Goal: Task Accomplishment & Management: Manage account settings

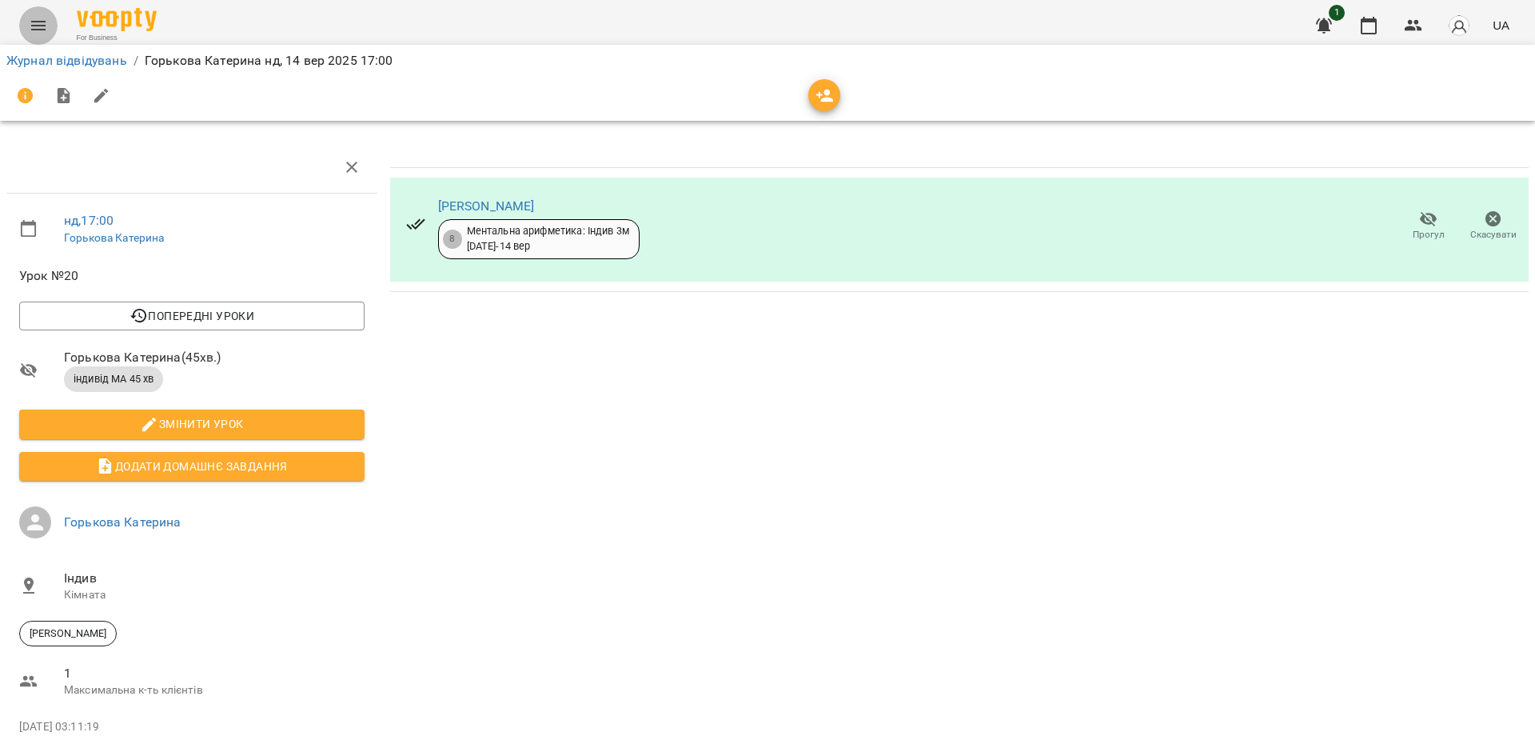
click at [42, 19] on icon "Menu" at bounding box center [38, 25] width 19 height 19
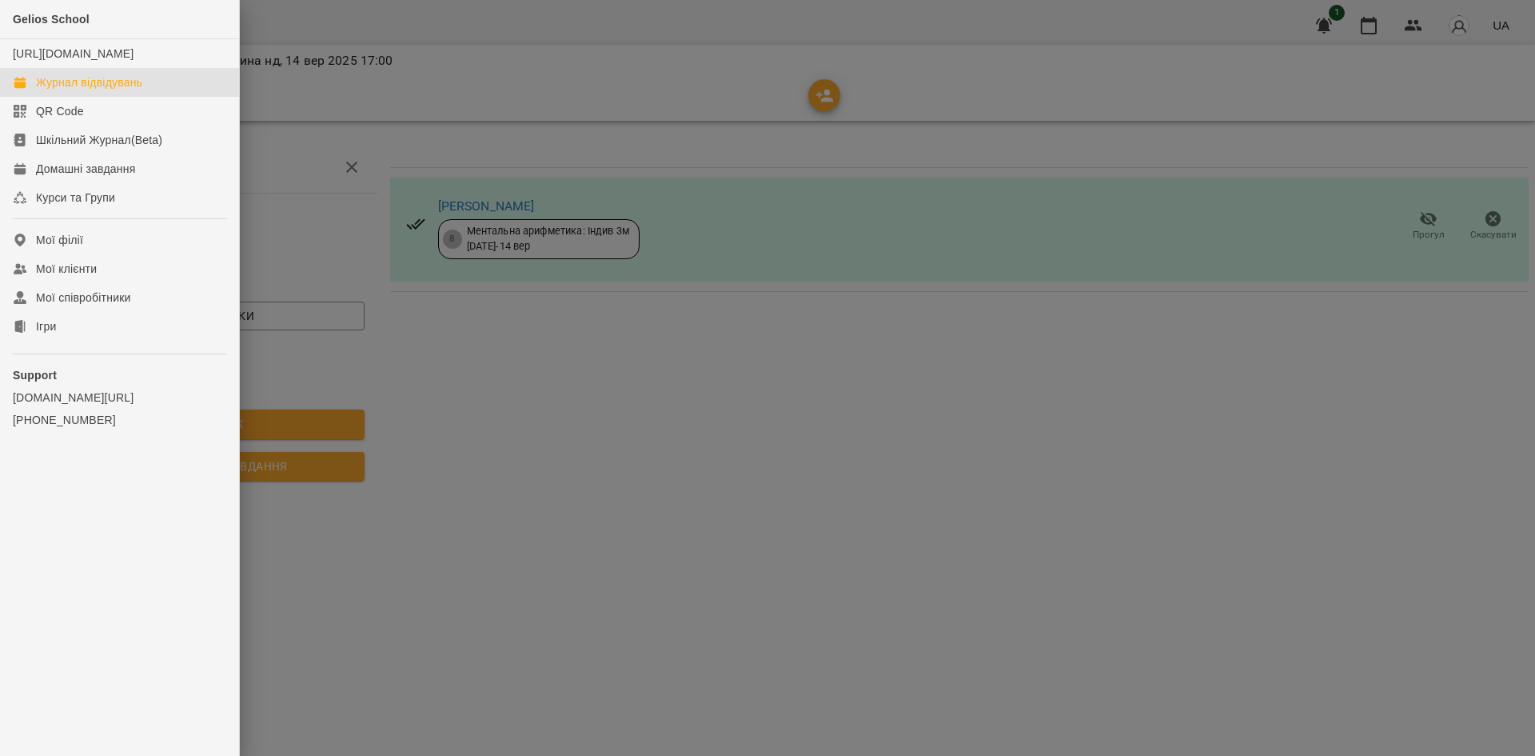
click at [79, 90] on div "Журнал відвідувань" at bounding box center [89, 82] width 106 height 16
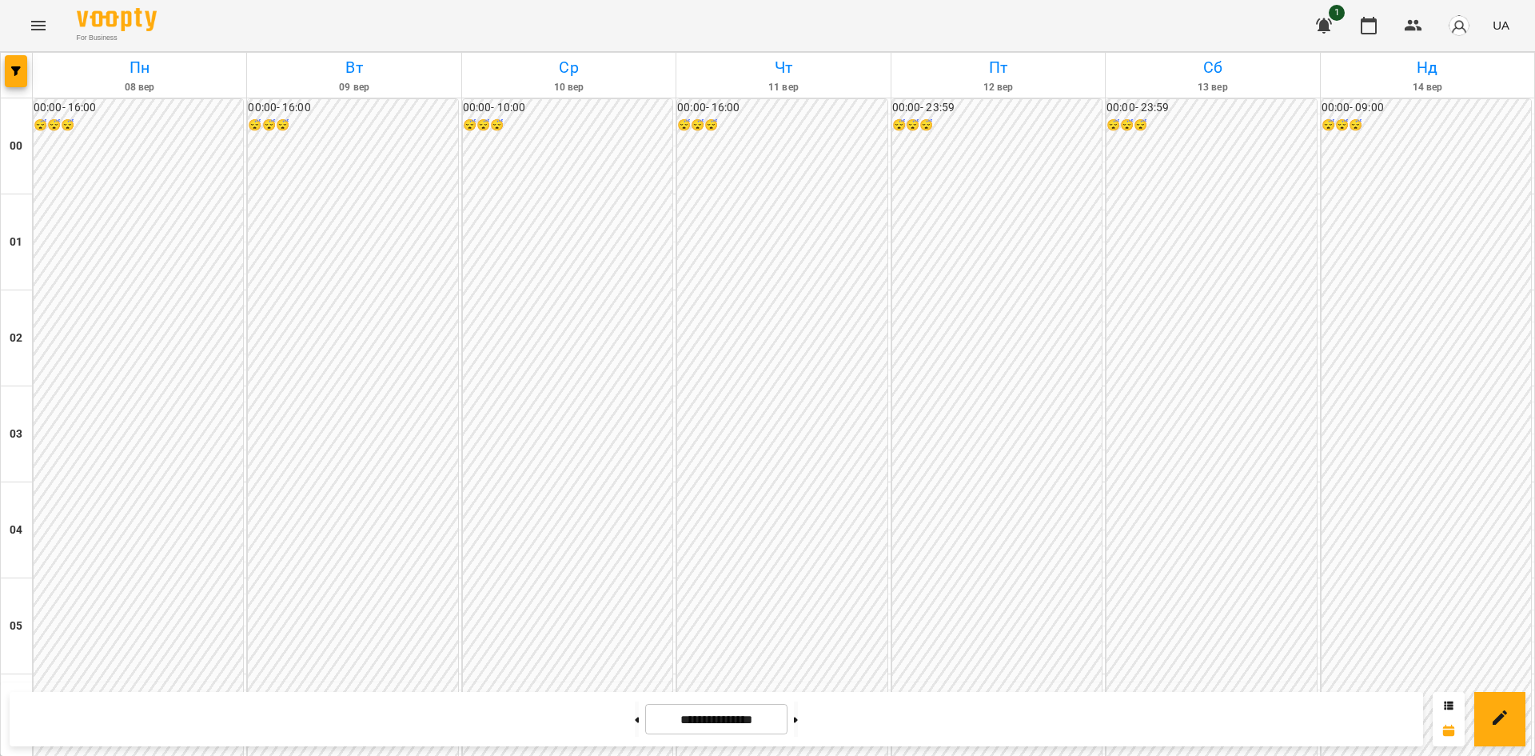
scroll to position [1491, 0]
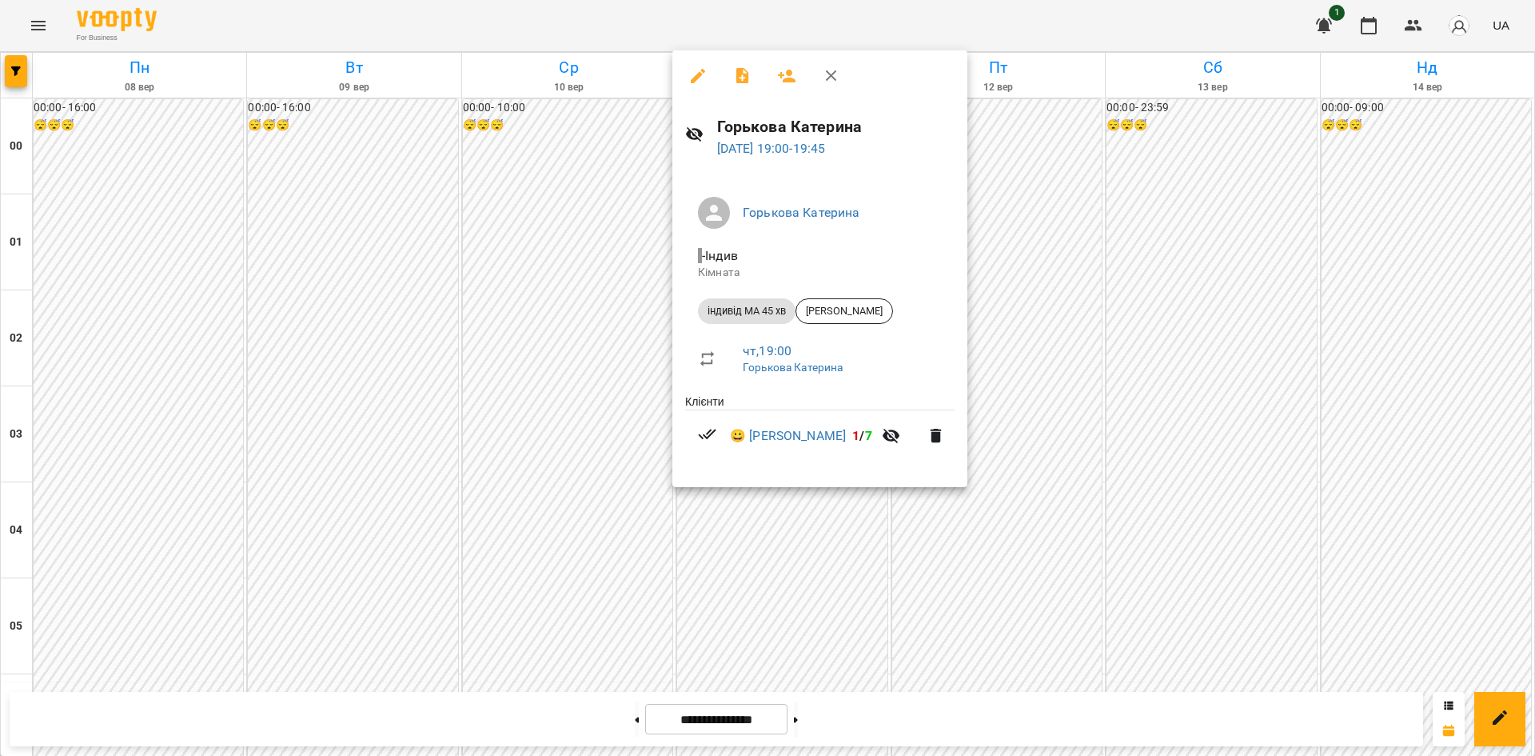
click at [812, 579] on div at bounding box center [767, 378] width 1535 height 756
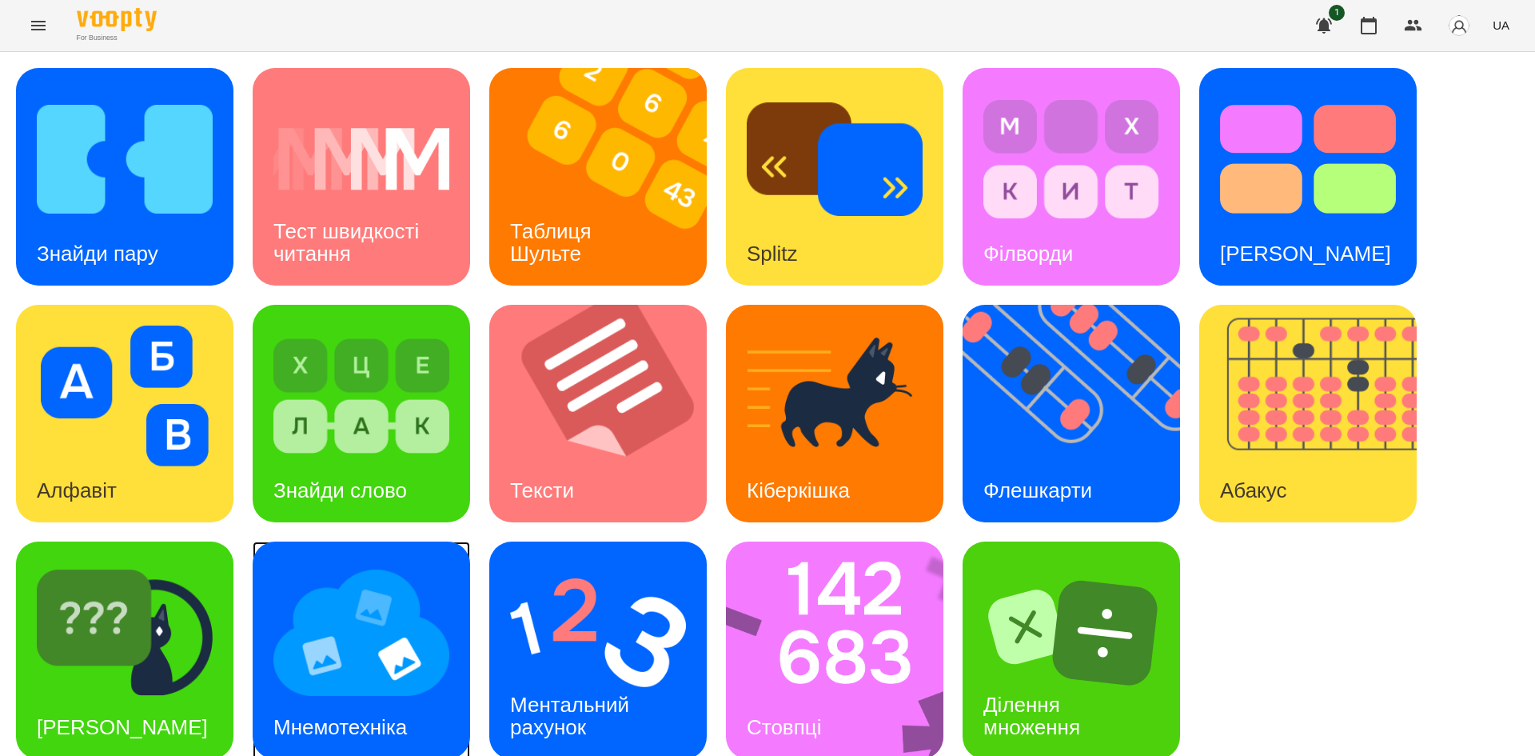
click at [351, 664] on img at bounding box center [361, 632] width 176 height 141
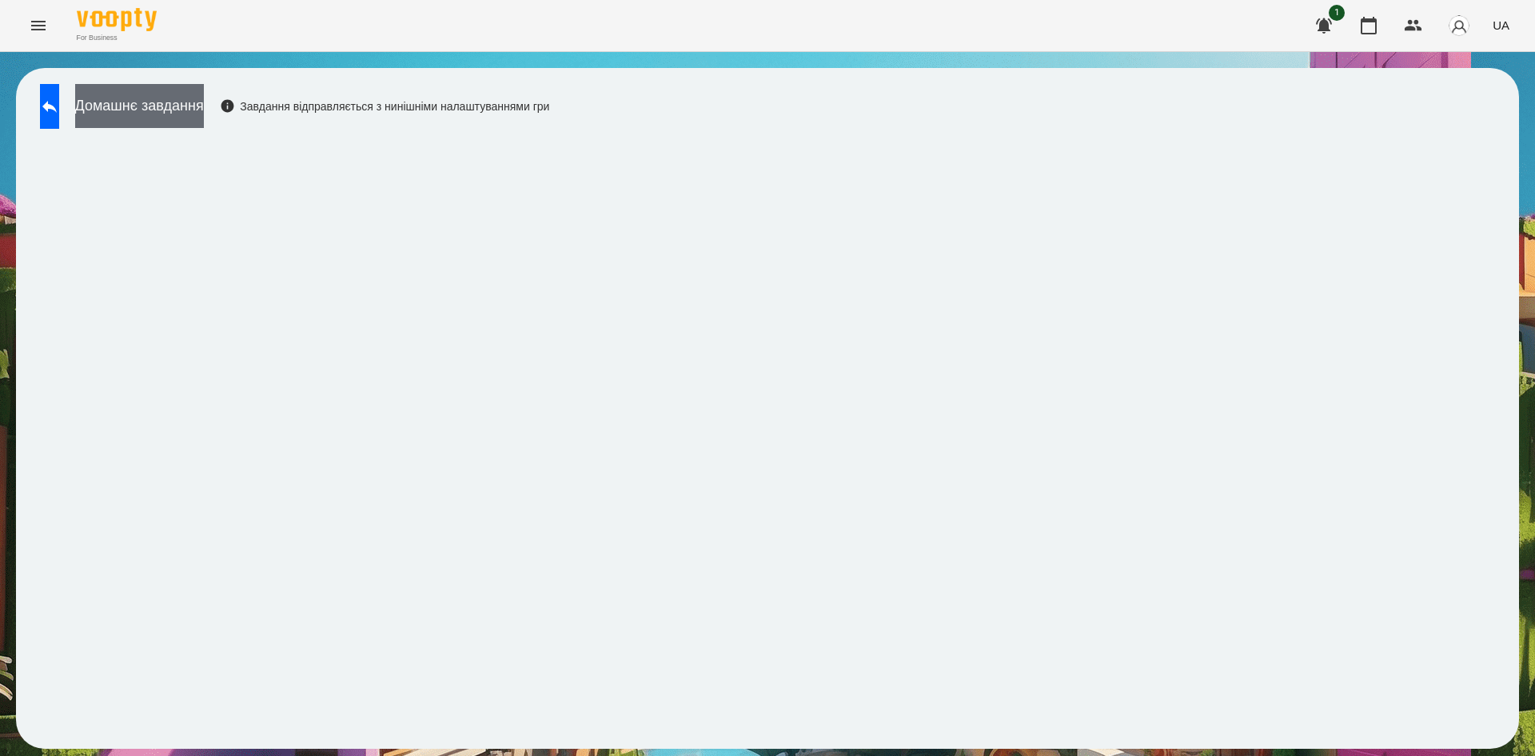
click at [204, 114] on button "Домашнє завдання" at bounding box center [139, 106] width 129 height 44
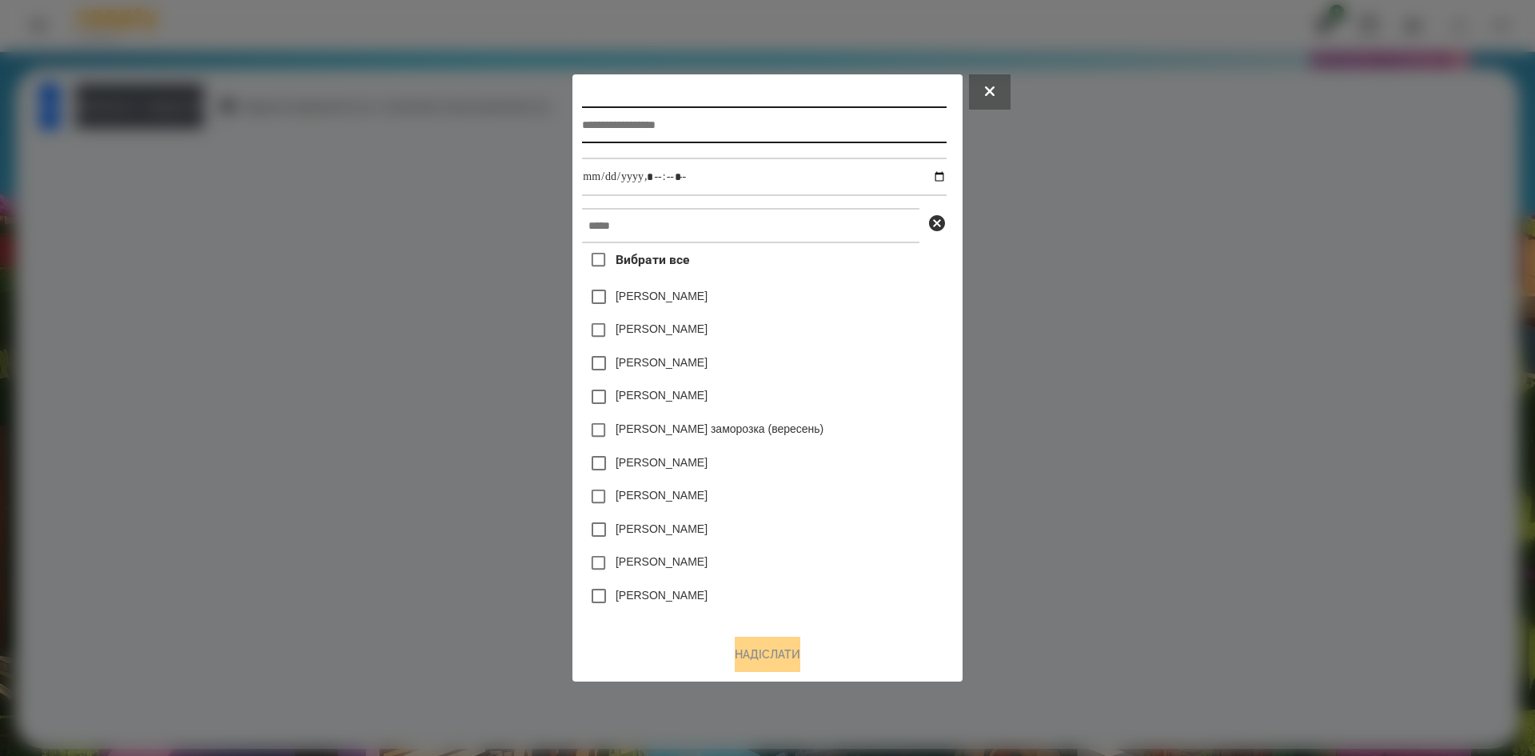
click at [613, 125] on input "text" at bounding box center [764, 124] width 364 height 37
type input "**********"
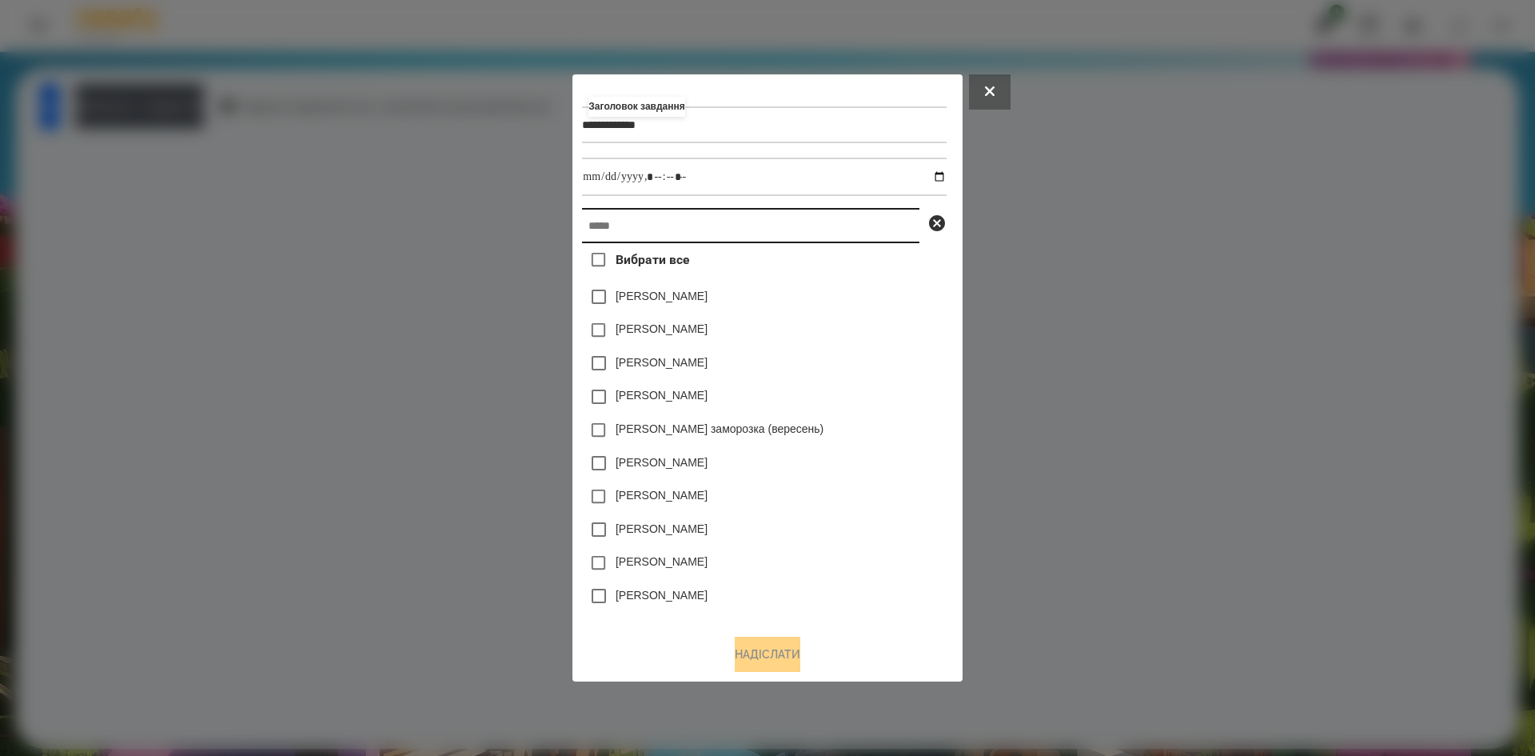
click at [619, 231] on input "text" at bounding box center [750, 225] width 337 height 35
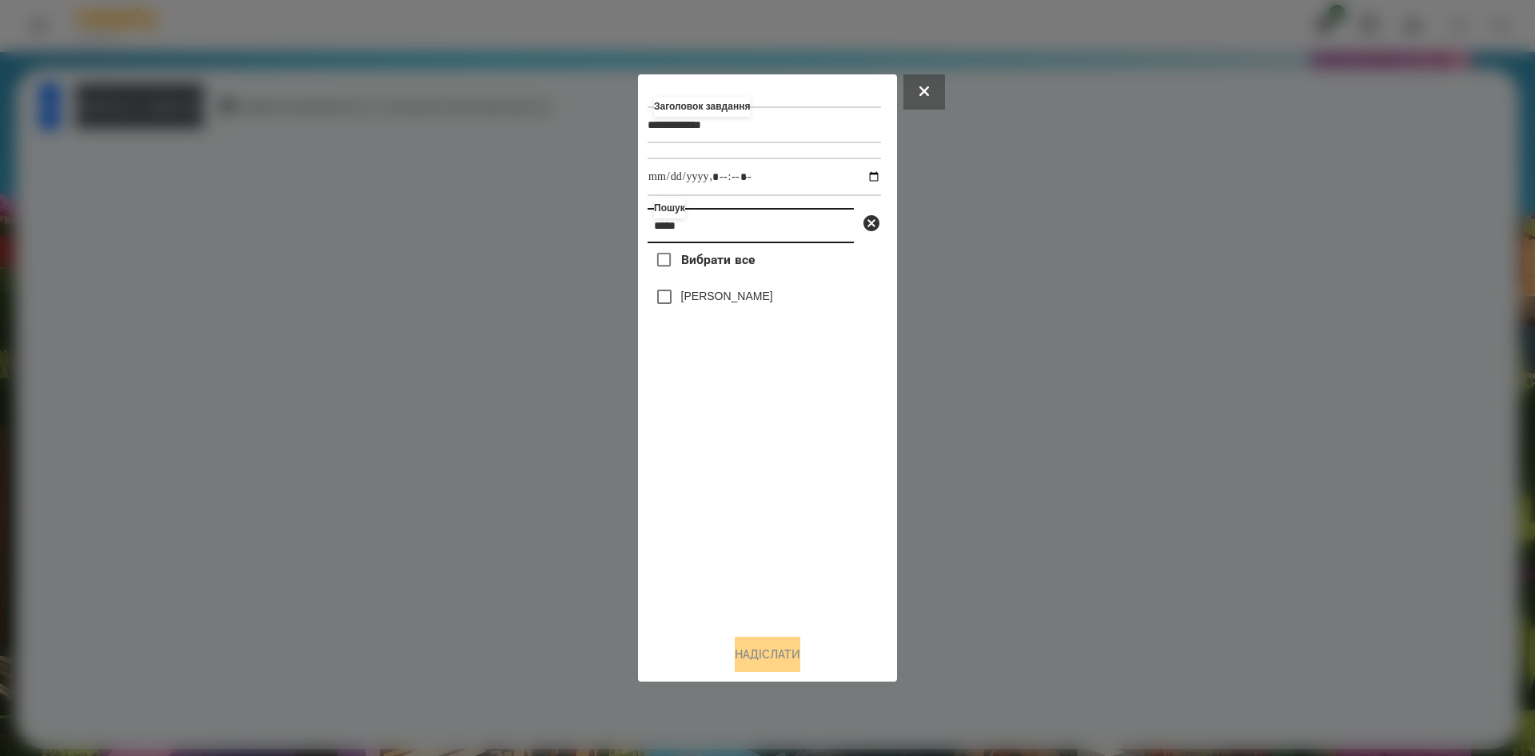
type input "*****"
click at [863, 178] on input "datetime-local" at bounding box center [764, 177] width 233 height 38
type input "**********"
click at [660, 309] on div "Вибрати все Владислав Русанюк" at bounding box center [764, 432] width 233 height 378
click at [756, 672] on button "Надіслати" at bounding box center [768, 653] width 66 height 35
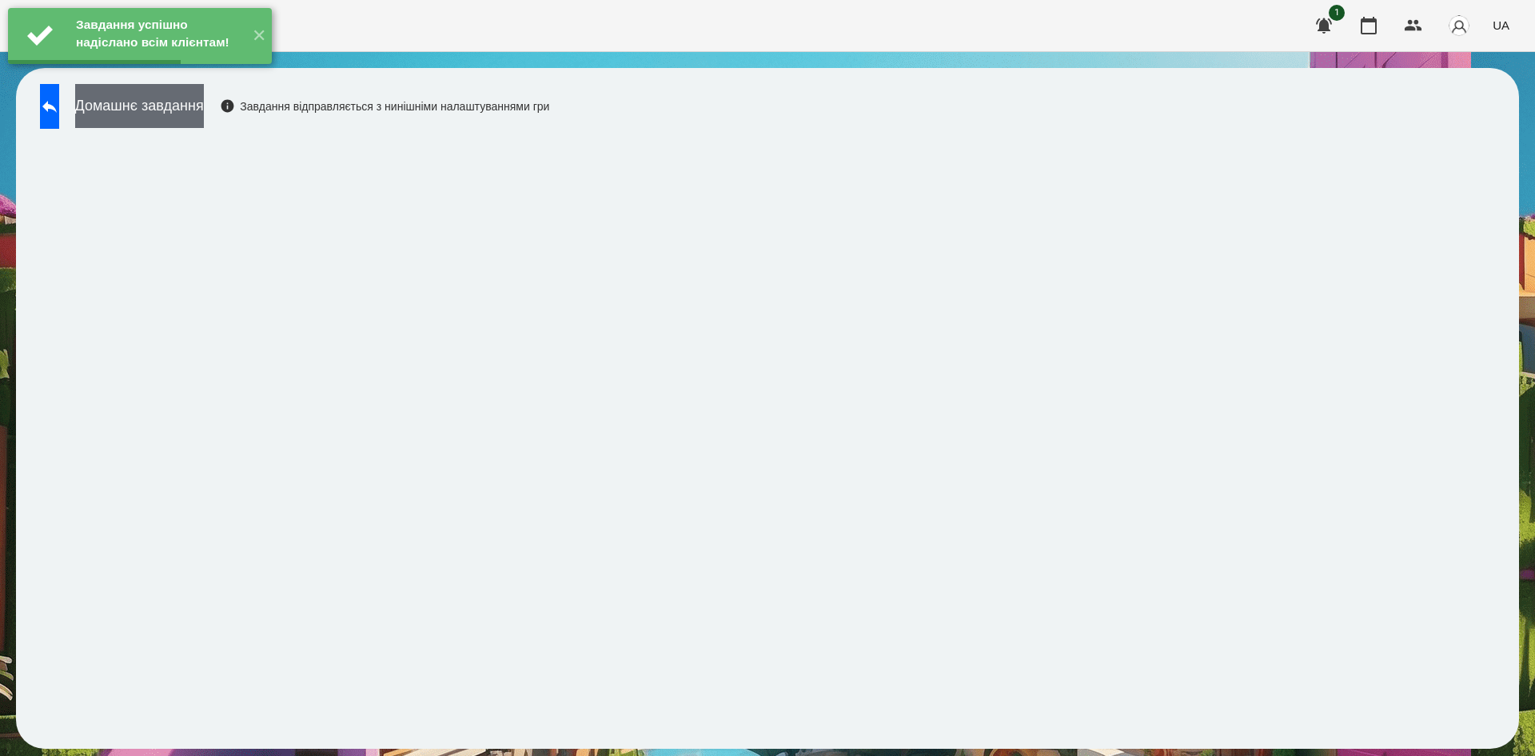
click at [204, 103] on button "Домашнє завдання" at bounding box center [139, 106] width 129 height 44
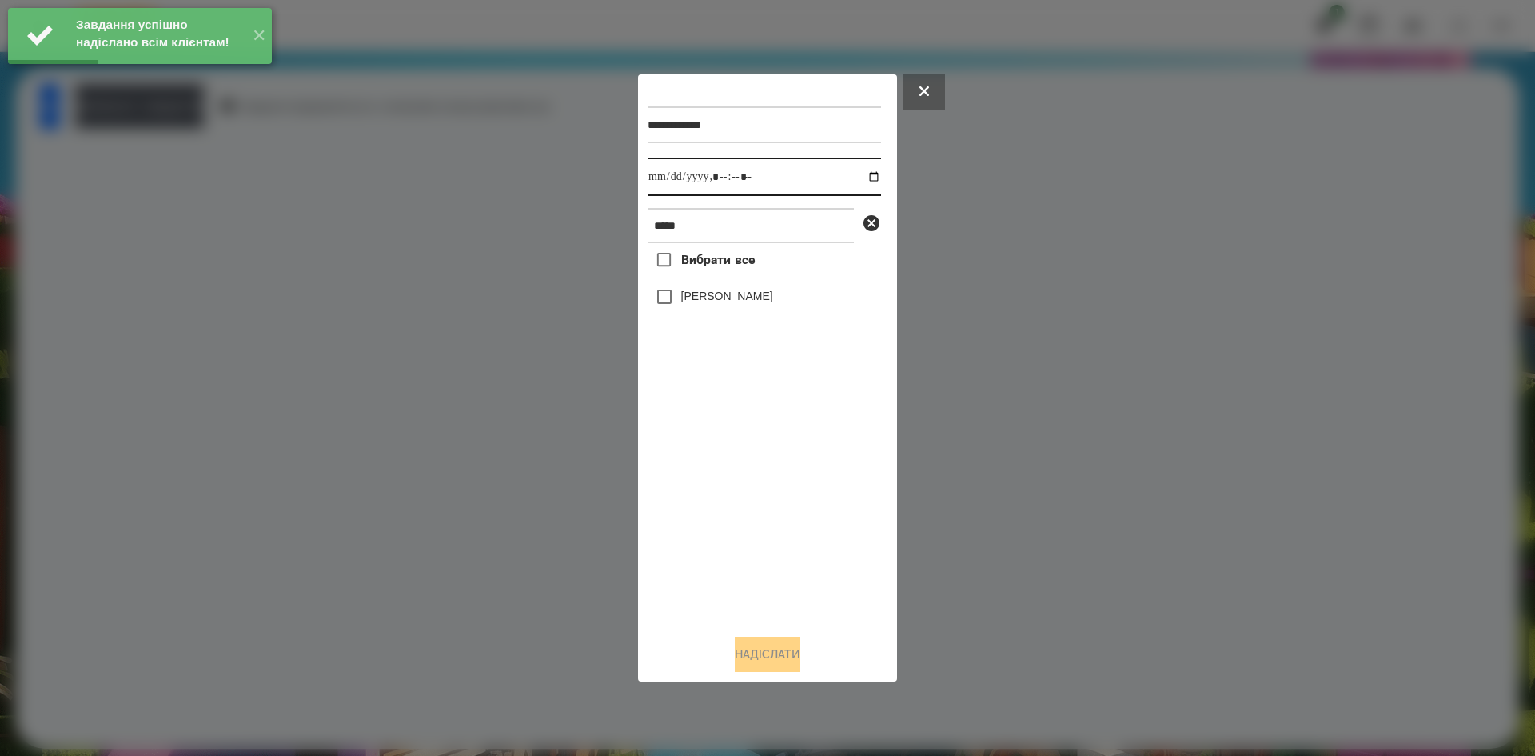
click at [864, 179] on input "datetime-local" at bounding box center [764, 177] width 233 height 38
type input "**********"
click at [709, 513] on div "Вибрати все Владислав Русанюк" at bounding box center [764, 432] width 233 height 378
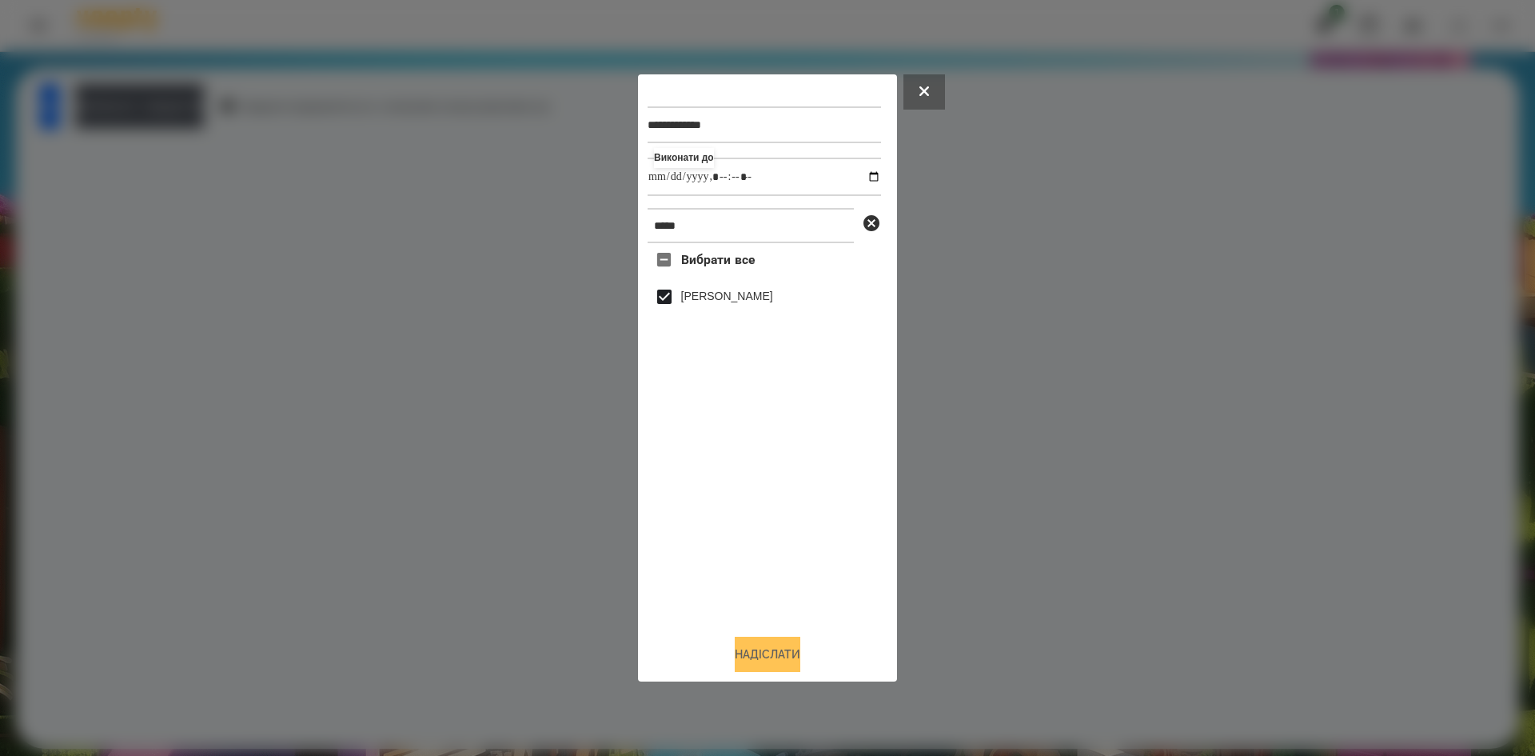
click at [746, 656] on button "Надіслати" at bounding box center [768, 653] width 66 height 35
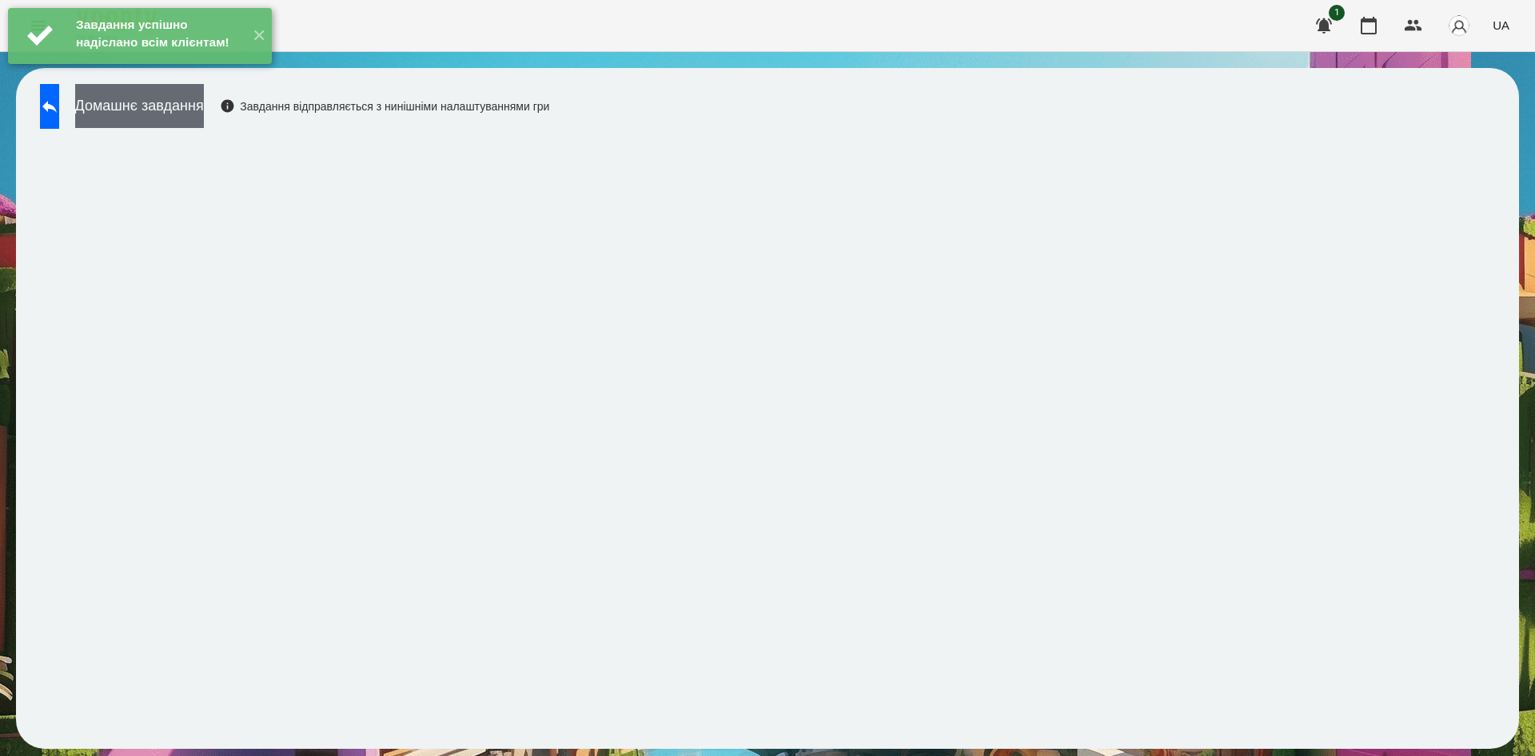
click at [196, 102] on button "Домашнє завдання" at bounding box center [139, 106] width 129 height 44
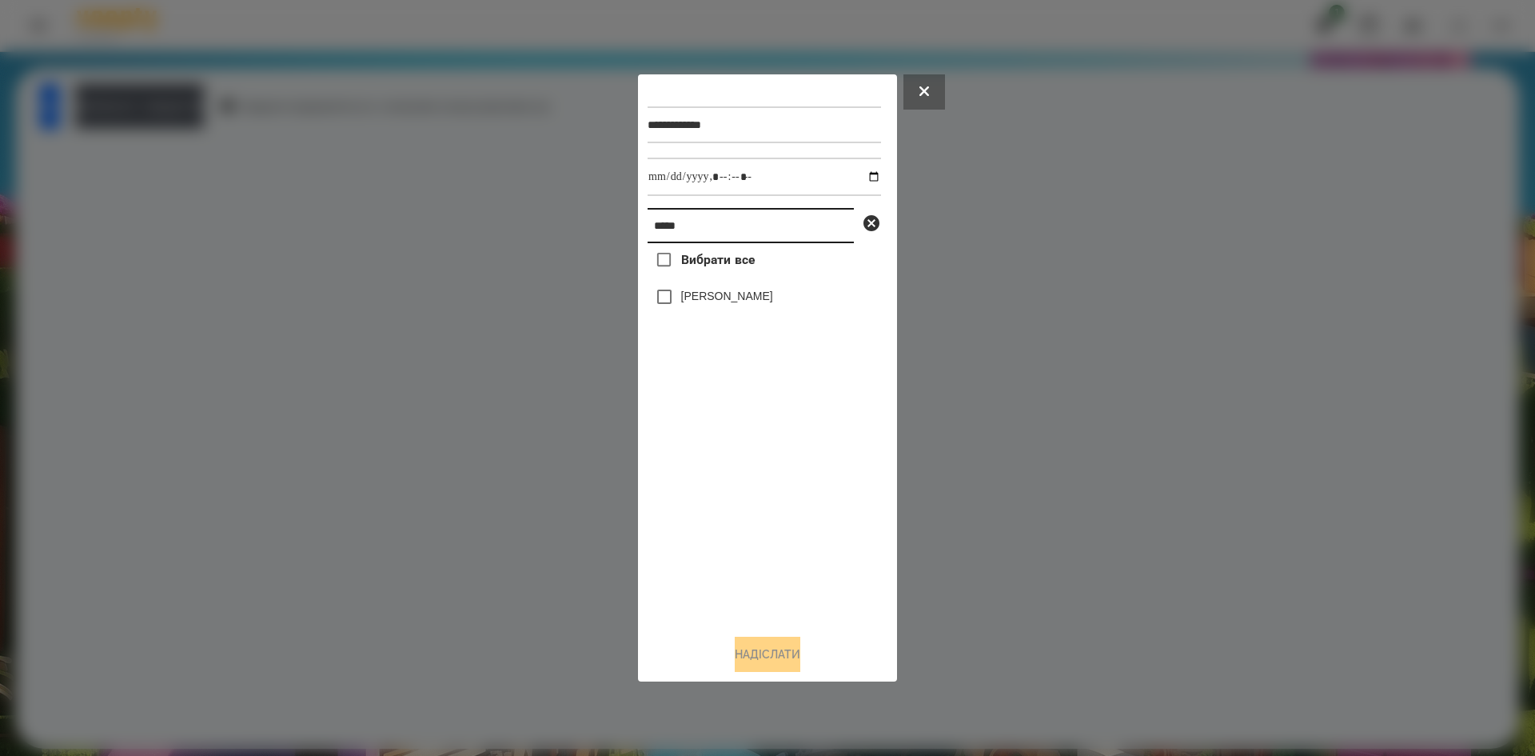
drag, startPoint x: 718, startPoint y: 238, endPoint x: 504, endPoint y: 249, distance: 214.5
click at [504, 249] on div "**********" at bounding box center [767, 378] width 1535 height 756
type input "*******"
click at [857, 174] on input "datetime-local" at bounding box center [764, 177] width 233 height 38
type input "**********"
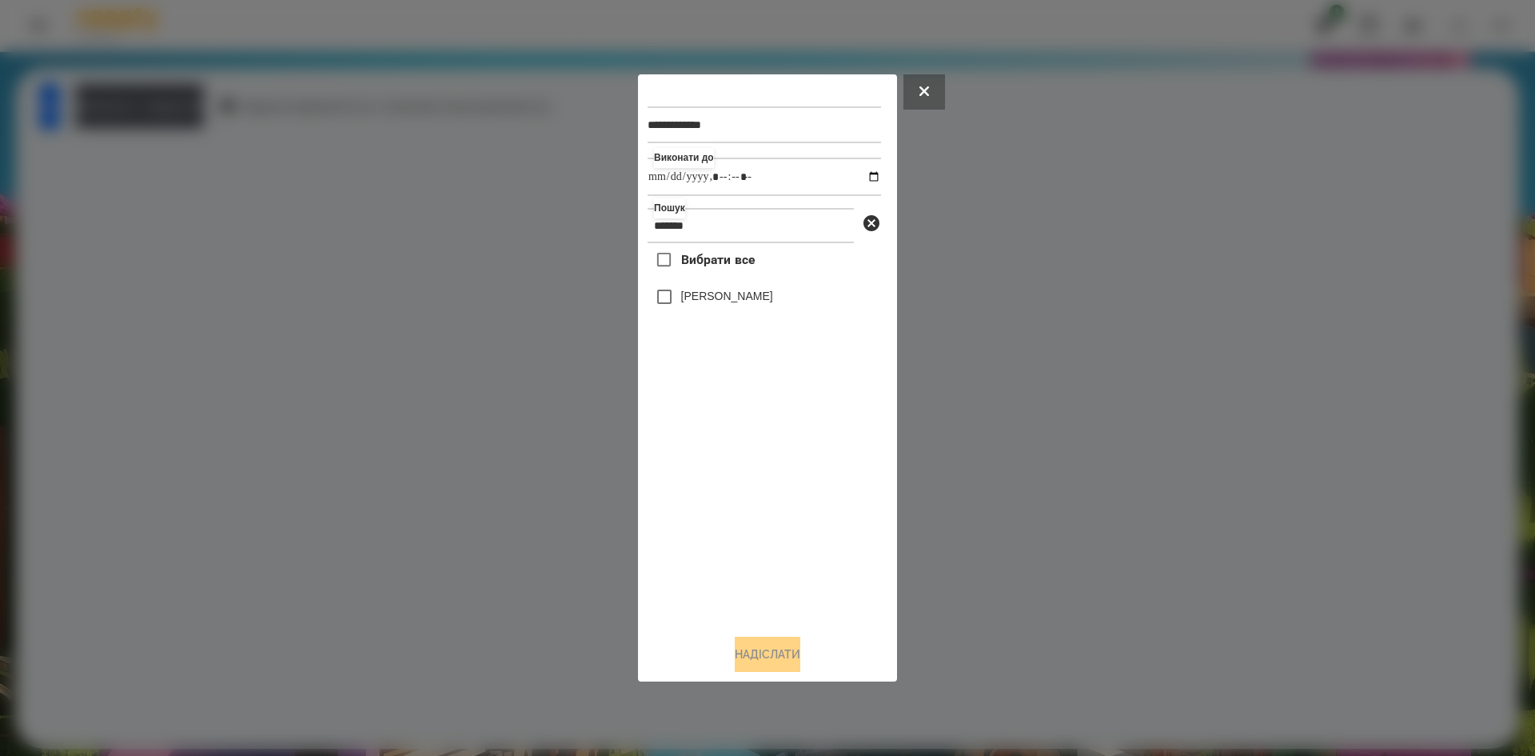
click at [720, 516] on div "Вибрати все Шамилов Данила" at bounding box center [764, 432] width 233 height 378
click at [762, 646] on button "Надіслати" at bounding box center [768, 653] width 66 height 35
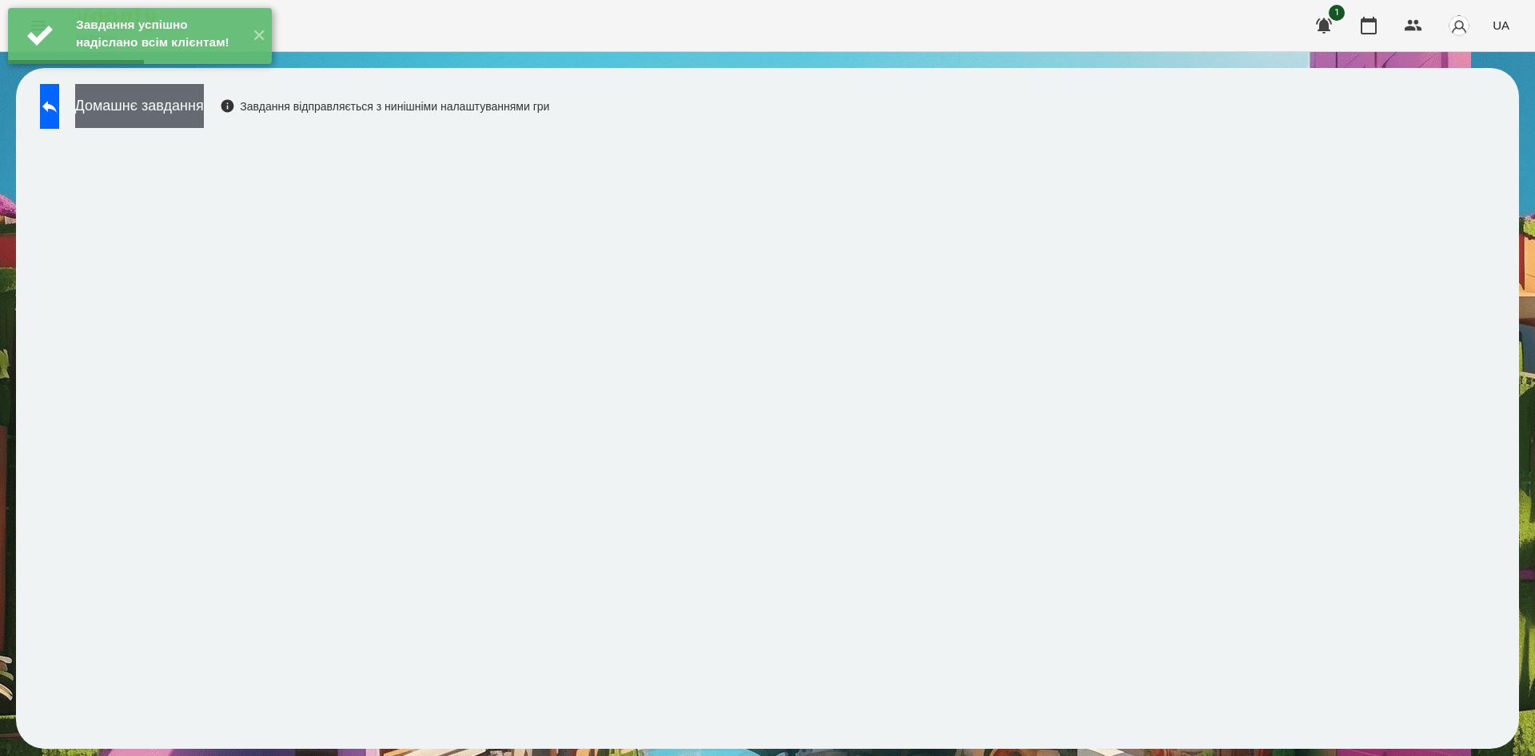
click at [204, 122] on button "Домашнє завдання" at bounding box center [139, 106] width 129 height 44
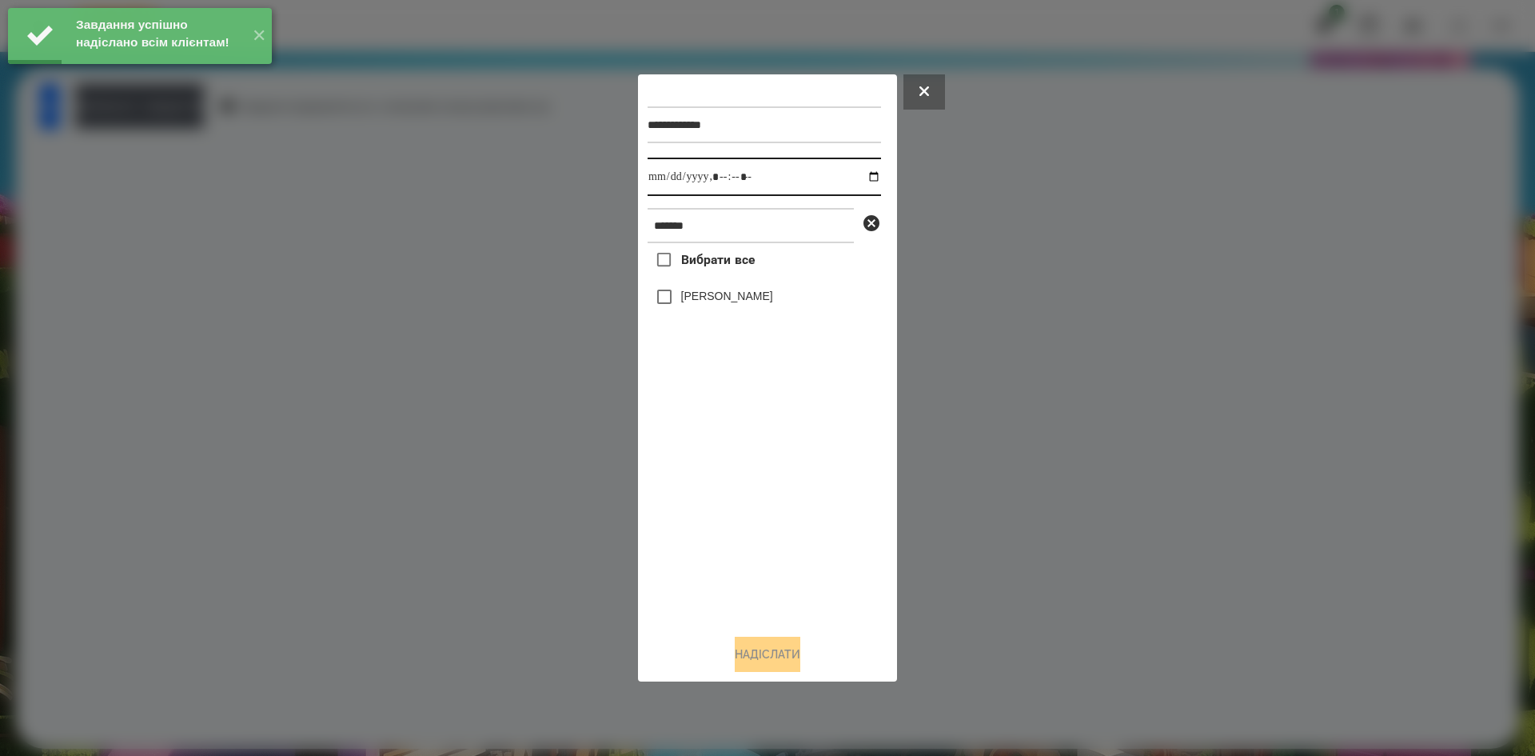
click at [865, 178] on input "datetime-local" at bounding box center [764, 177] width 233 height 38
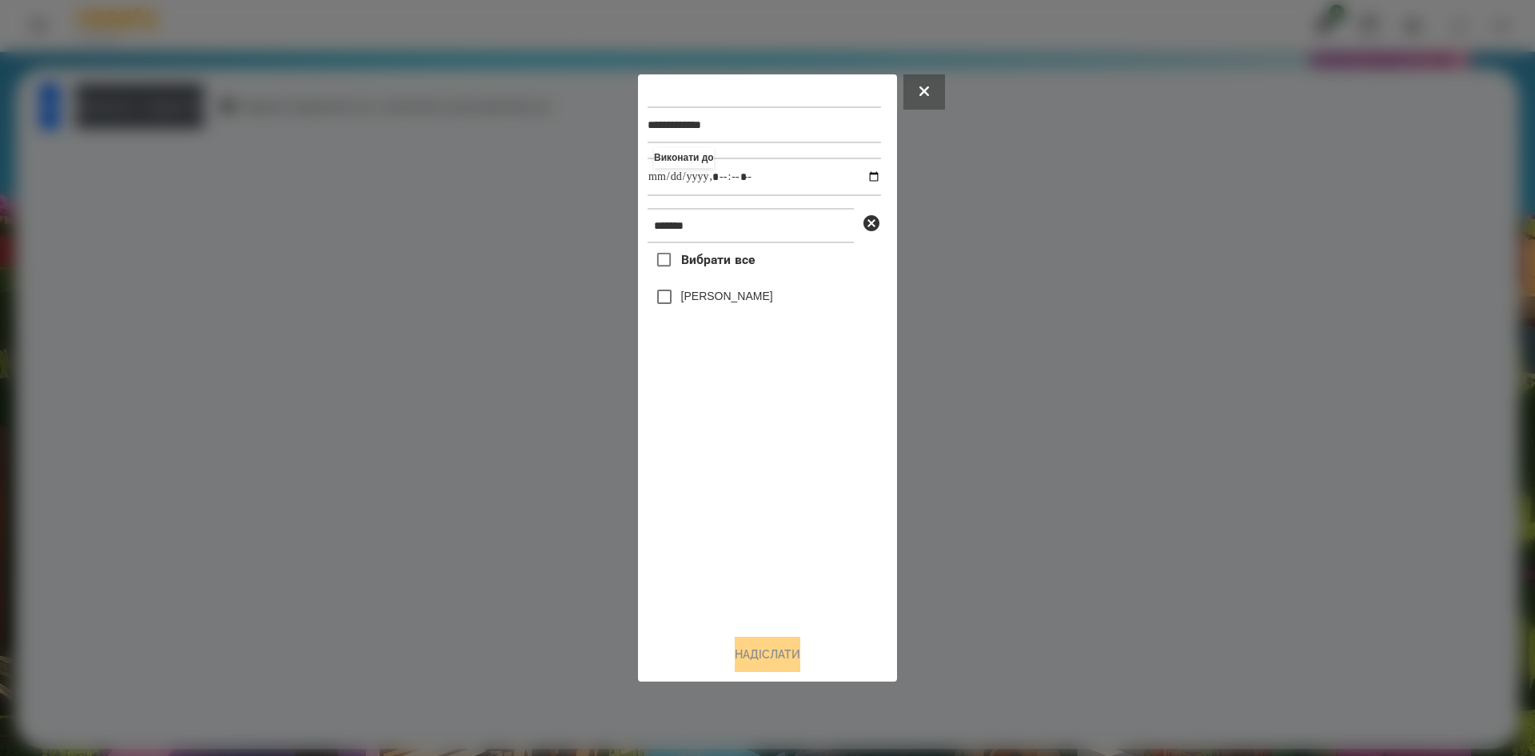
type input "**********"
click at [704, 525] on div "Вибрати все Шамилов Данила" at bounding box center [764, 432] width 233 height 378
click at [765, 668] on button "Надіслати" at bounding box center [768, 653] width 66 height 35
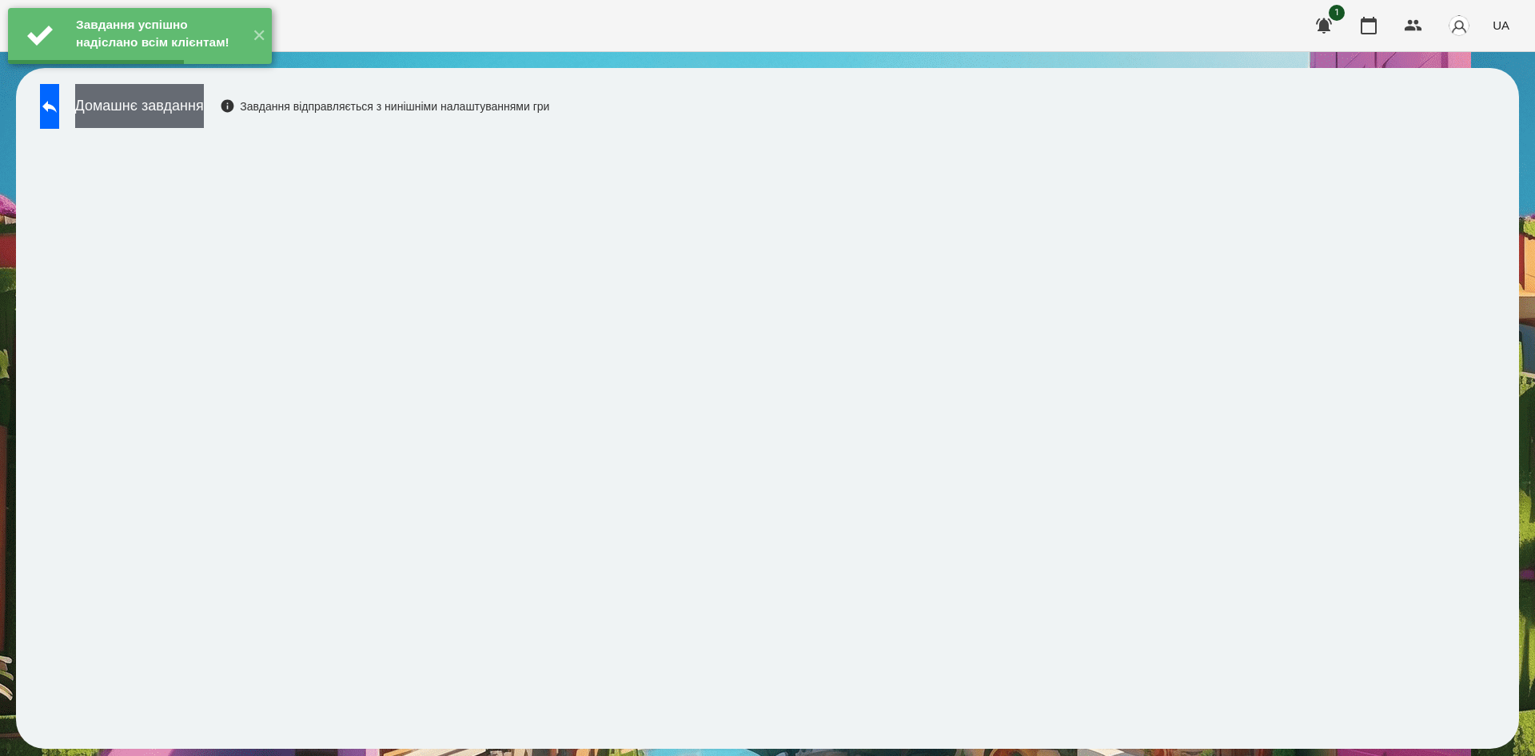
click at [204, 113] on button "Домашнє завдання" at bounding box center [139, 106] width 129 height 44
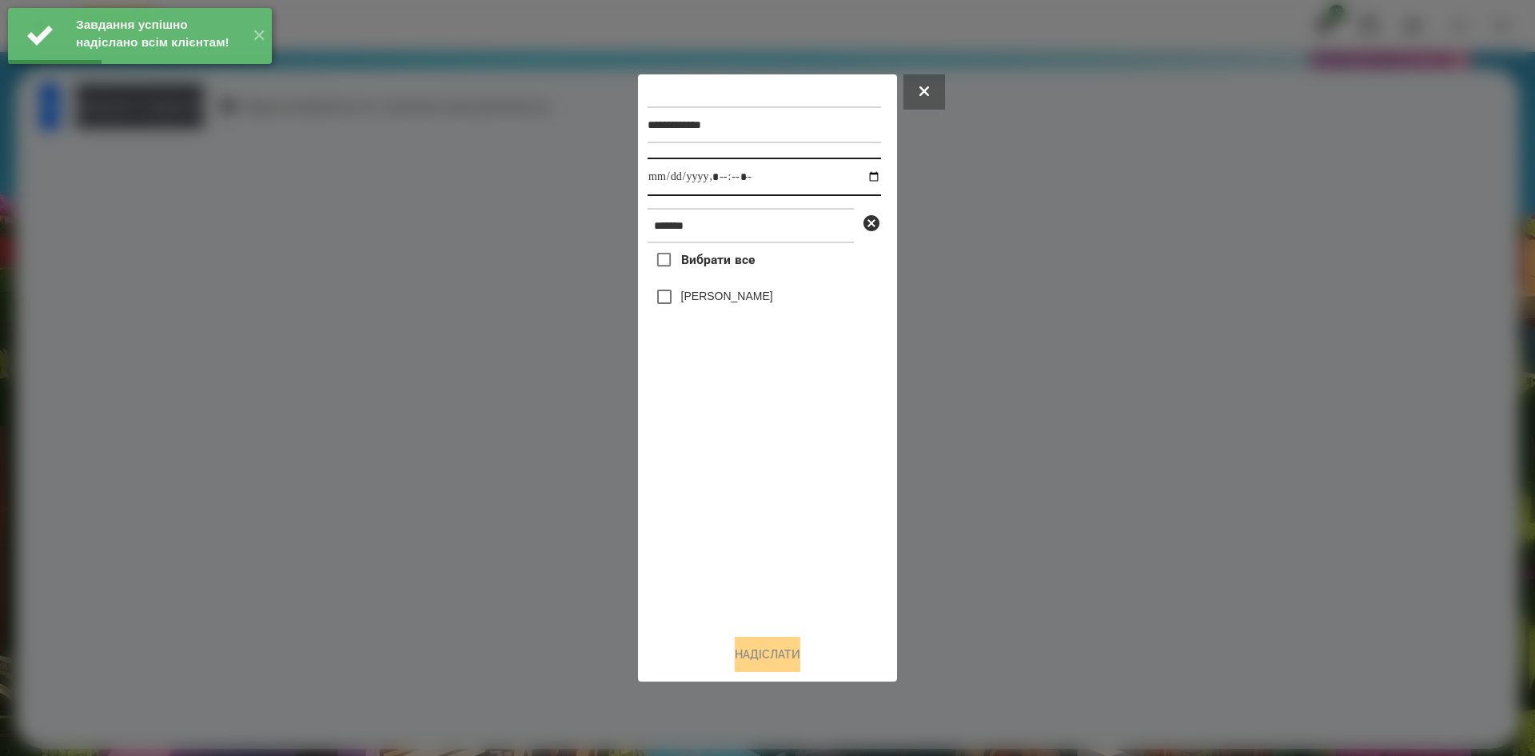
click at [864, 179] on input "datetime-local" at bounding box center [764, 177] width 233 height 38
type input "**********"
click at [706, 477] on div "Вибрати все Шамилов Данила" at bounding box center [764, 432] width 233 height 378
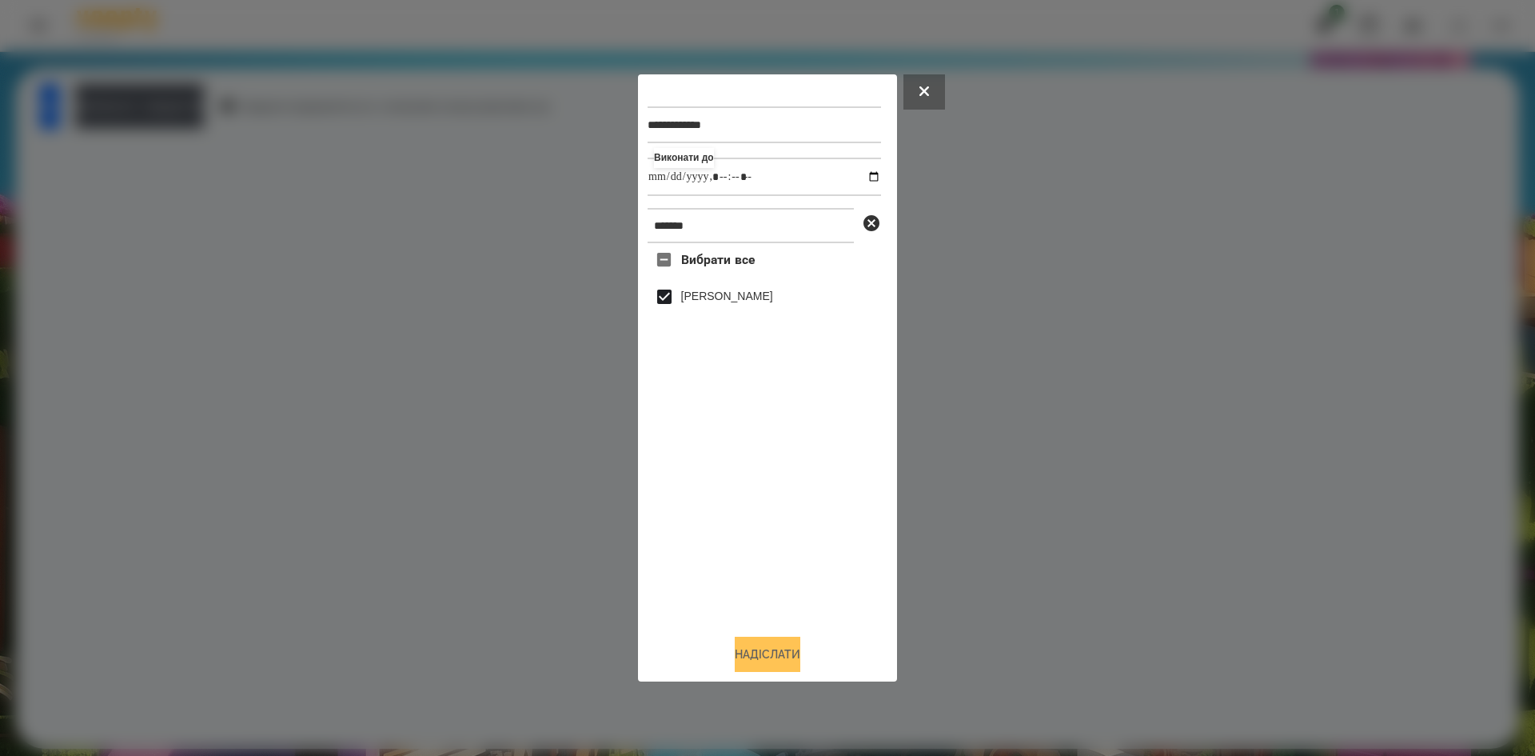
click at [740, 661] on button "Надіслати" at bounding box center [768, 653] width 66 height 35
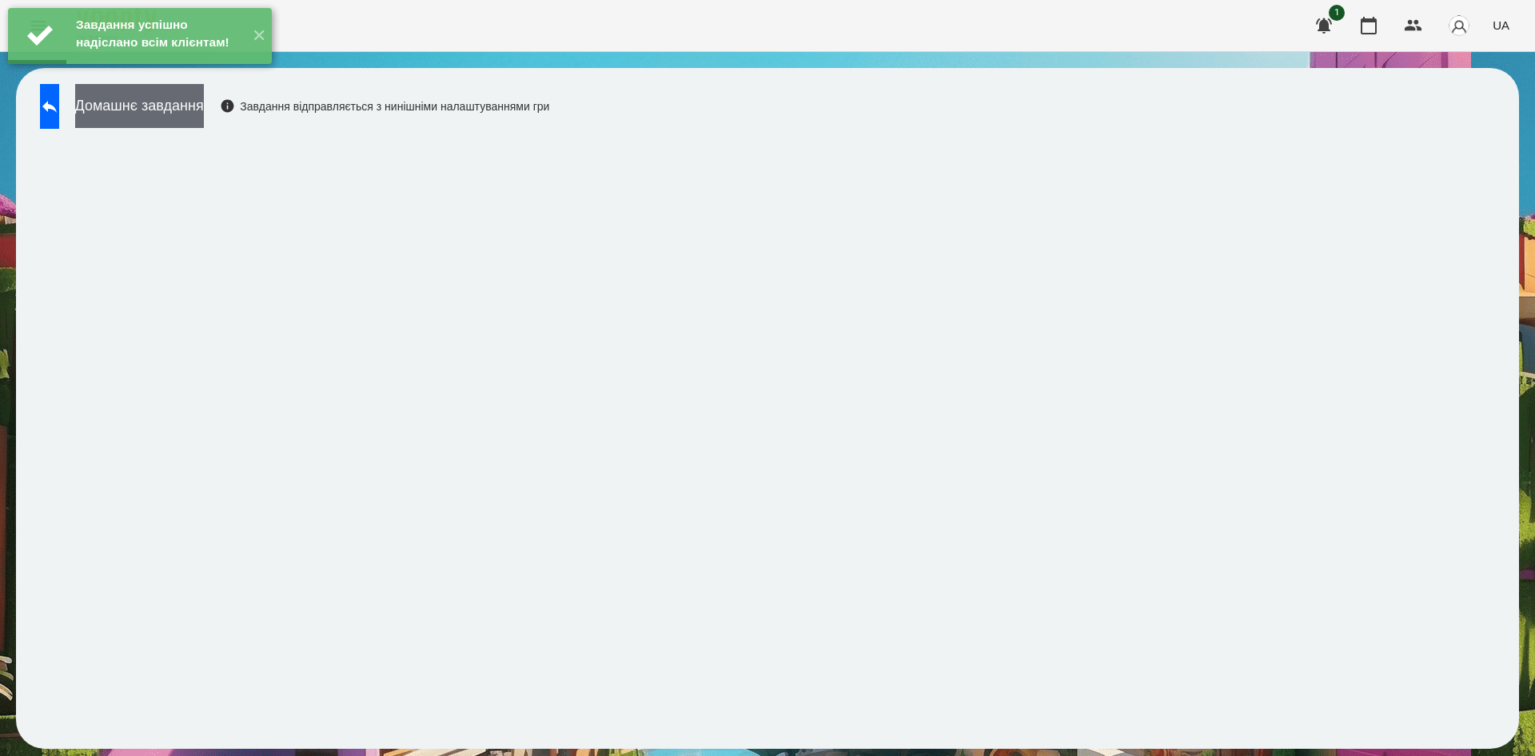
click at [204, 108] on button "Домашнє завдання" at bounding box center [139, 106] width 129 height 44
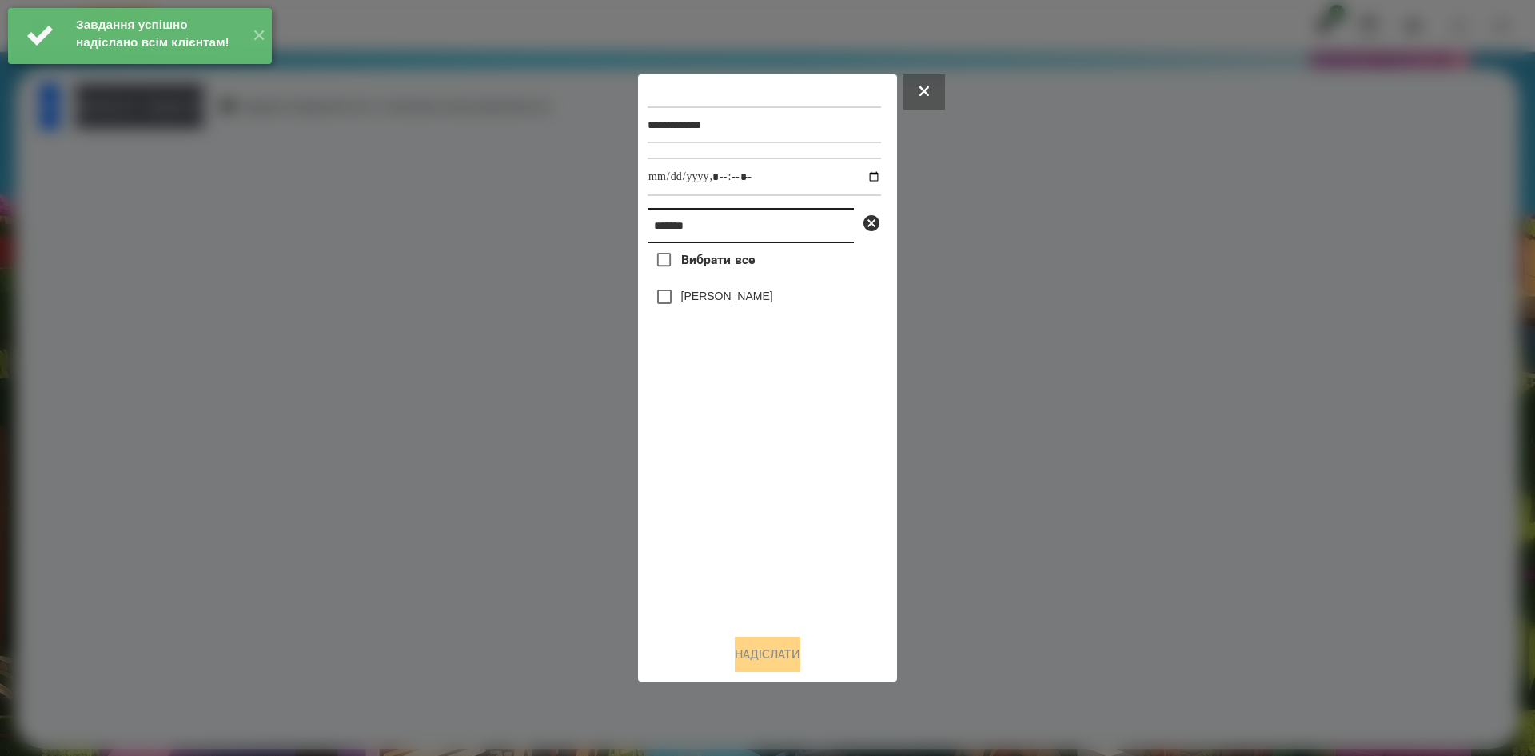
drag, startPoint x: 724, startPoint y: 229, endPoint x: 273, endPoint y: 253, distance: 452.4
click at [273, 253] on div "**********" at bounding box center [767, 378] width 1535 height 756
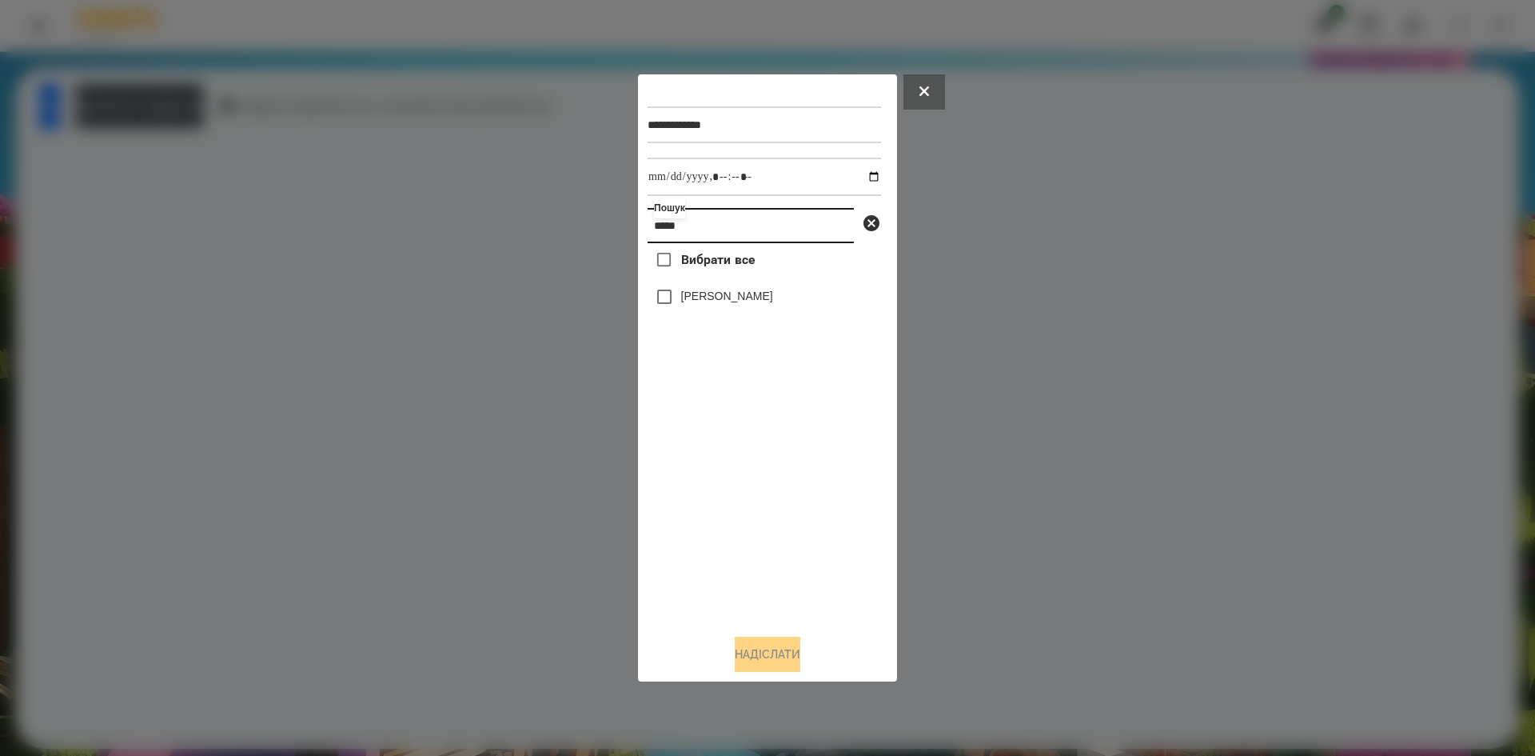
type input "*****"
click at [864, 176] on input "datetime-local" at bounding box center [764, 177] width 233 height 38
type input "**********"
click at [723, 545] on div "Вибрати все [PERSON_NAME]" at bounding box center [764, 432] width 233 height 378
click at [760, 663] on button "Надіслати" at bounding box center [768, 653] width 66 height 35
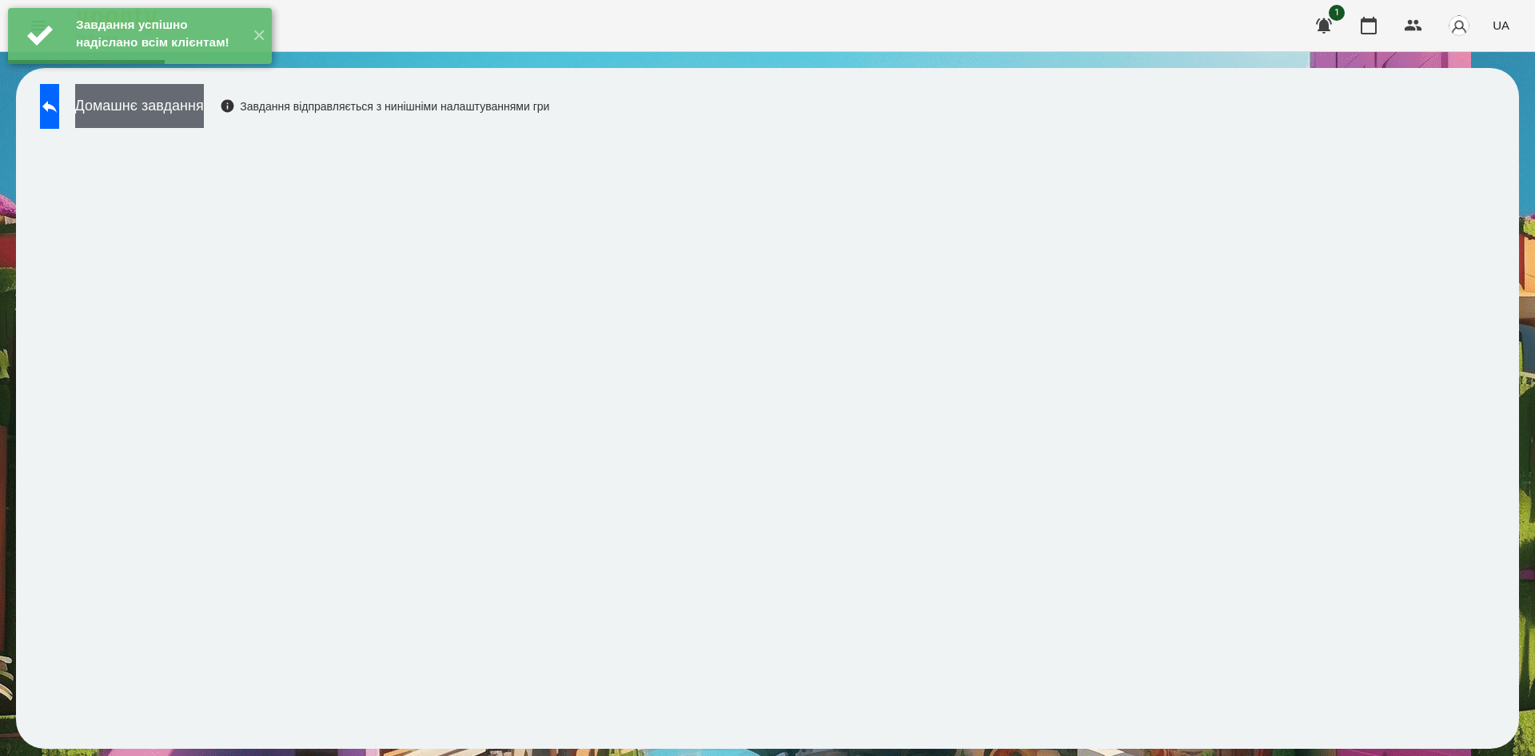
click at [204, 127] on button "Домашнє завдання" at bounding box center [139, 106] width 129 height 44
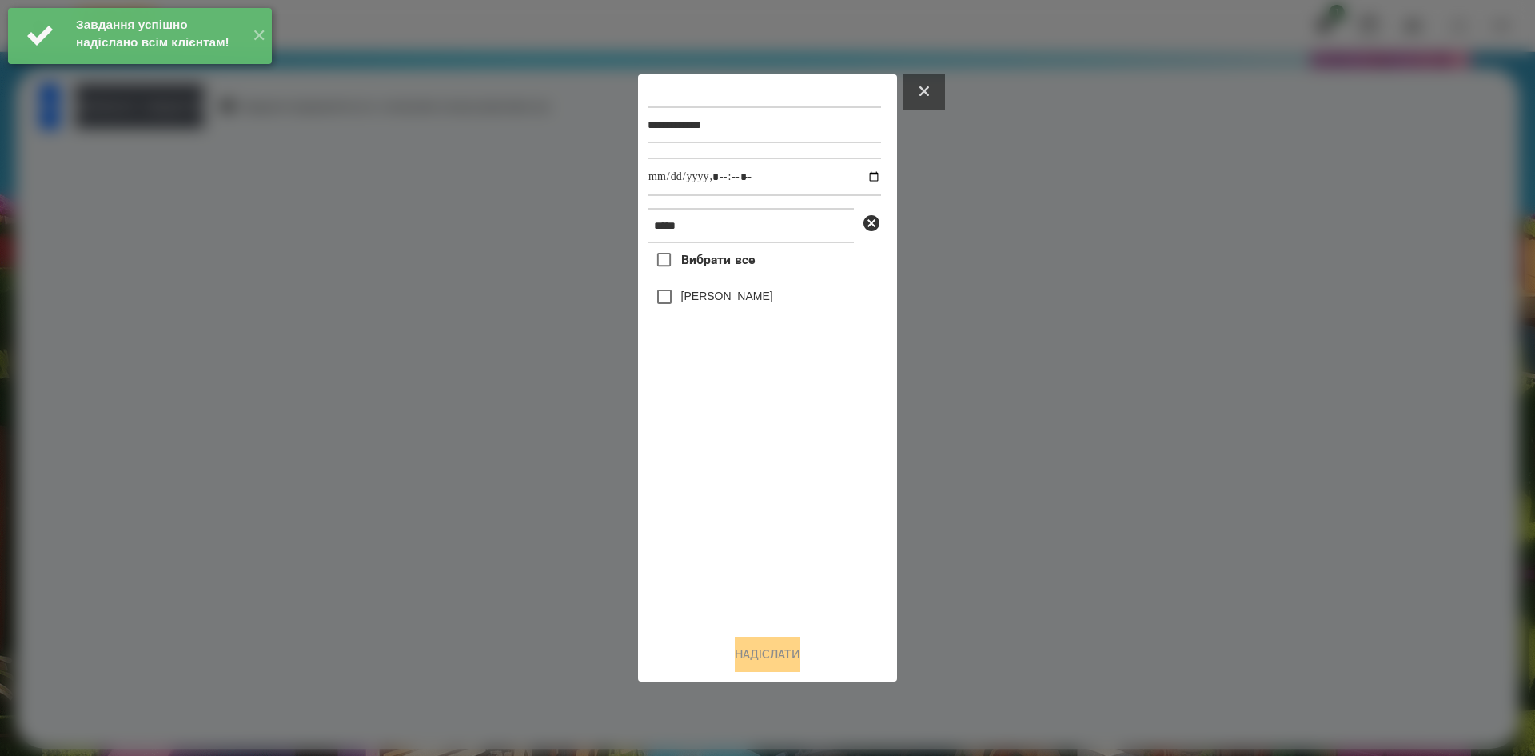
click at [940, 100] on button at bounding box center [925, 91] width 42 height 35
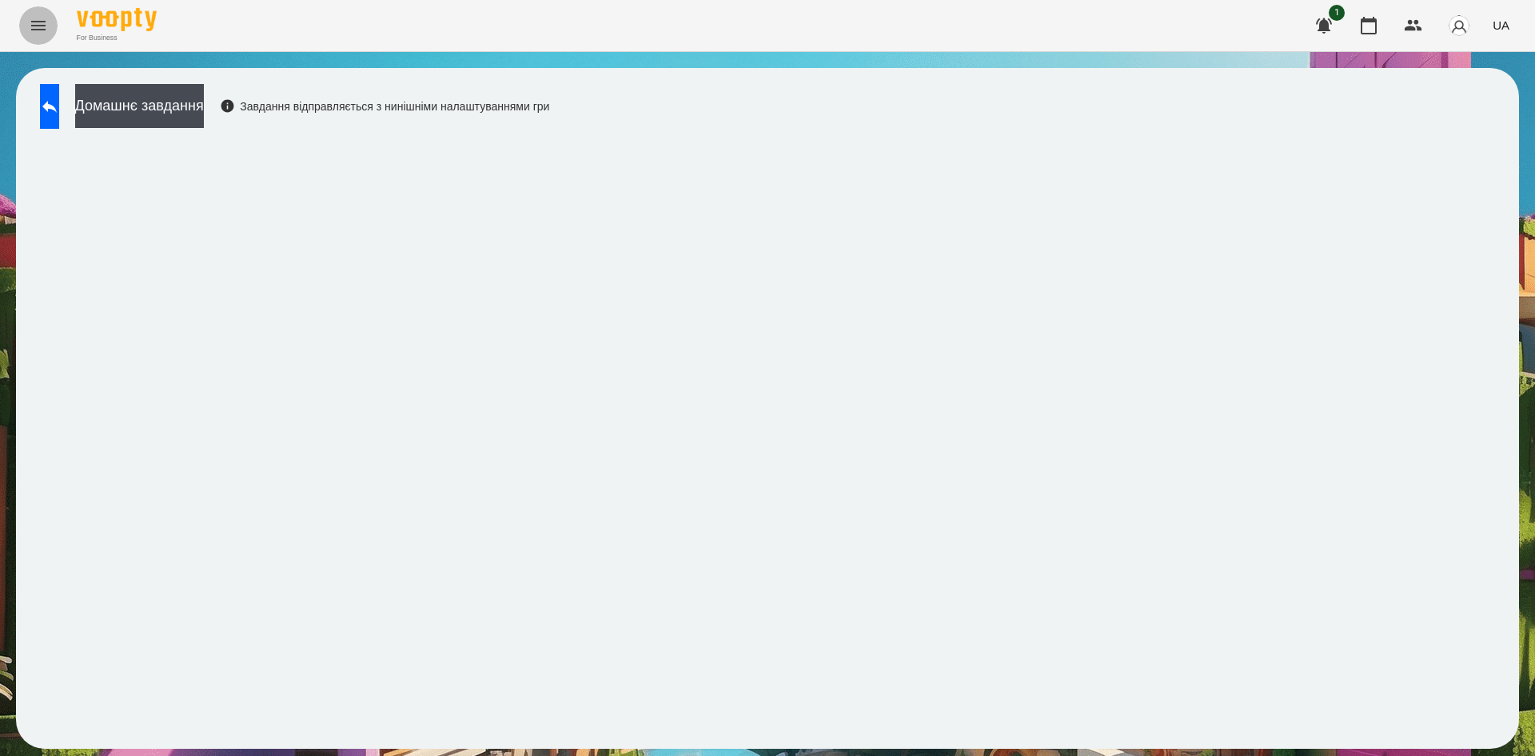
click at [34, 29] on icon "Menu" at bounding box center [38, 26] width 14 height 10
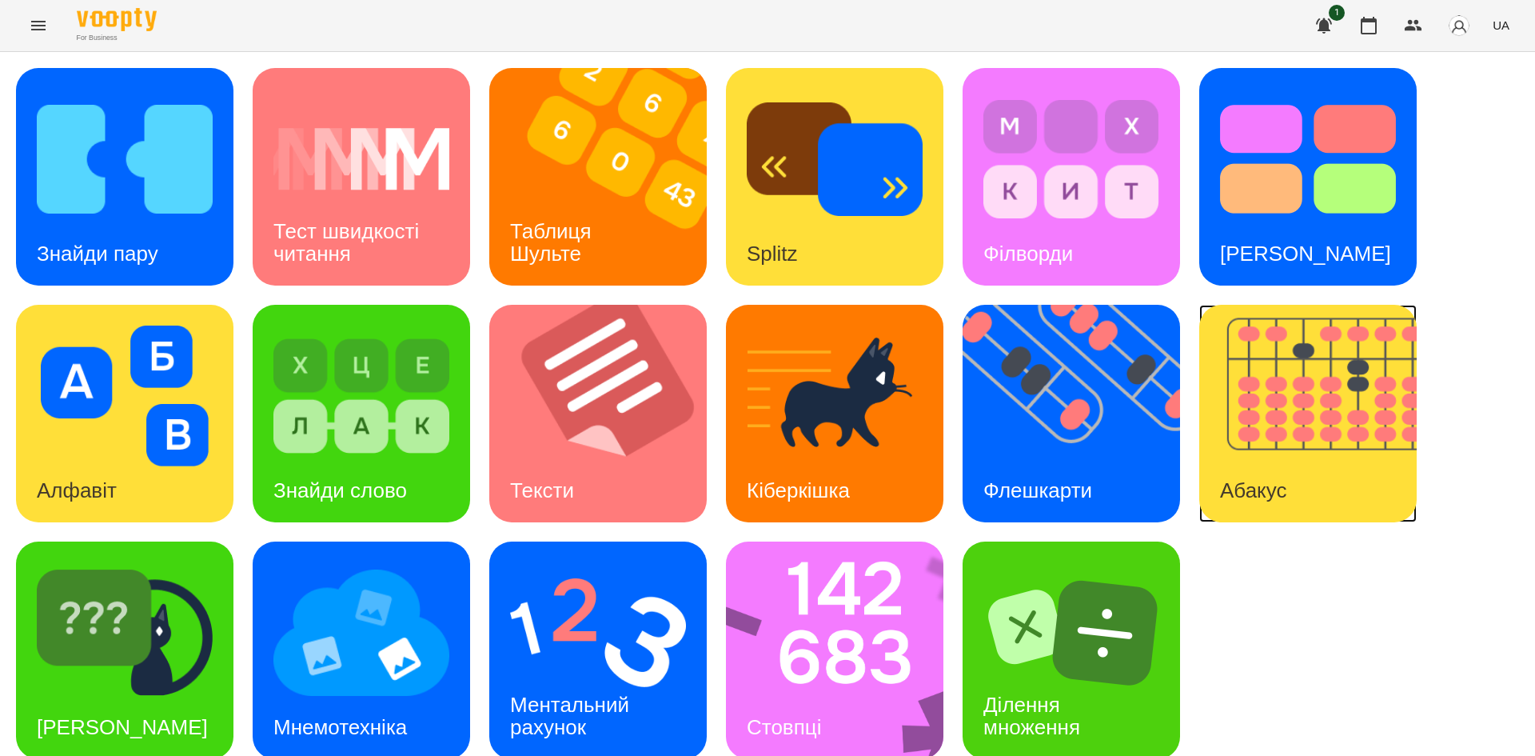
click at [1239, 421] on img at bounding box center [1317, 413] width 237 height 217
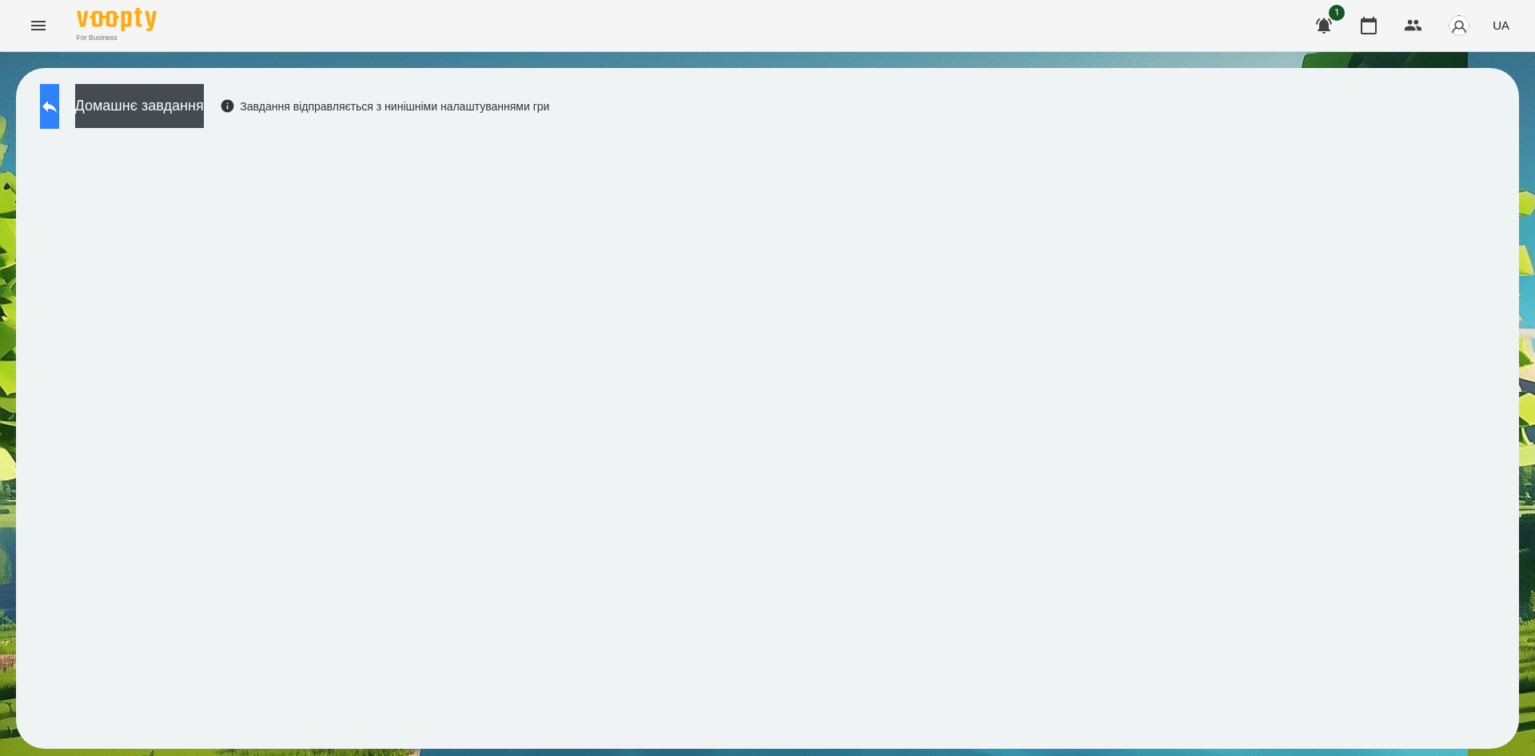
click at [59, 112] on icon at bounding box center [49, 106] width 19 height 19
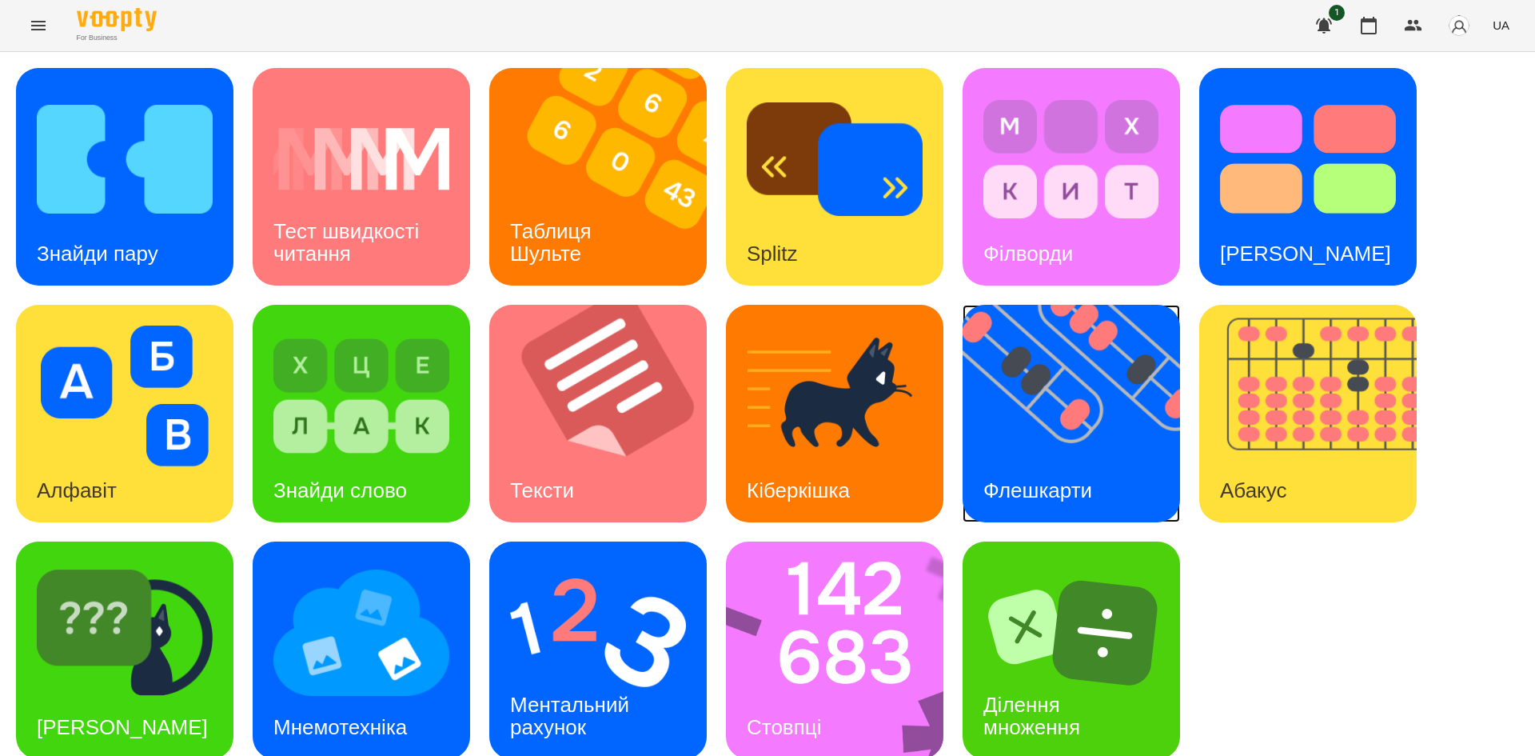
click at [1039, 402] on img at bounding box center [1081, 413] width 237 height 217
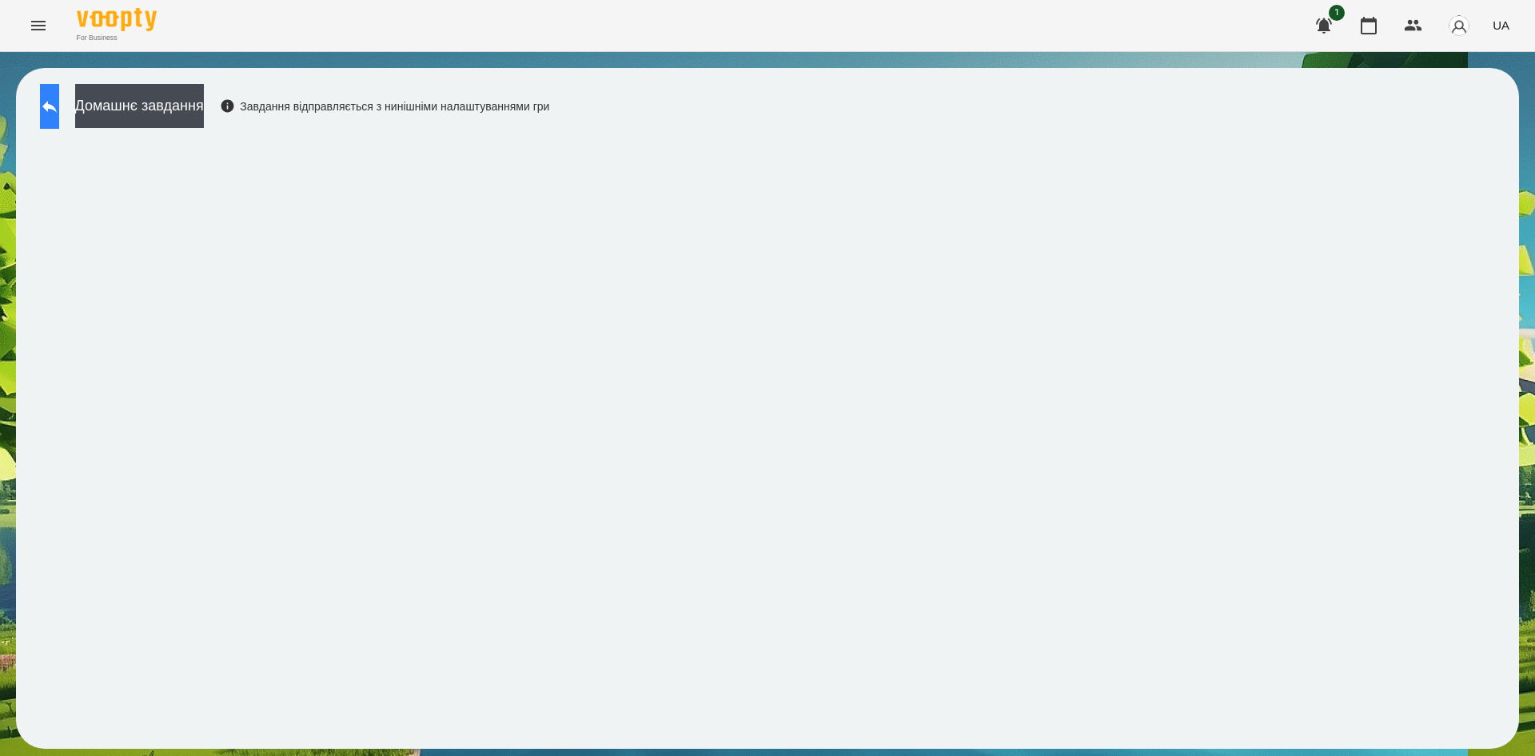
click at [53, 91] on button at bounding box center [49, 106] width 19 height 45
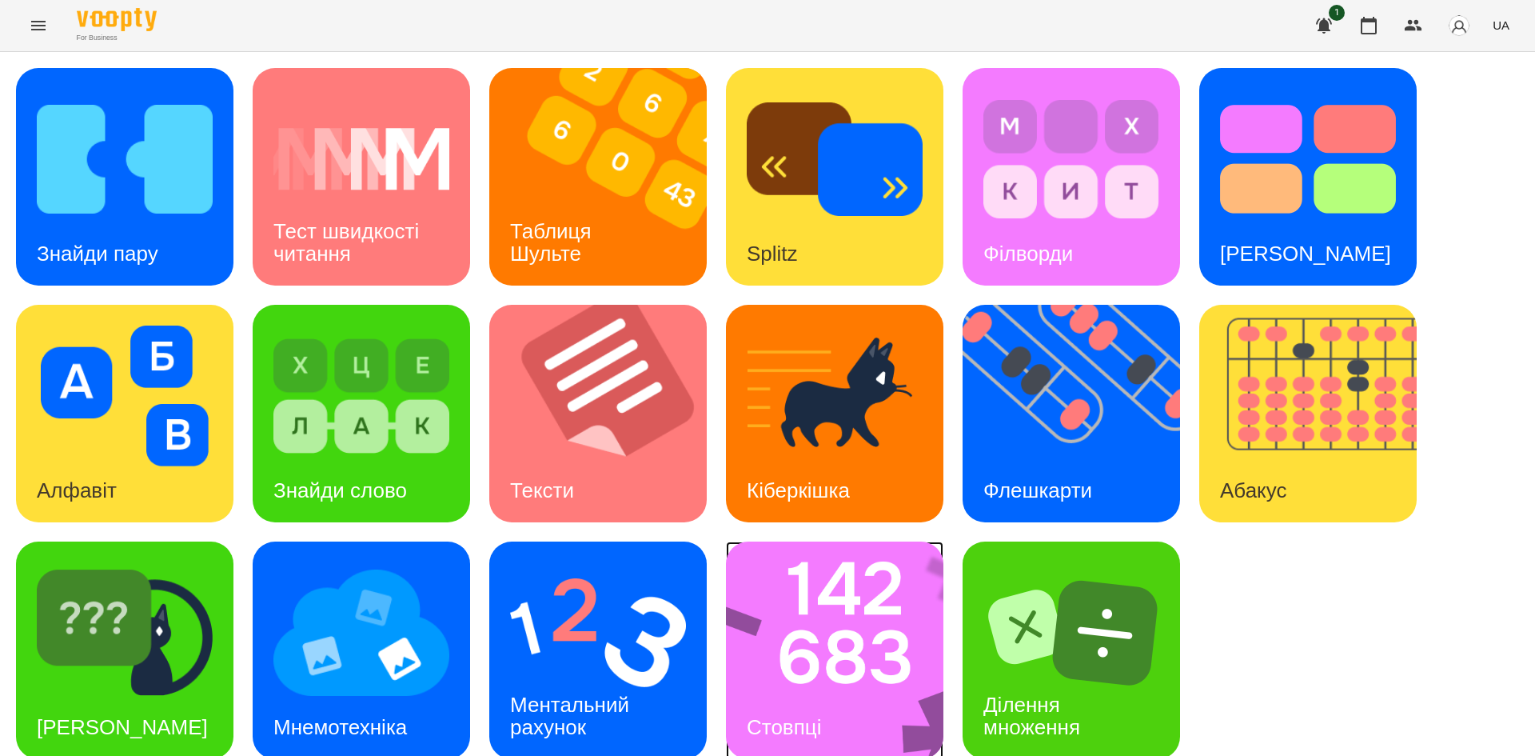
click at [853, 651] on img at bounding box center [845, 649] width 238 height 217
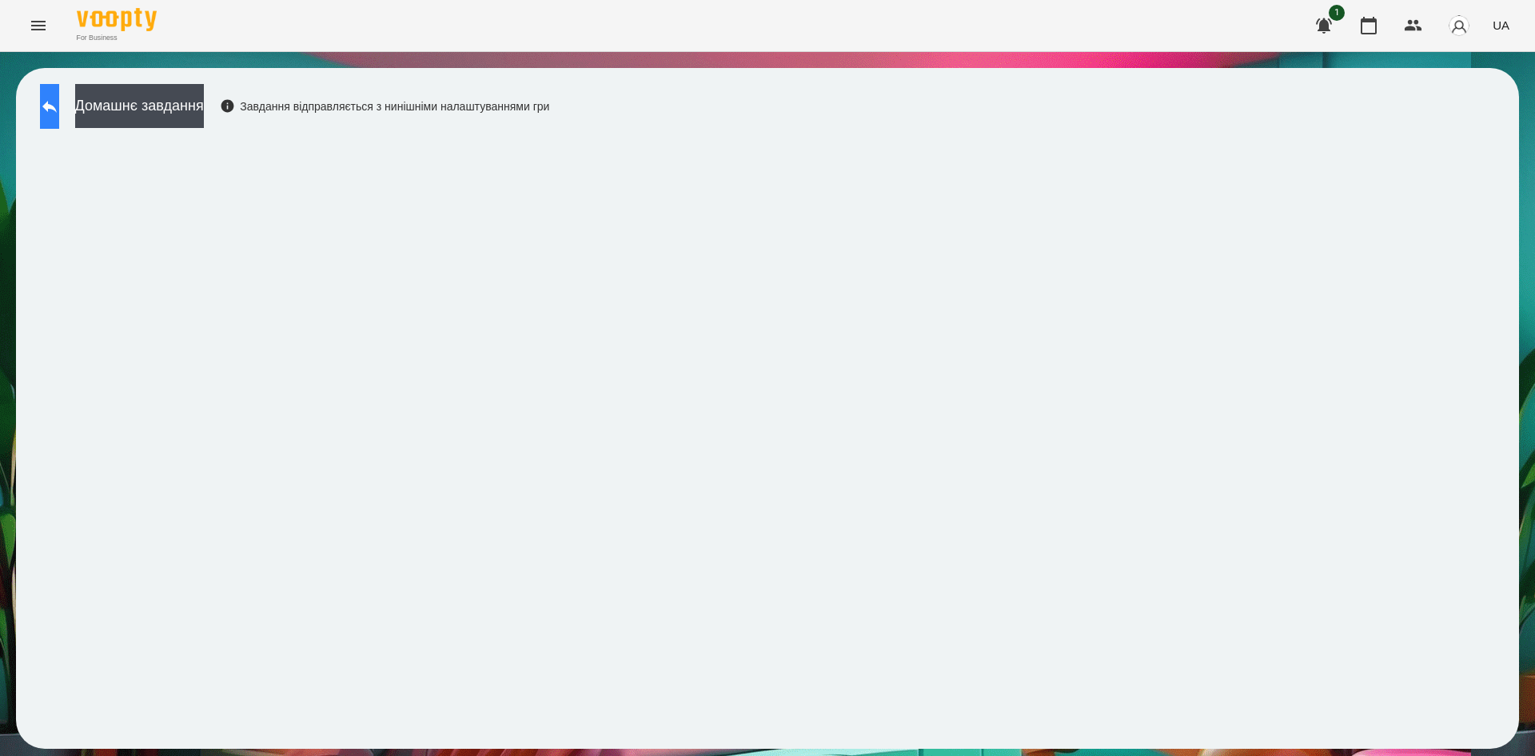
click at [59, 96] on button at bounding box center [49, 106] width 19 height 45
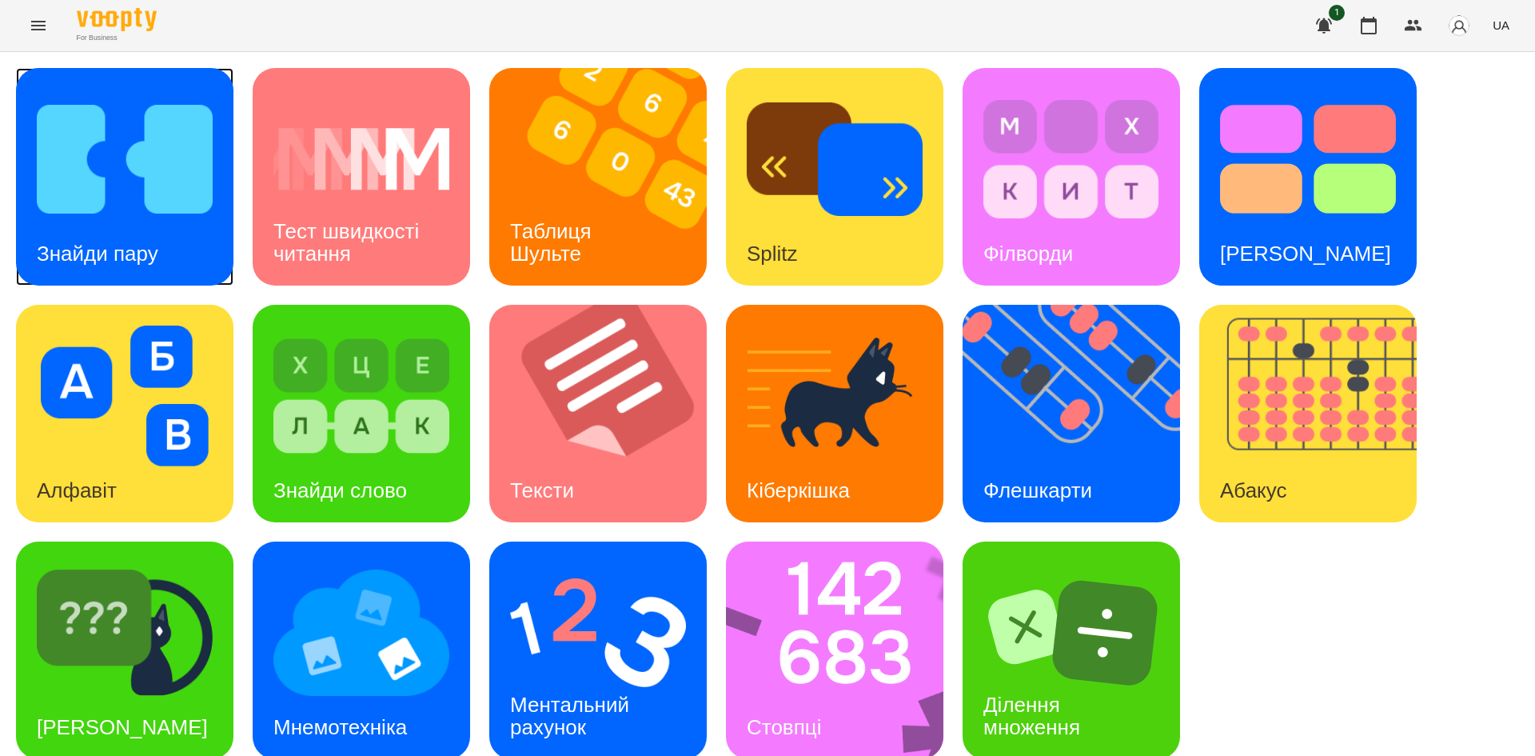
click at [98, 235] on div "Знайди пару" at bounding box center [97, 253] width 163 height 63
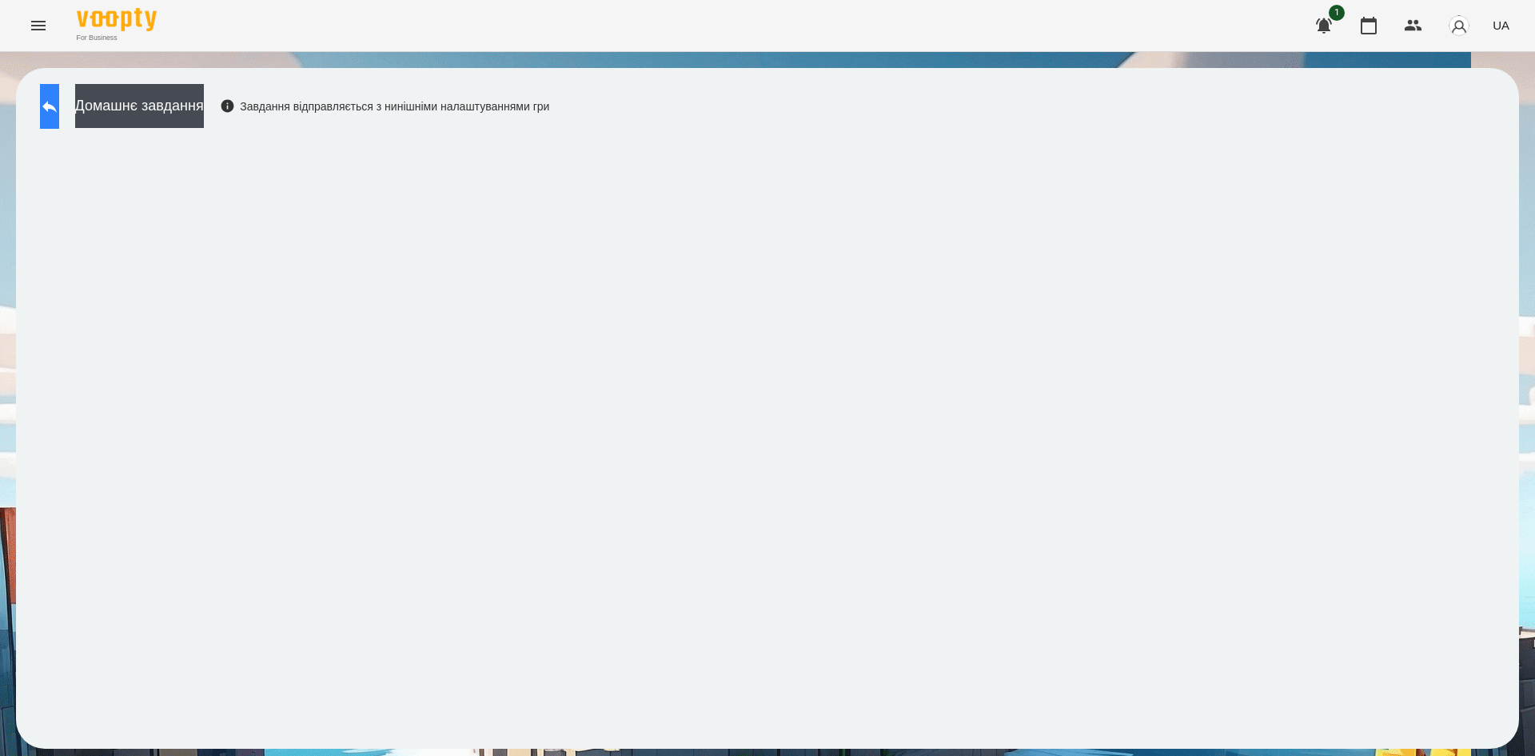
click at [54, 126] on button at bounding box center [49, 106] width 19 height 45
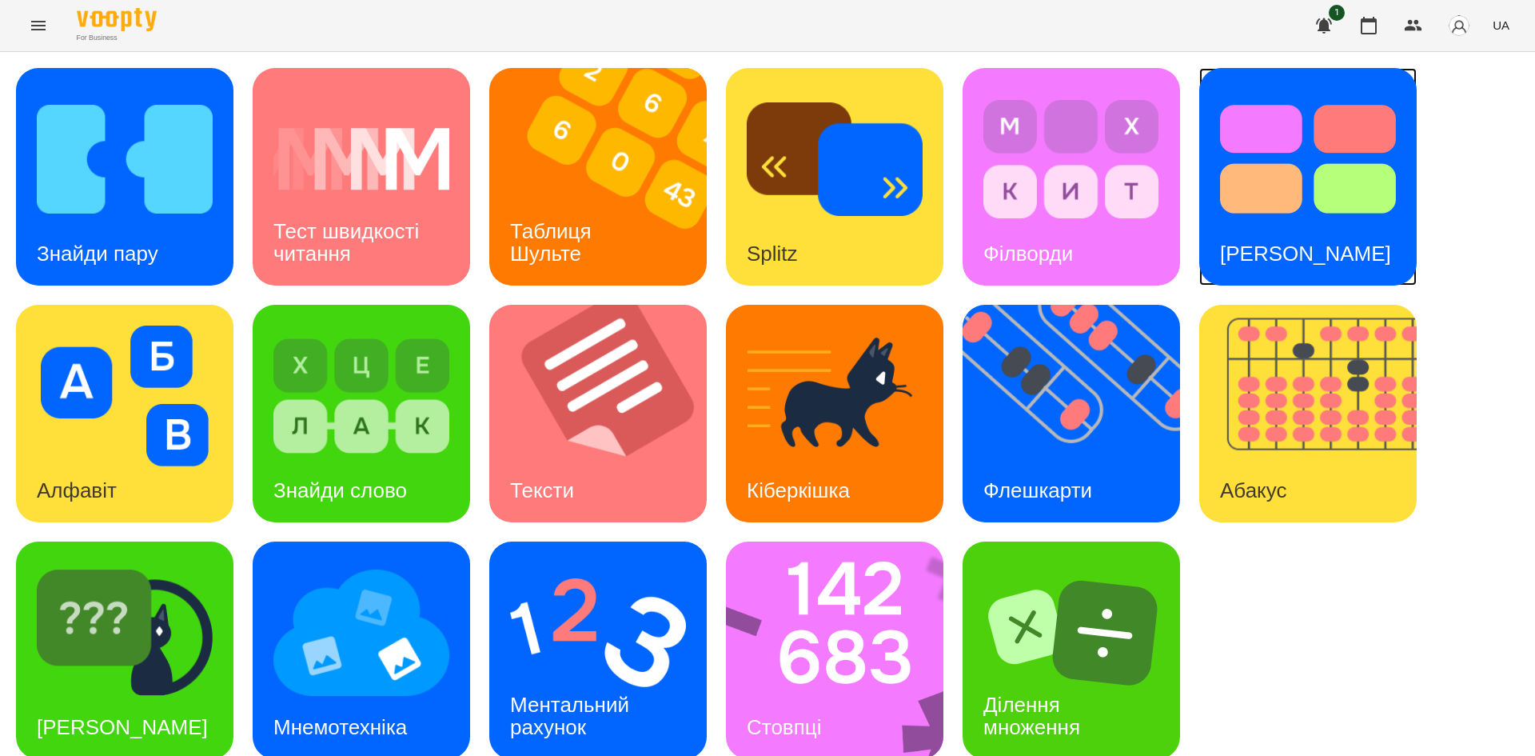
click at [1271, 208] on img at bounding box center [1308, 159] width 176 height 141
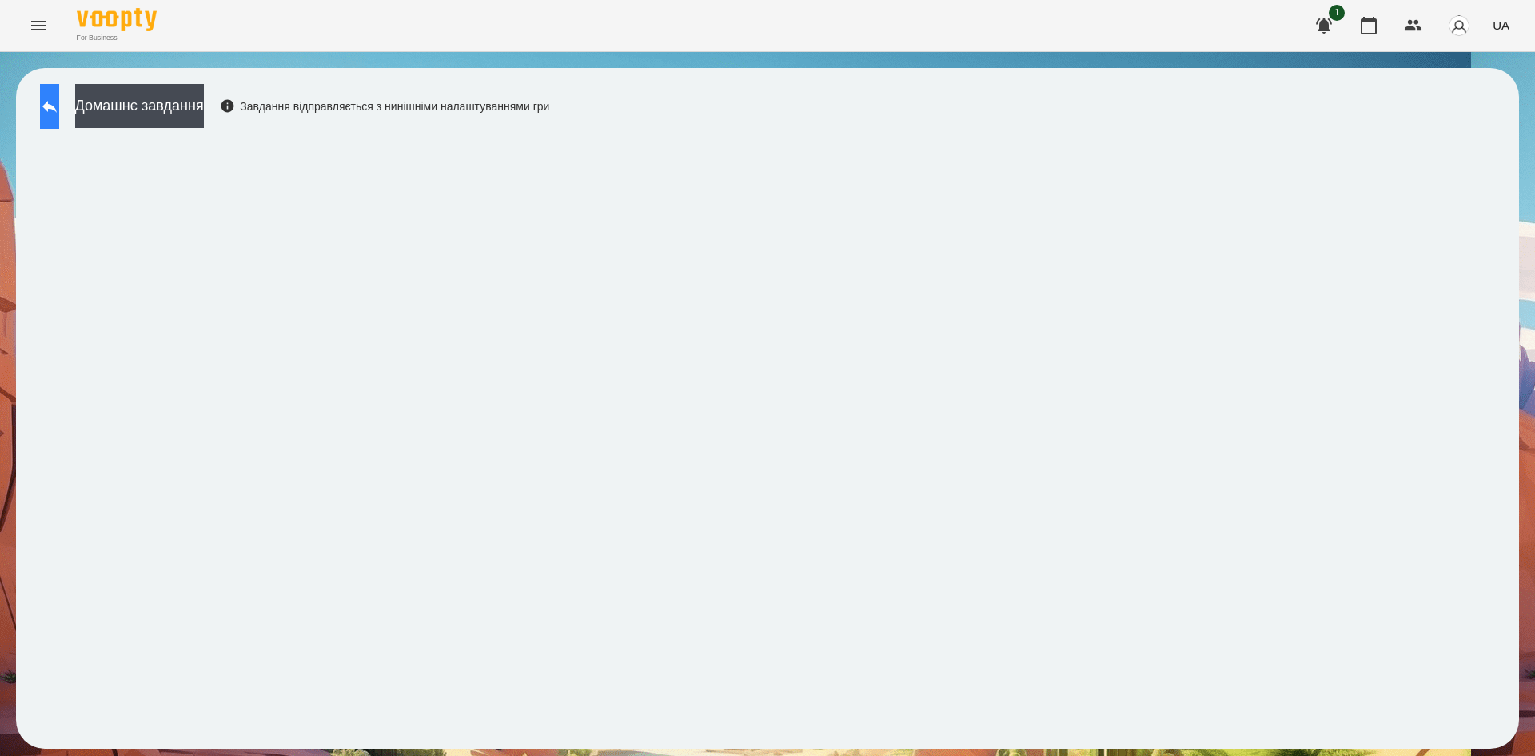
click at [59, 111] on icon at bounding box center [49, 106] width 19 height 19
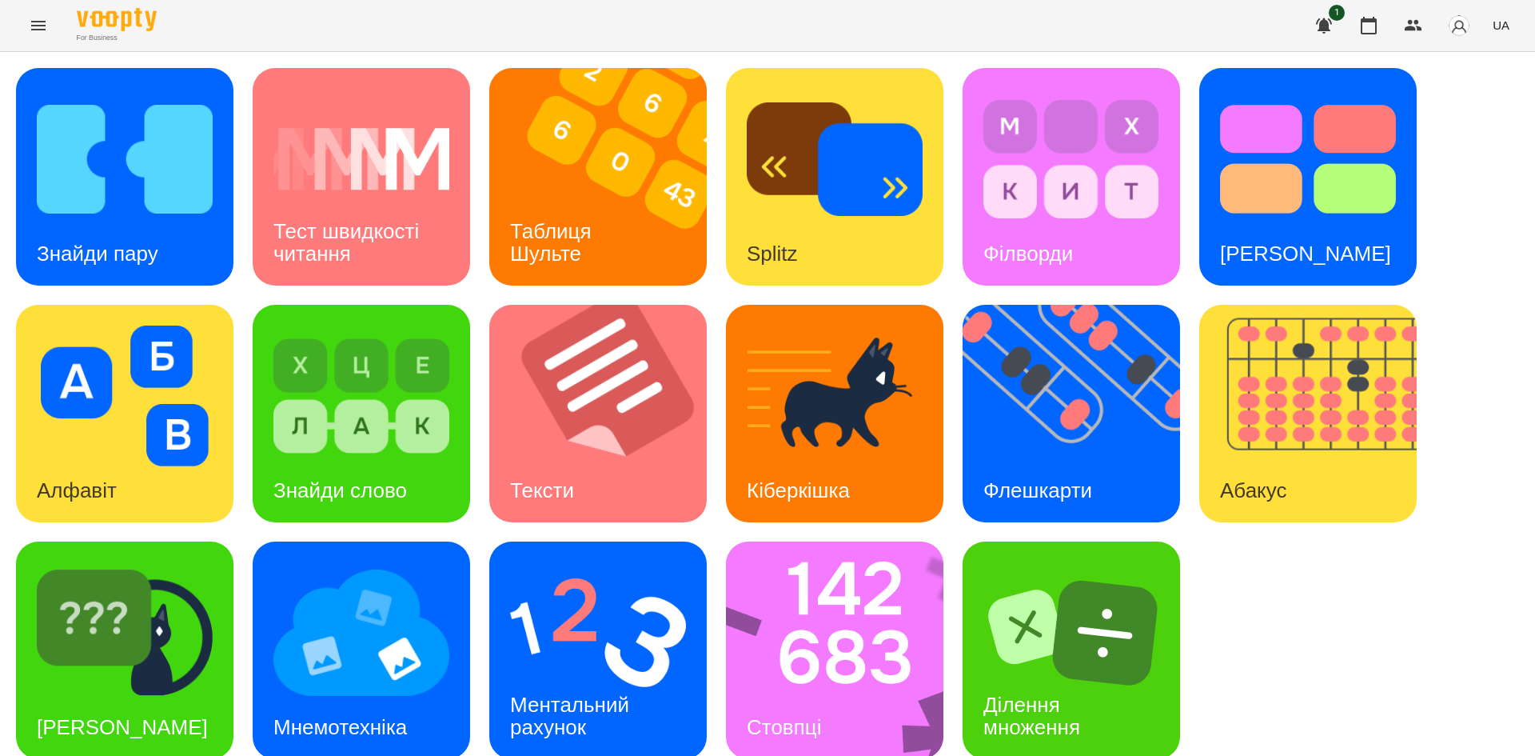
click at [1358, 654] on div "Знайди пару Тест швидкості читання Таблиця Шульте Splitz Філворди Тест Струпа А…" at bounding box center [767, 413] width 1503 height 691
click at [753, 675] on img at bounding box center [845, 649] width 238 height 217
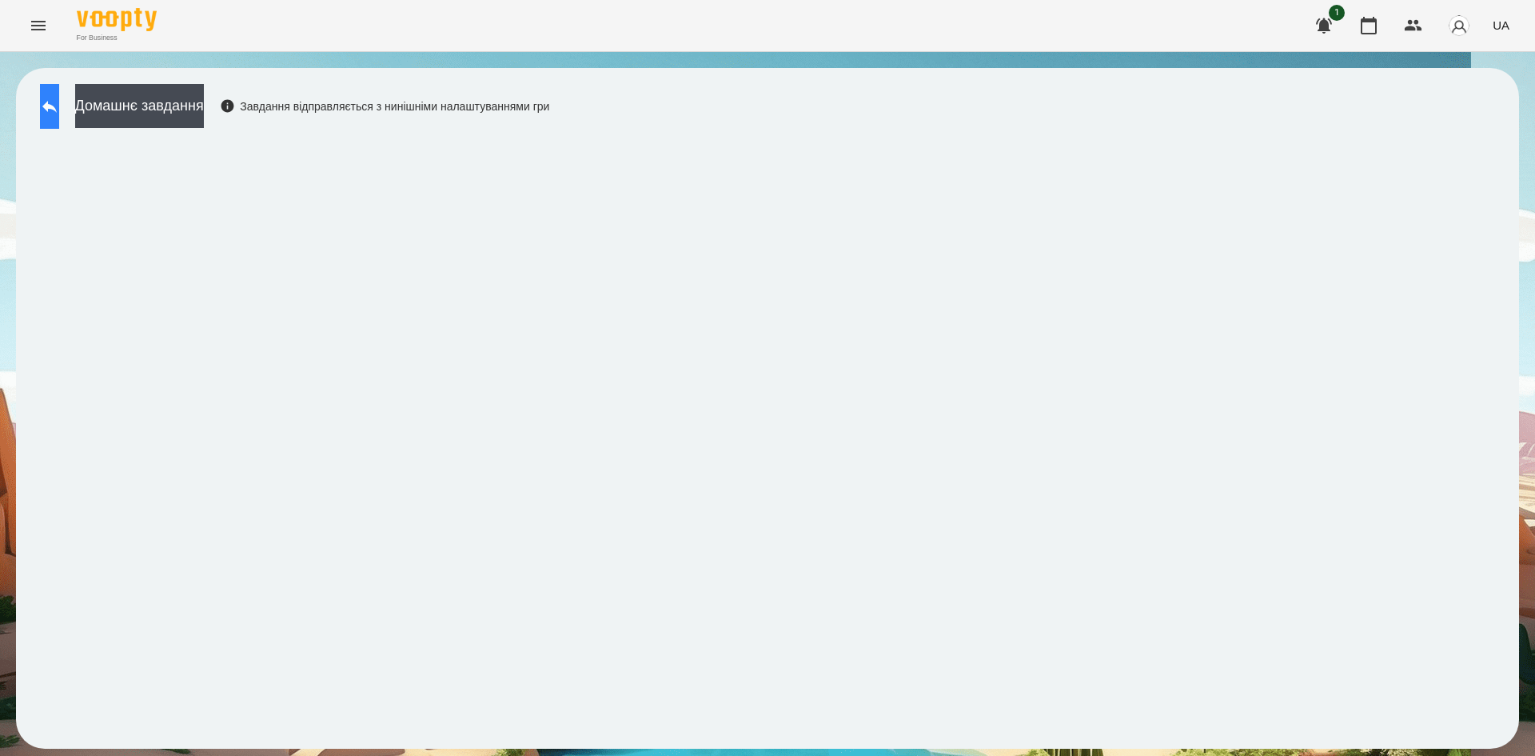
click at [59, 112] on icon at bounding box center [49, 106] width 19 height 19
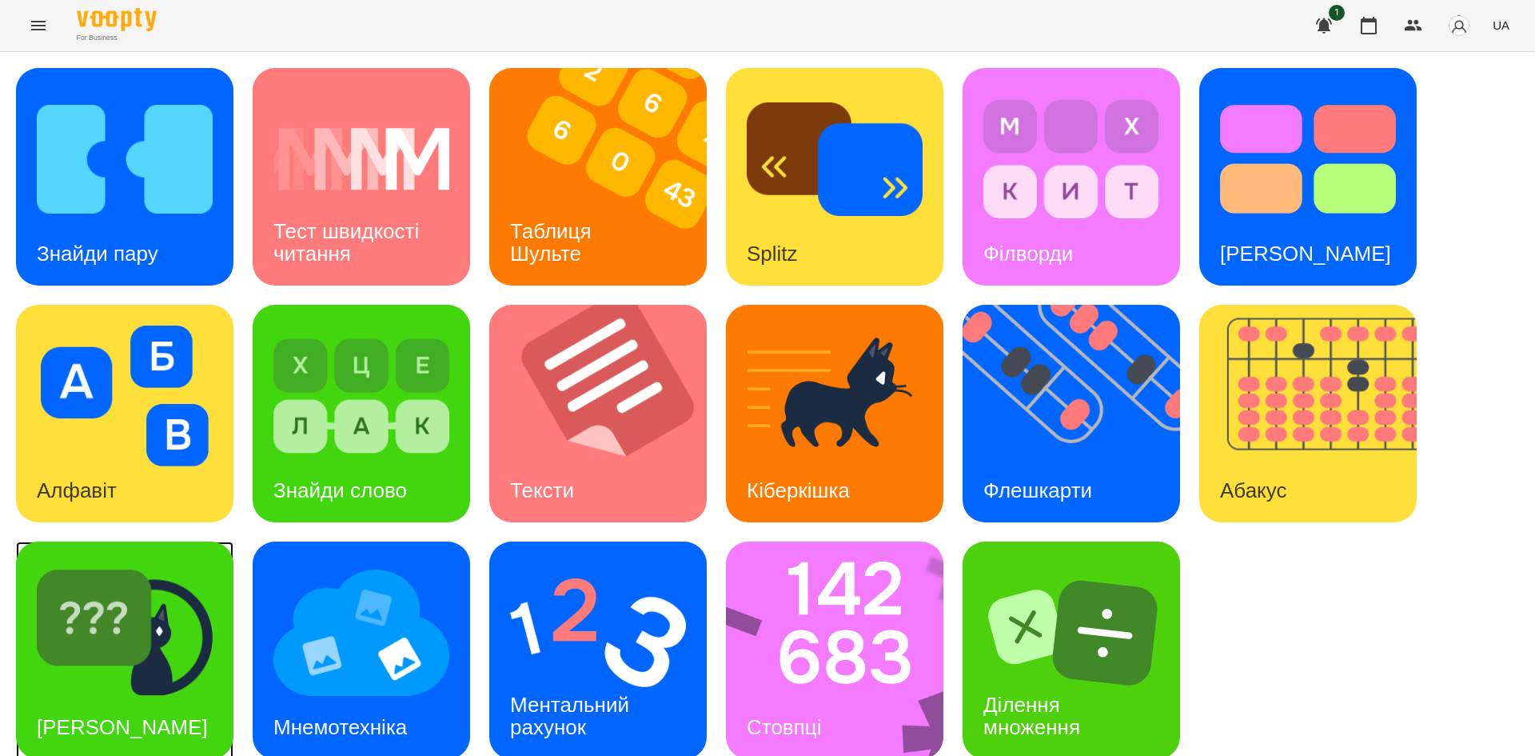
click at [122, 626] on img at bounding box center [125, 632] width 176 height 141
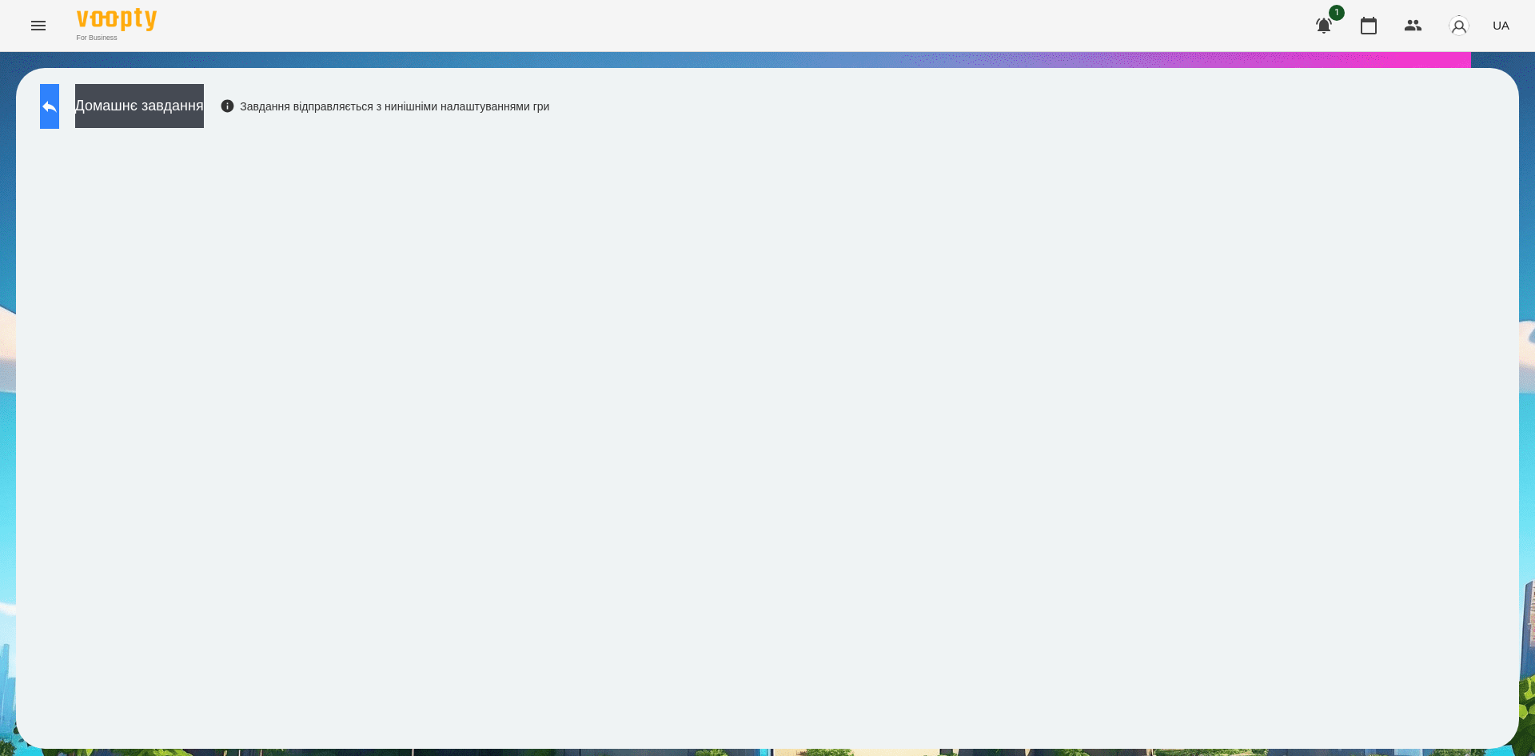
click at [49, 88] on button at bounding box center [49, 106] width 19 height 45
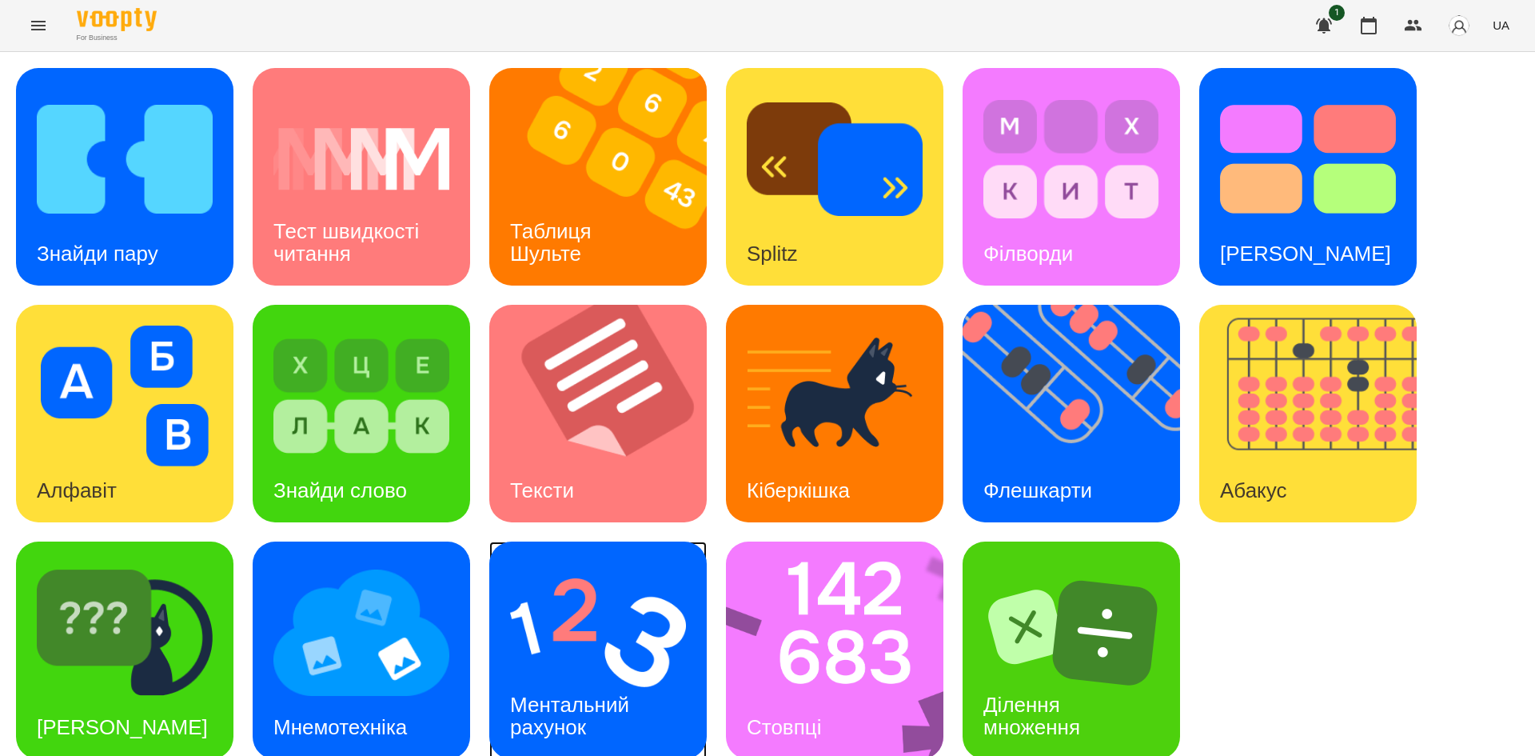
click at [588, 653] on img at bounding box center [598, 632] width 176 height 141
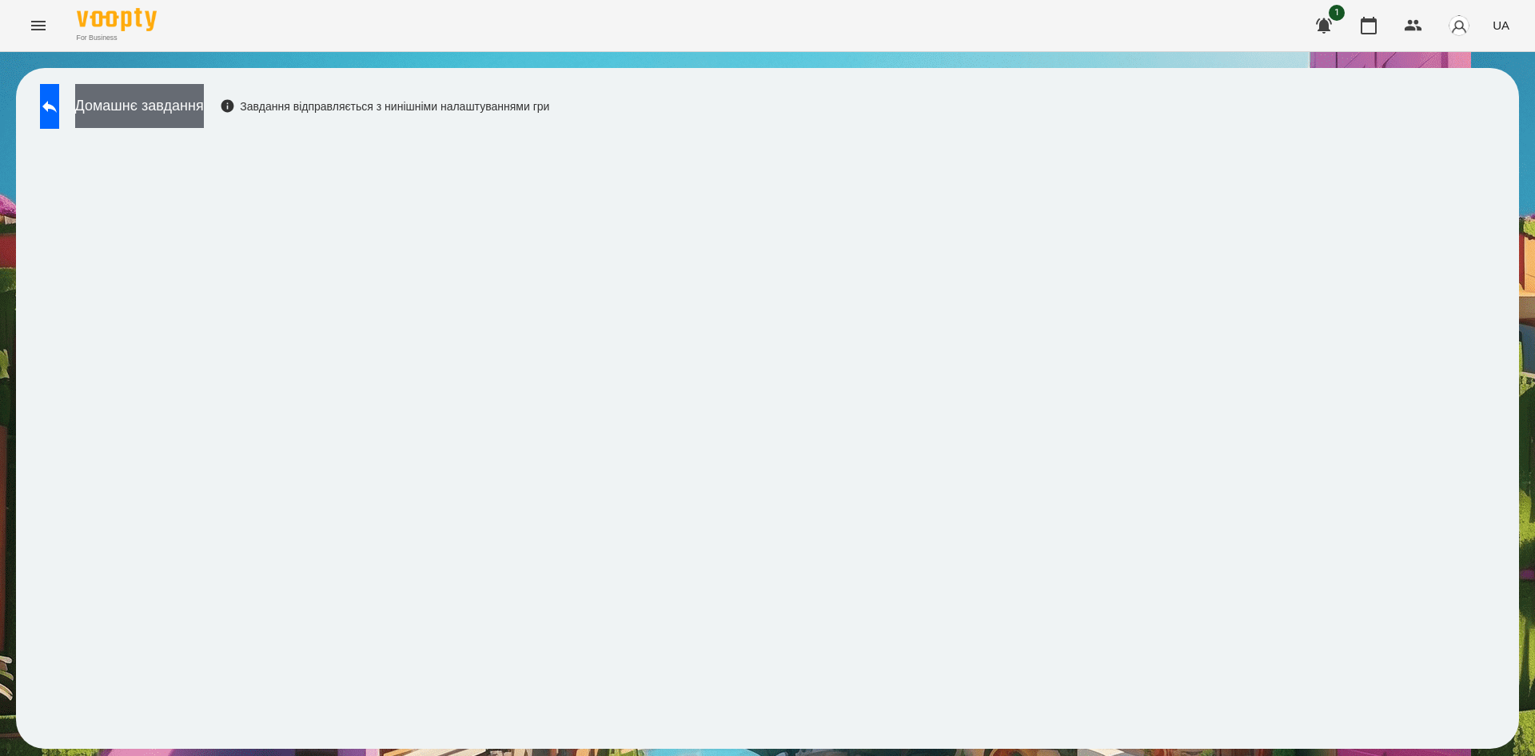
click at [204, 109] on button "Домашнє завдання" at bounding box center [139, 106] width 129 height 44
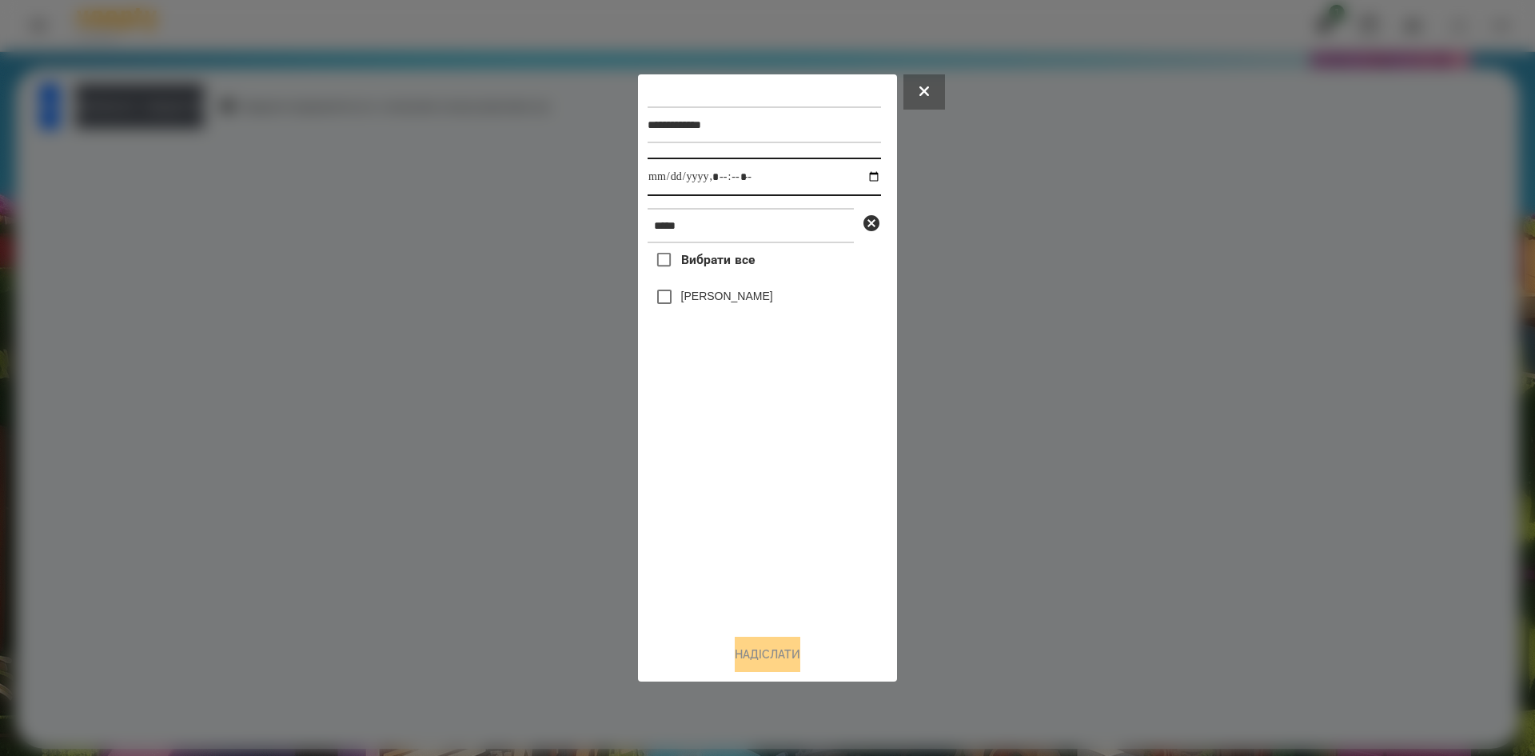
click at [858, 182] on input "datetime-local" at bounding box center [764, 177] width 233 height 38
click at [754, 481] on div "Вибрати все [PERSON_NAME]" at bounding box center [764, 432] width 233 height 378
click at [762, 652] on button "Надіслати" at bounding box center [768, 653] width 66 height 35
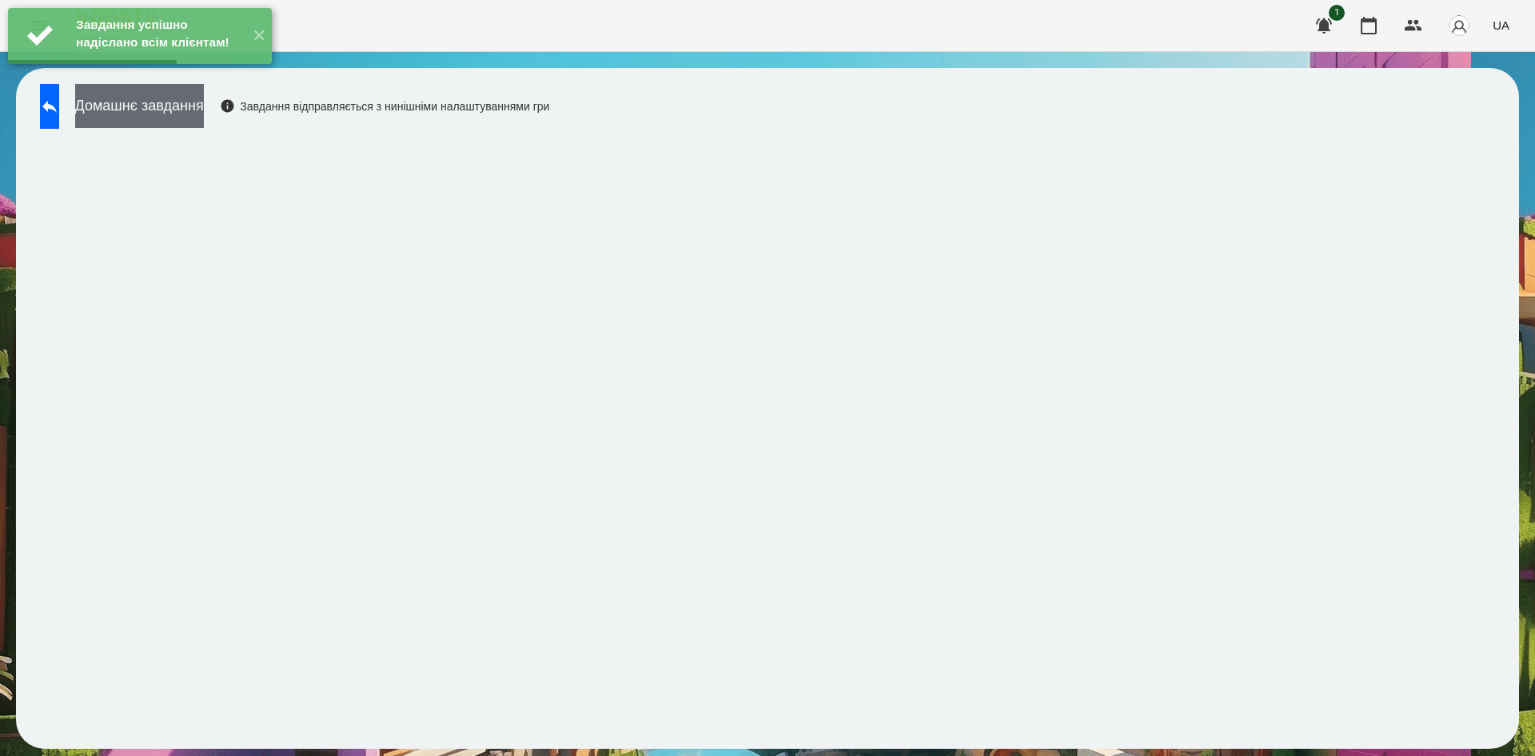
click at [204, 117] on button "Домашнє завдання" at bounding box center [139, 106] width 129 height 44
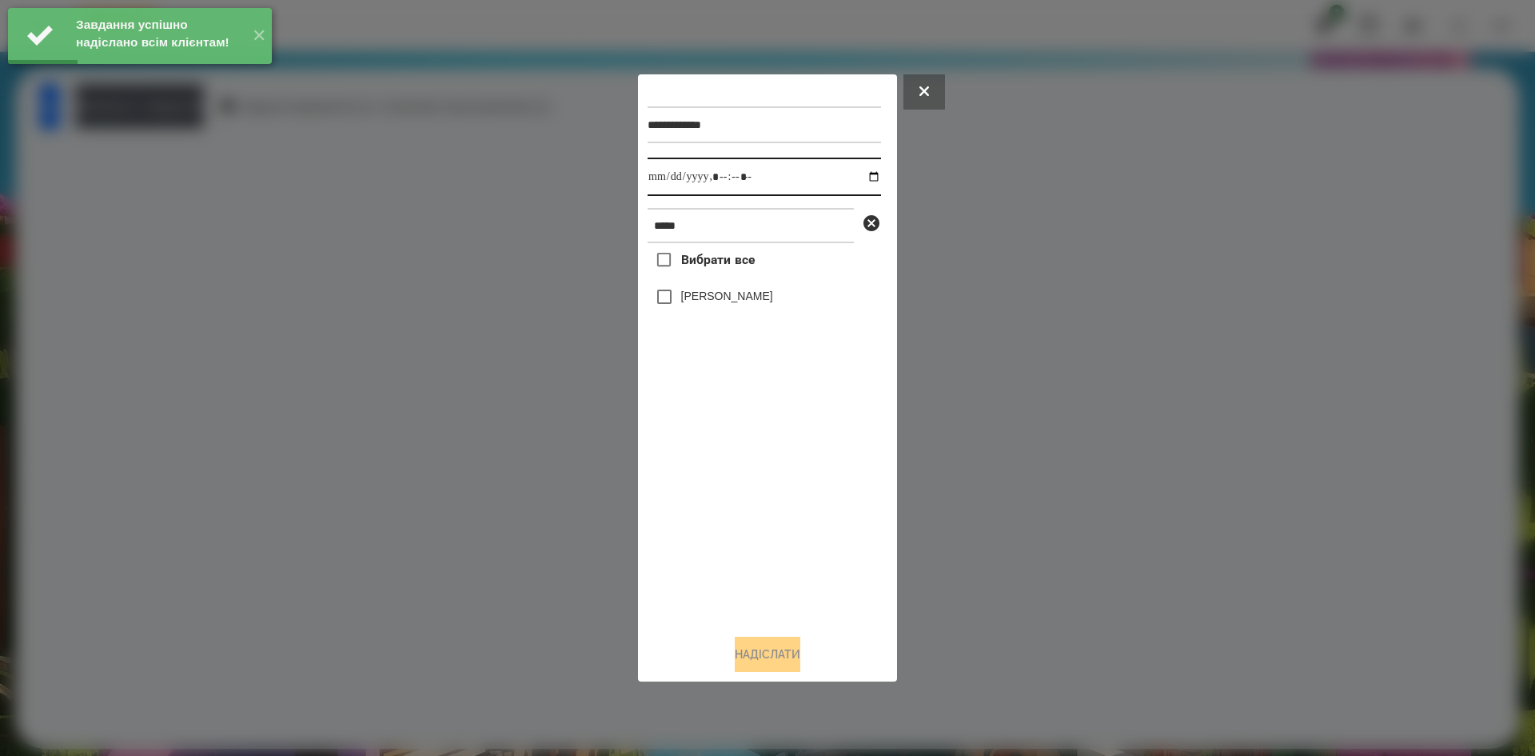
click at [858, 169] on input "datetime-local" at bounding box center [764, 177] width 233 height 38
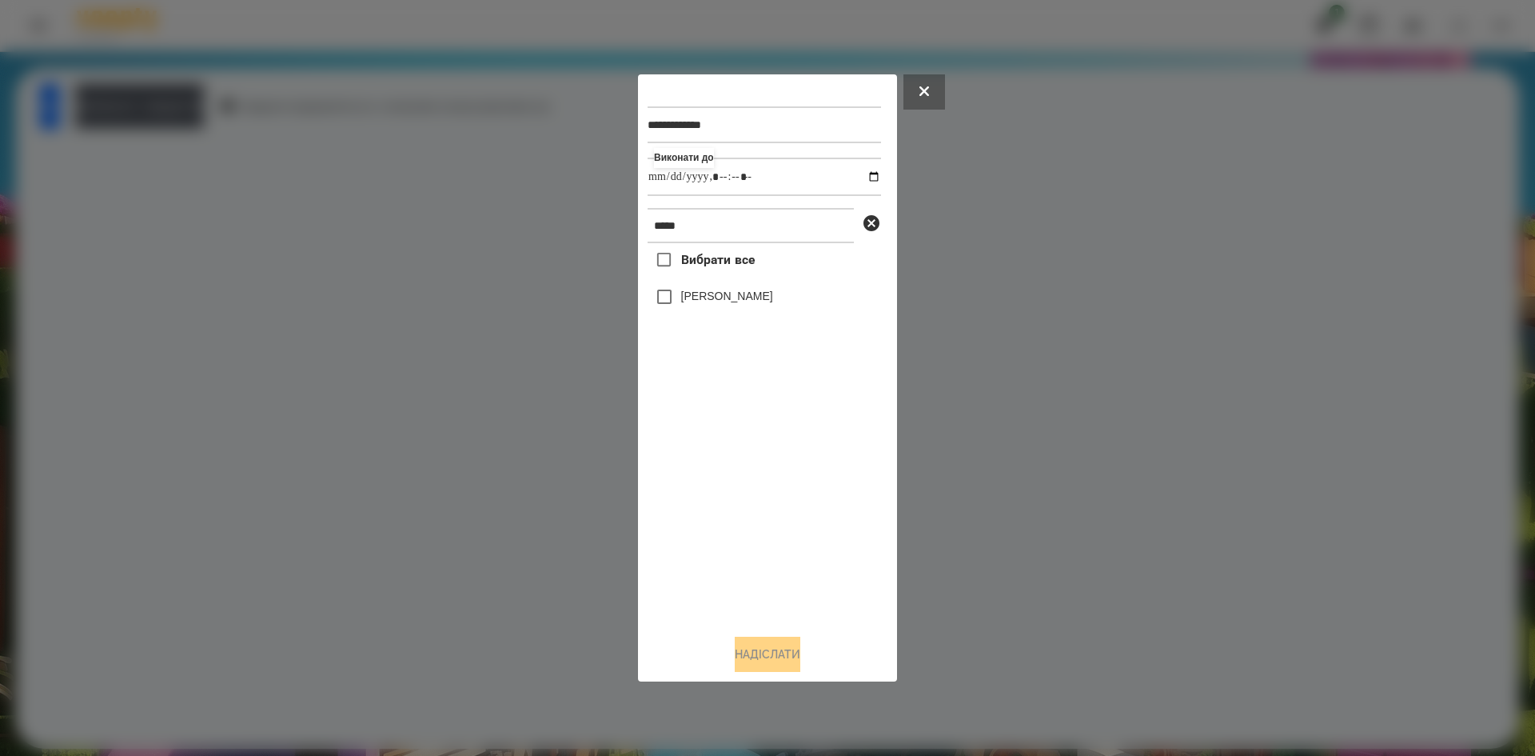
type input "**********"
click at [668, 306] on div "Вибрати все Ізабель Крючкова" at bounding box center [764, 432] width 233 height 378
click at [776, 653] on button "Надіслати" at bounding box center [768, 653] width 66 height 35
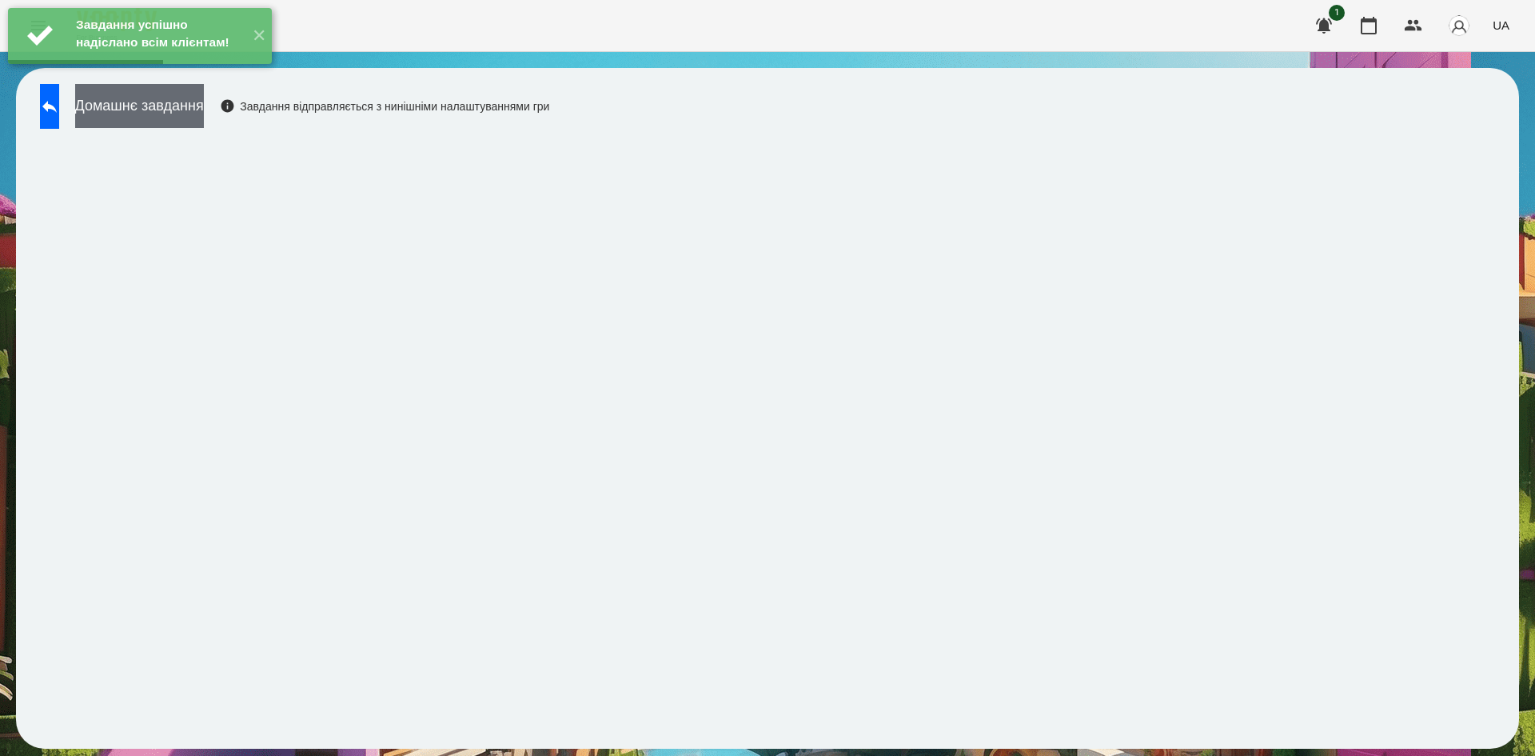
click at [204, 119] on button "Домашнє завдання" at bounding box center [139, 106] width 129 height 44
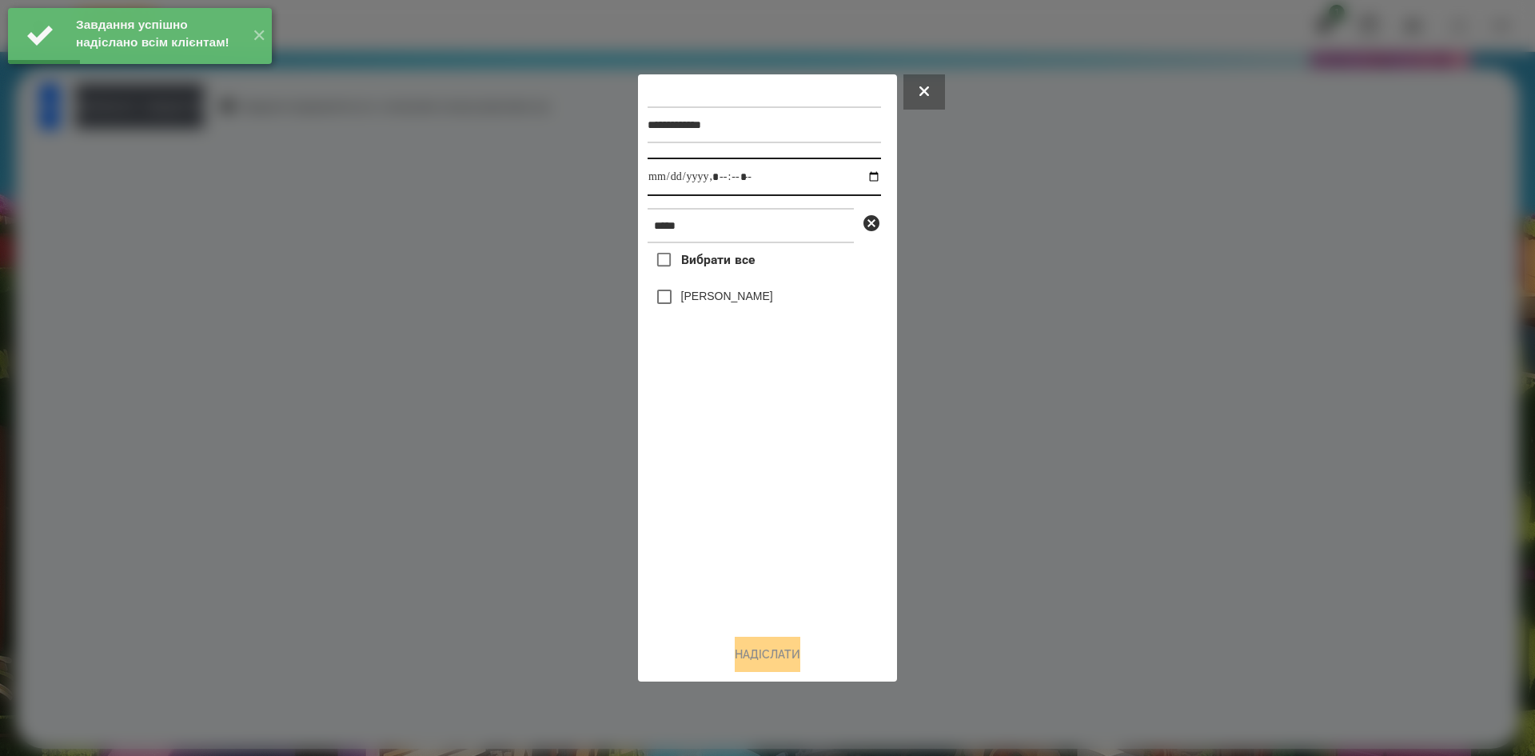
click at [859, 178] on input "datetime-local" at bounding box center [764, 177] width 233 height 38
type input "**********"
click at [701, 487] on div "Вибрати все Ізабель Крючкова" at bounding box center [764, 432] width 233 height 378
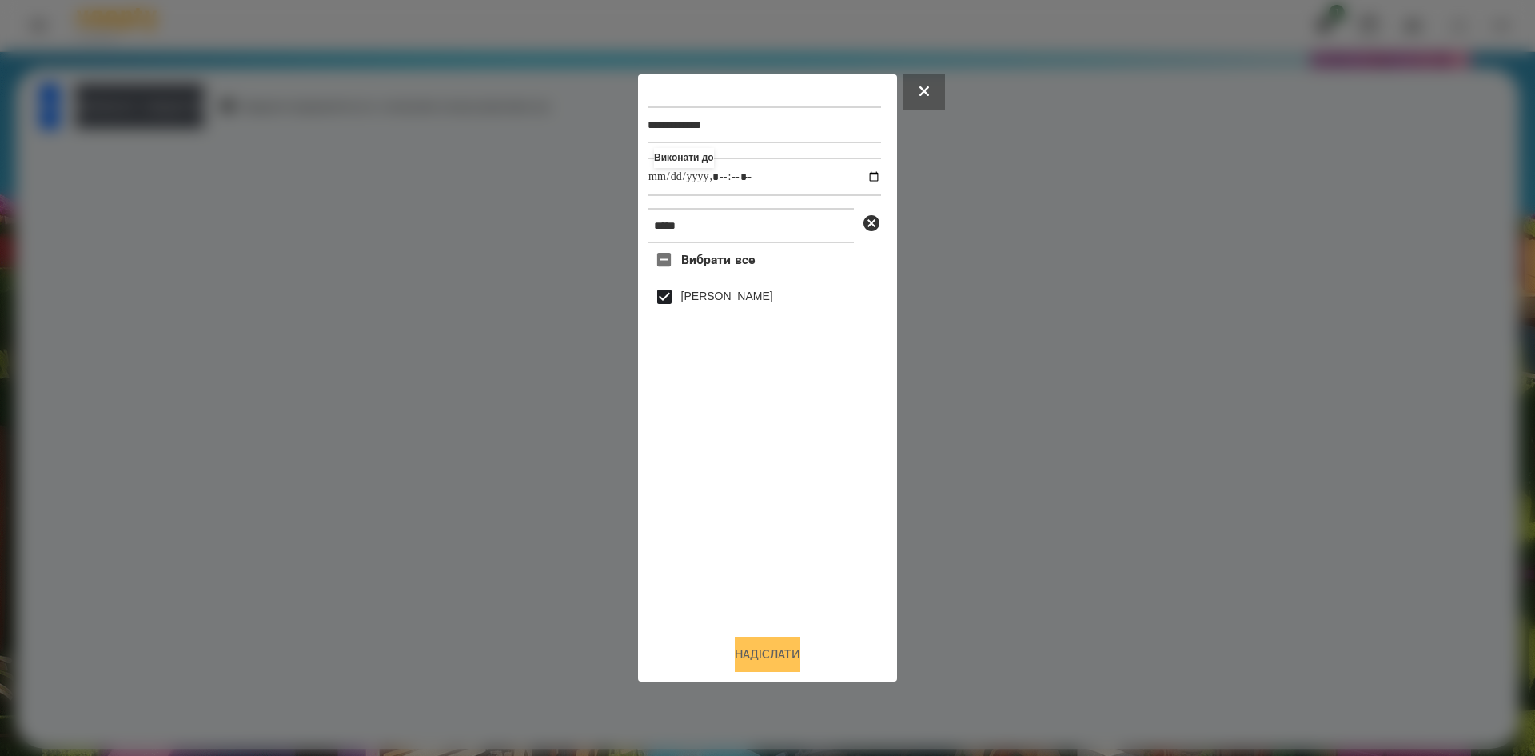
click at [774, 652] on button "Надіслати" at bounding box center [768, 653] width 66 height 35
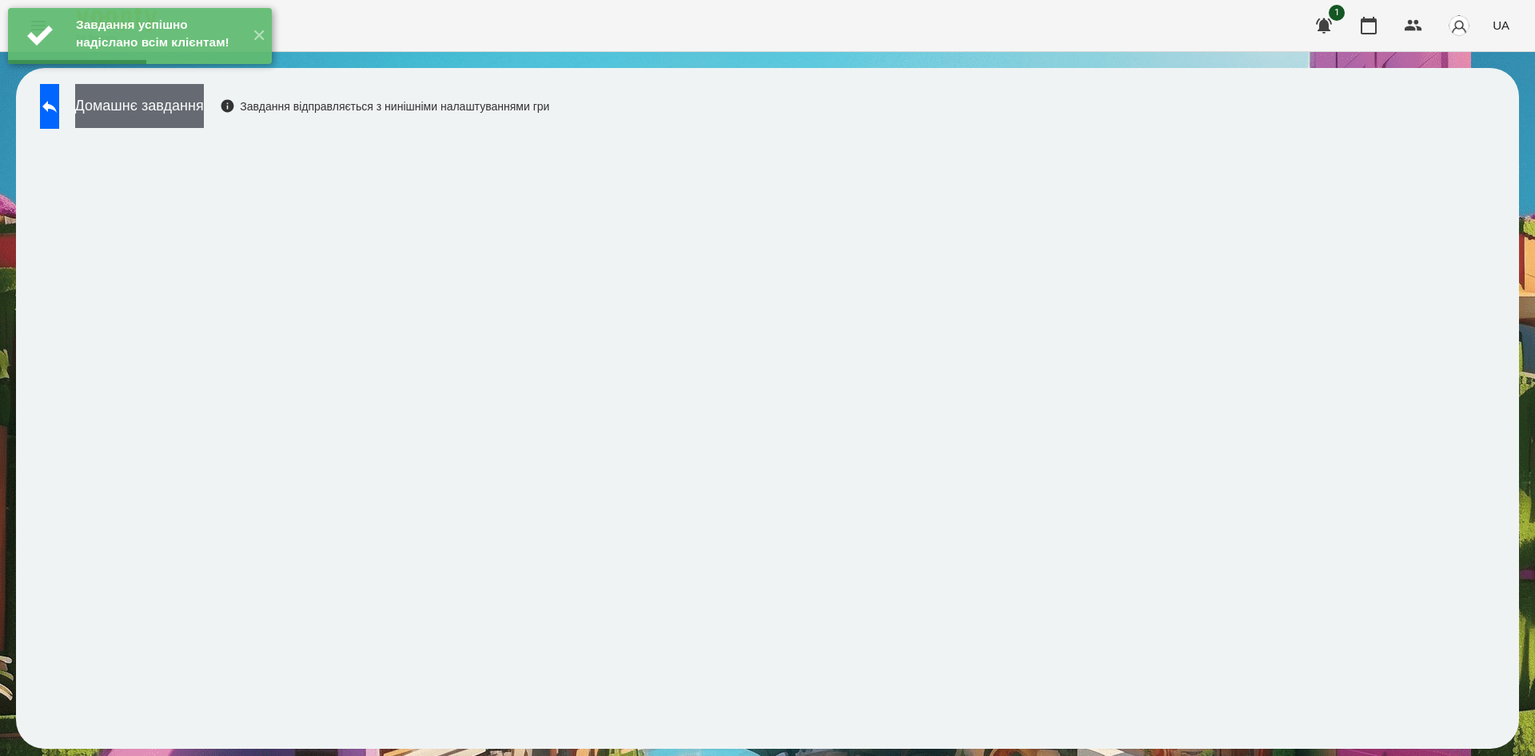
click at [204, 105] on button "Домашнє завдання" at bounding box center [139, 106] width 129 height 44
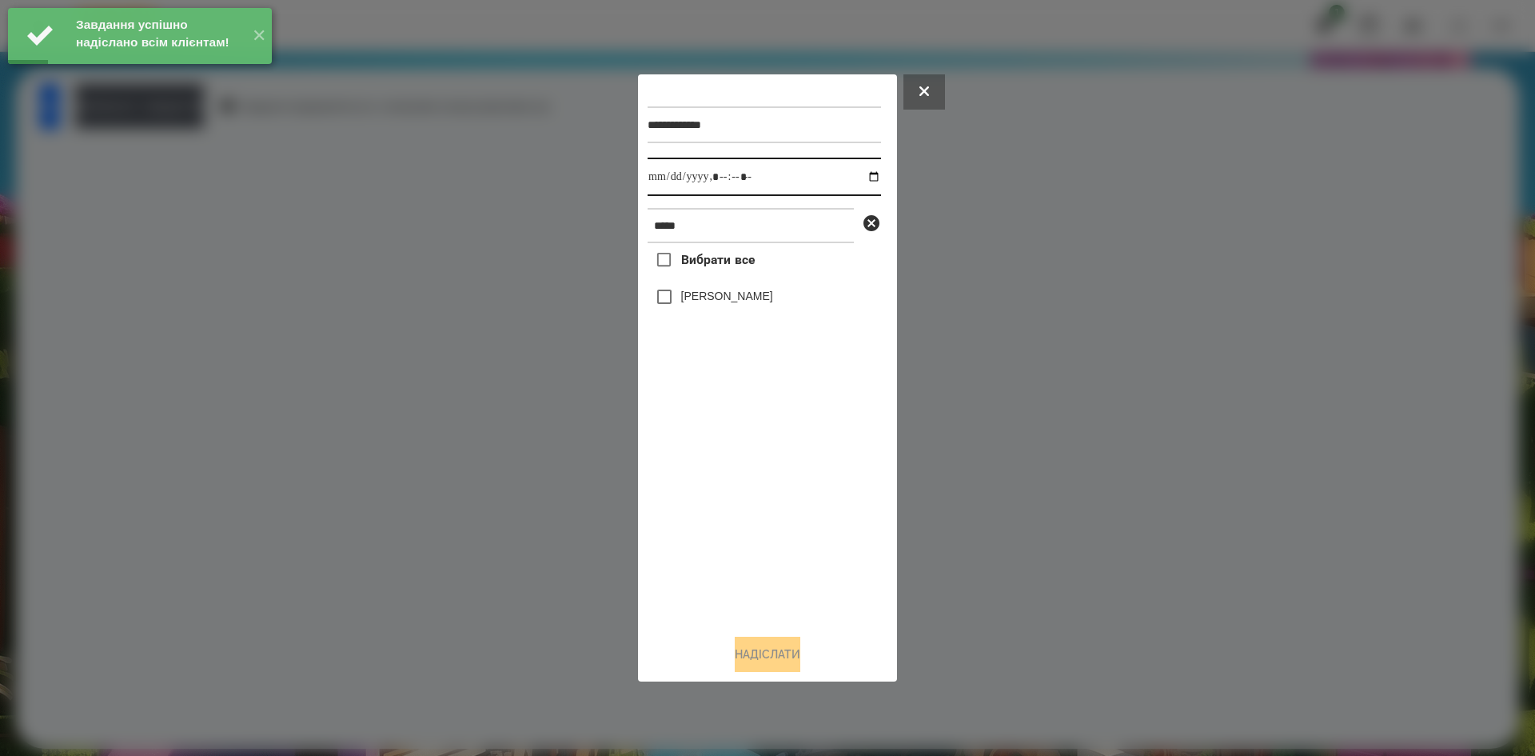
click at [860, 180] on input "datetime-local" at bounding box center [764, 177] width 233 height 38
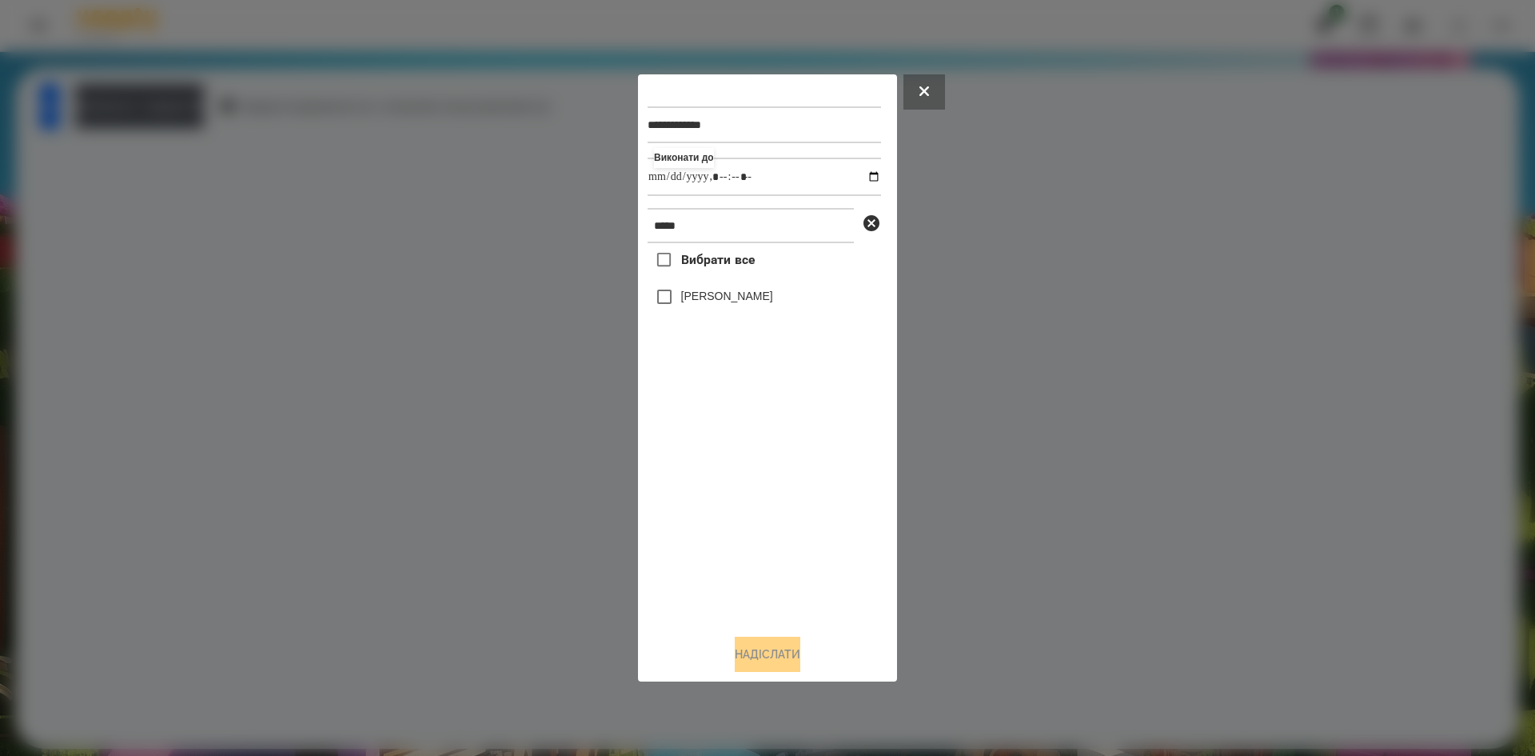
type input "**********"
click at [734, 451] on div "Вибрати все Ізабель Крючкова" at bounding box center [764, 432] width 233 height 378
click at [768, 653] on button "Надіслати" at bounding box center [768, 653] width 66 height 35
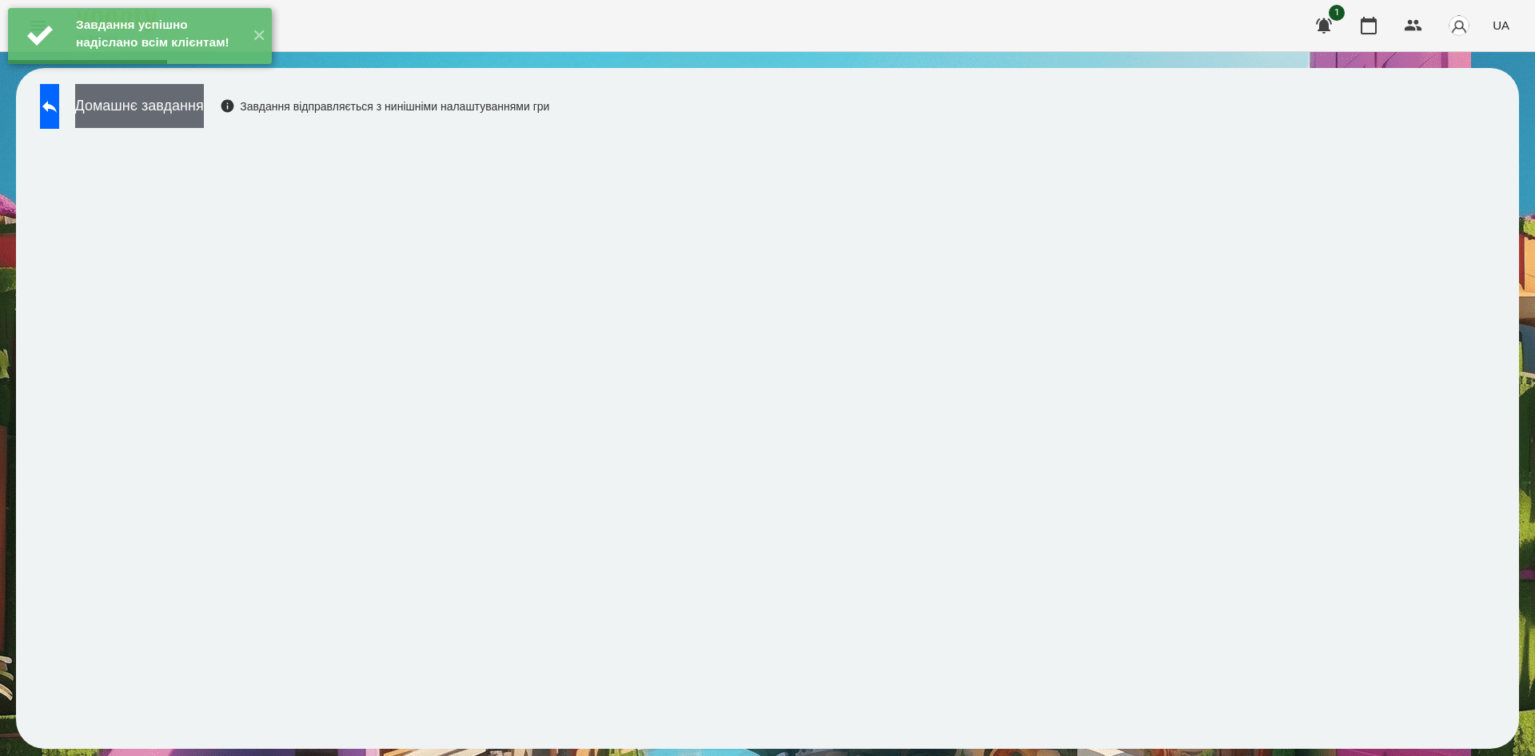
click at [204, 106] on button "Домашнє завдання" at bounding box center [139, 106] width 129 height 44
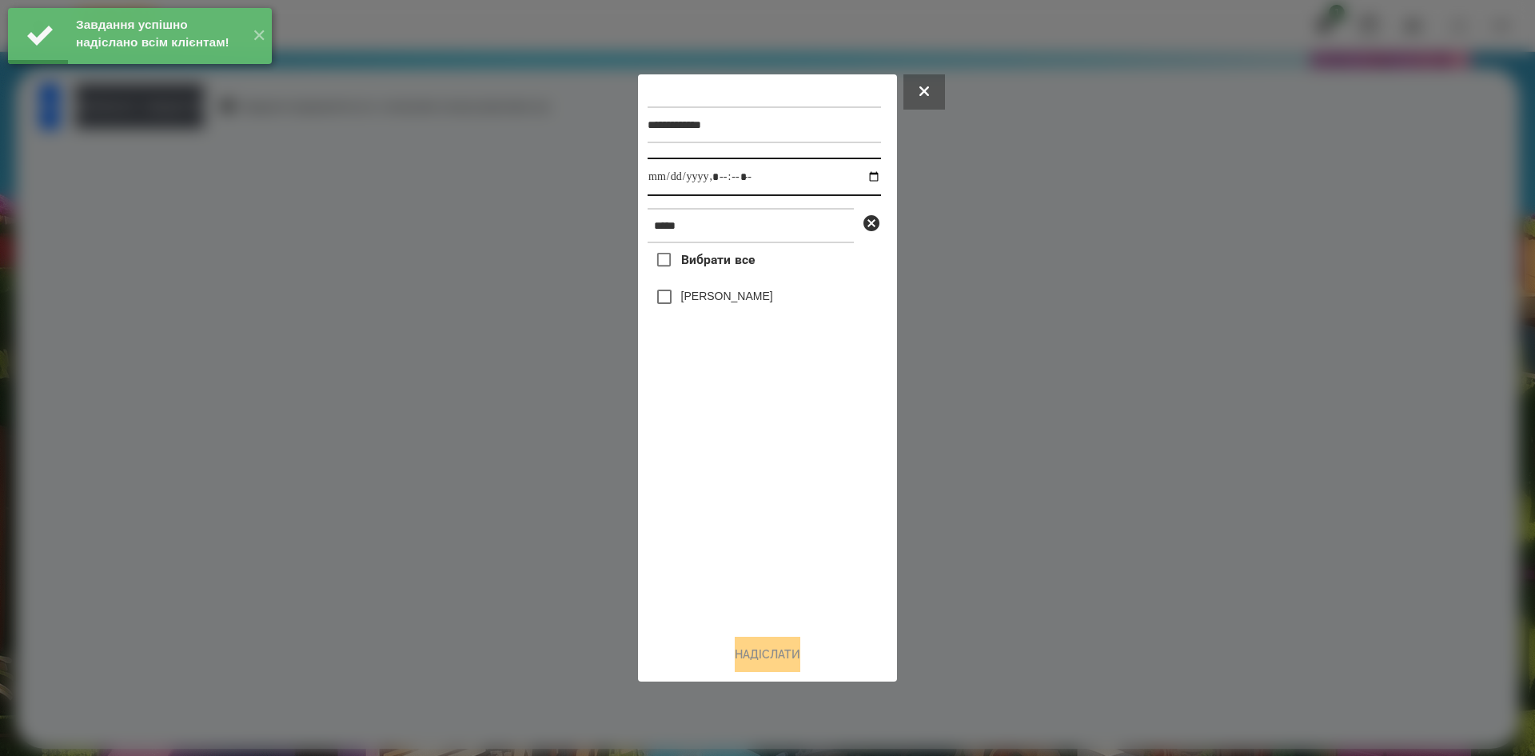
click at [861, 182] on input "datetime-local" at bounding box center [764, 177] width 233 height 38
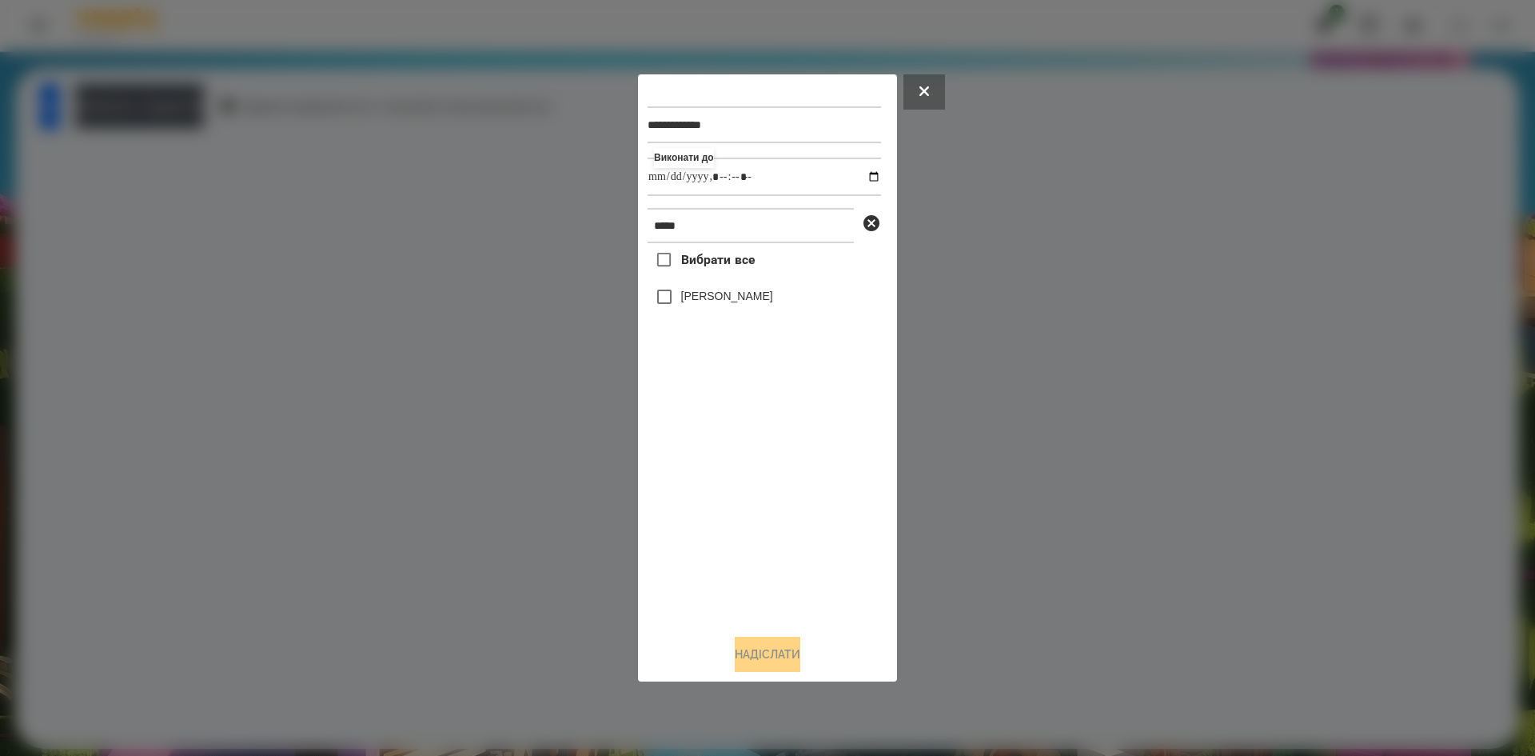
type input "**********"
click at [672, 301] on div "Вибрати все Ізабель Крючкова" at bounding box center [764, 432] width 233 height 378
click at [785, 644] on button "Надіслати" at bounding box center [768, 653] width 66 height 35
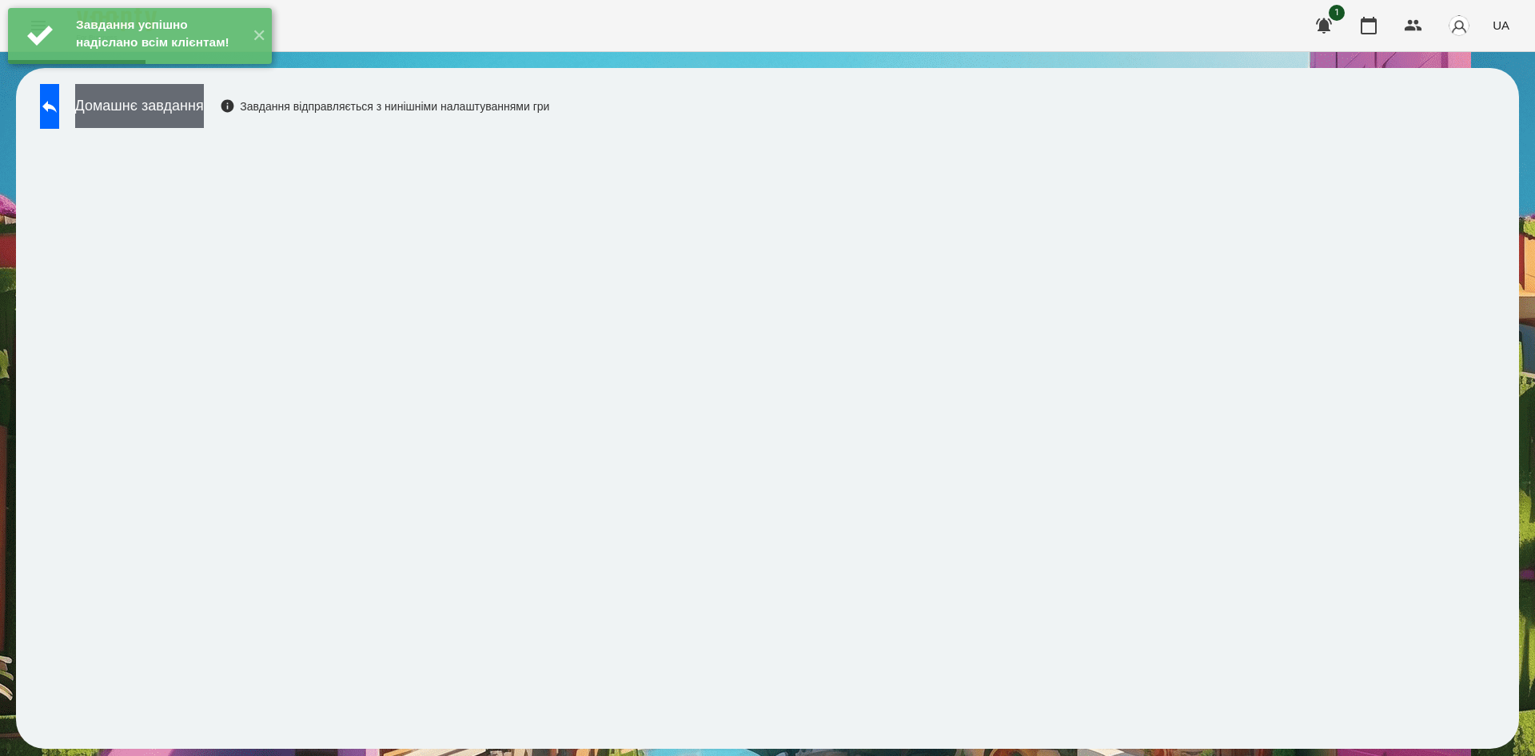
click at [204, 118] on button "Домашнє завдання" at bounding box center [139, 106] width 129 height 44
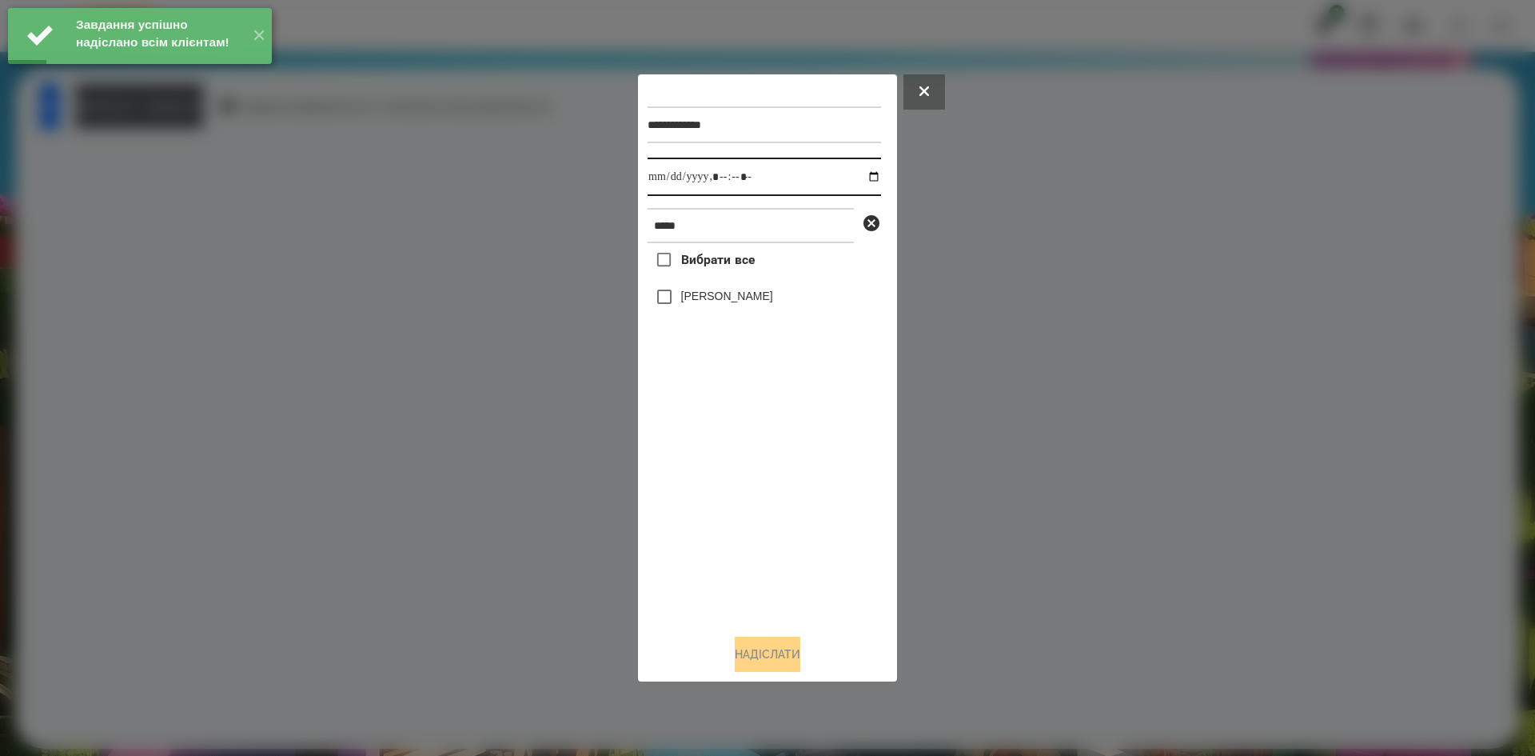
click at [861, 171] on input "datetime-local" at bounding box center [764, 177] width 233 height 38
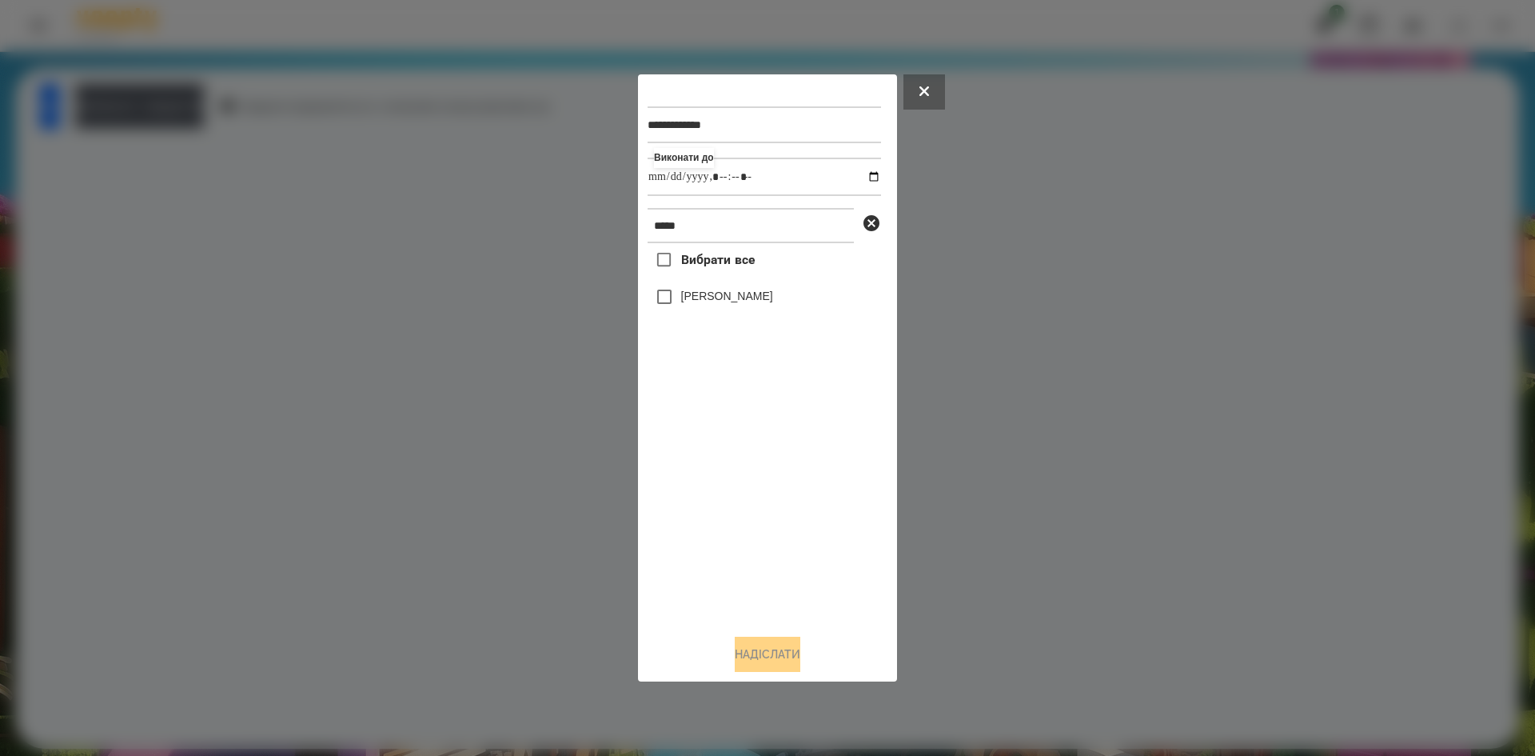
type input "**********"
click at [750, 502] on div "Вибрати все Ізабель Крючкова" at bounding box center [764, 432] width 233 height 378
click at [764, 651] on button "Надіслати" at bounding box center [768, 653] width 66 height 35
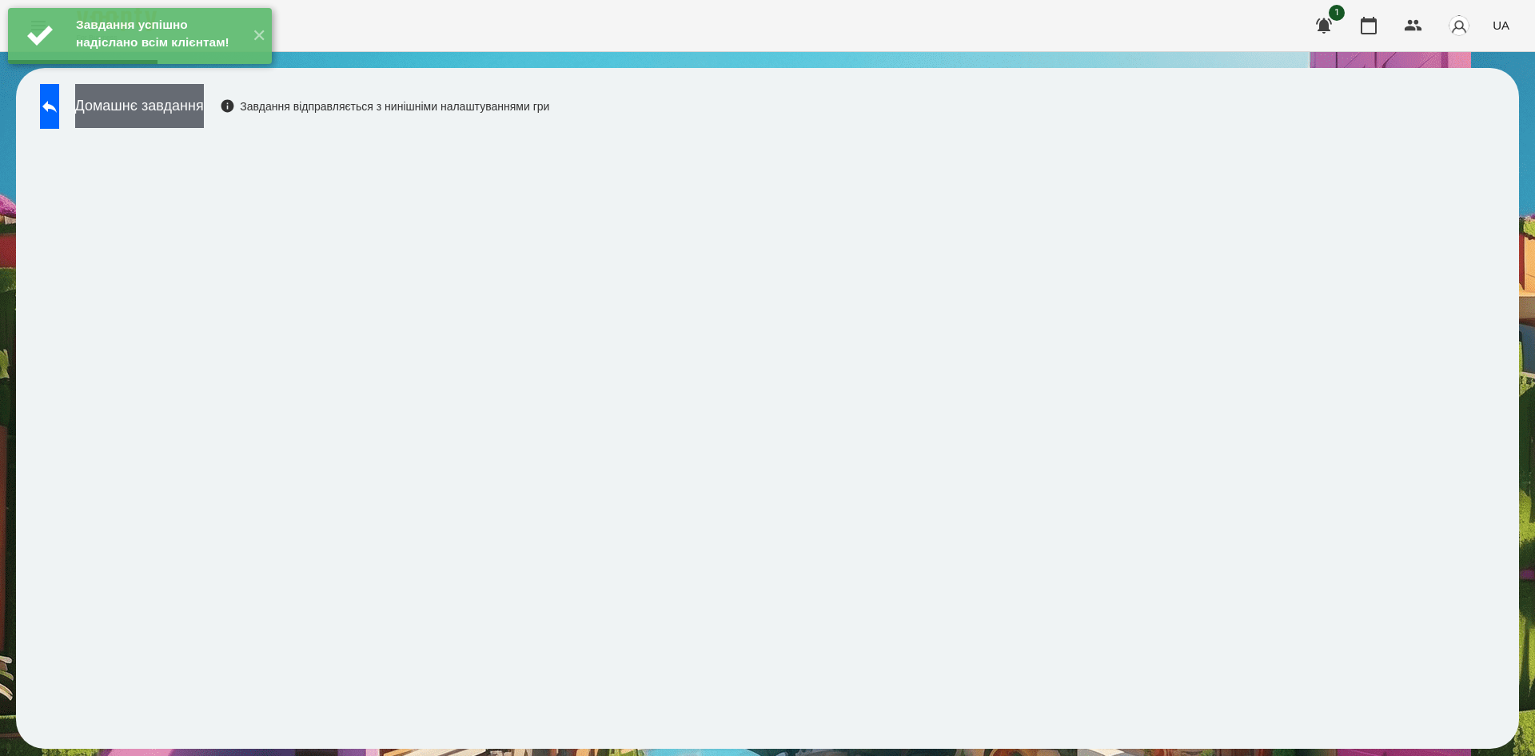
click at [204, 117] on button "Домашнє завдання" at bounding box center [139, 106] width 129 height 44
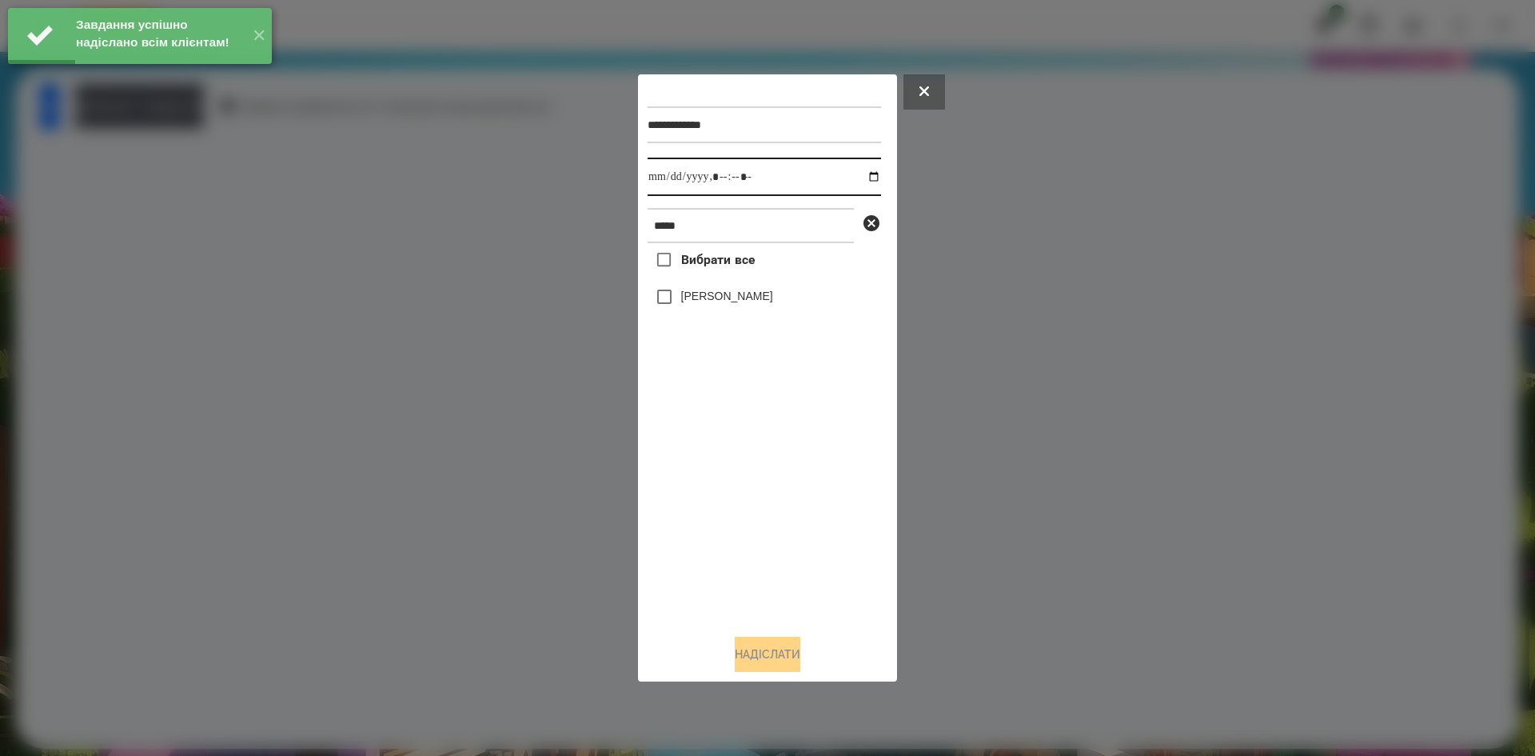
click at [863, 180] on input "datetime-local" at bounding box center [764, 177] width 233 height 38
type input "**********"
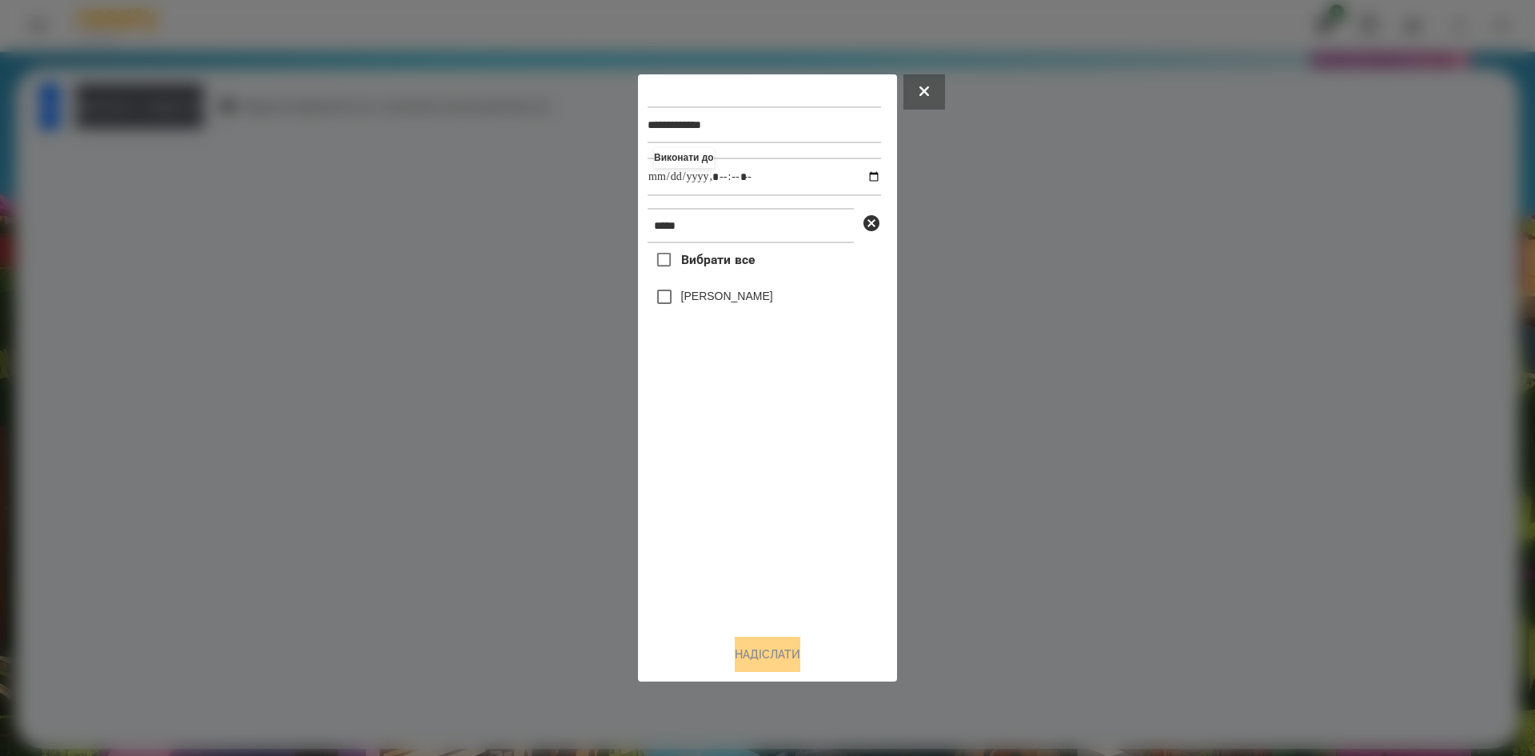
click at [662, 302] on div "Вибрати все Ізабель Крючкова" at bounding box center [764, 432] width 233 height 378
click at [765, 656] on button "Надіслати" at bounding box center [768, 653] width 66 height 35
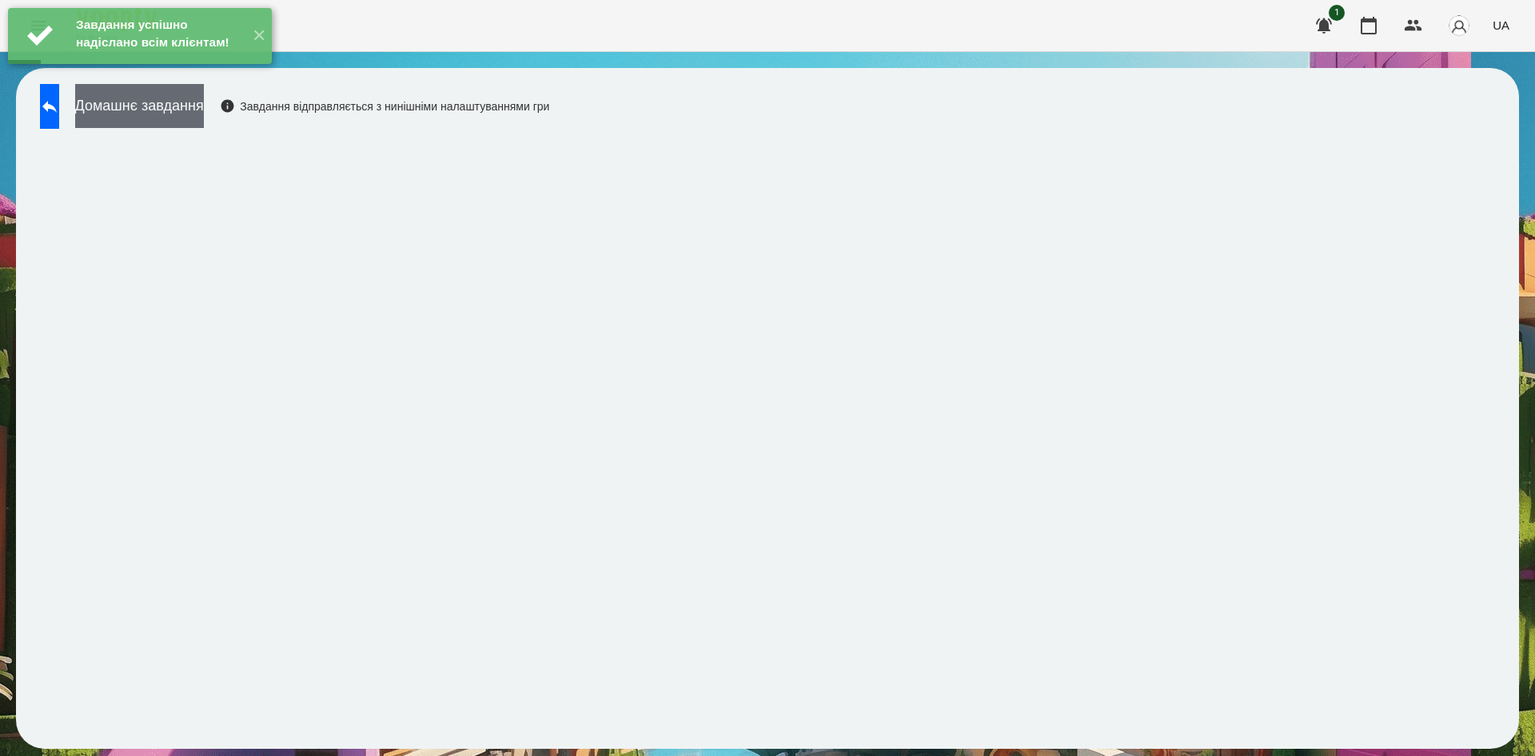
click at [201, 116] on button "Домашнє завдання" at bounding box center [139, 106] width 129 height 44
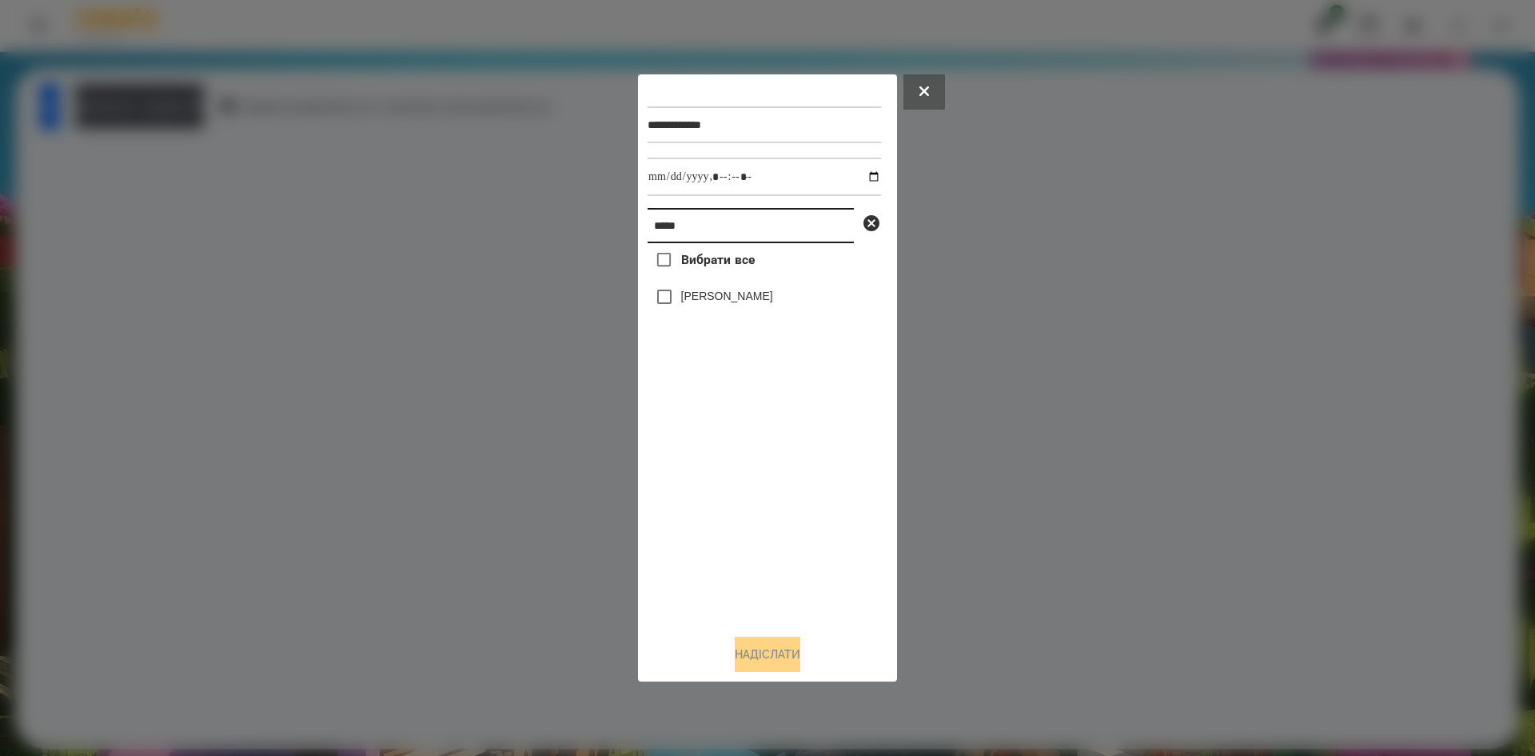
drag, startPoint x: 715, startPoint y: 231, endPoint x: 541, endPoint y: 224, distance: 174.5
click at [541, 224] on div "**********" at bounding box center [767, 378] width 1535 height 756
type input "*********"
click at [855, 177] on input "datetime-local" at bounding box center [764, 177] width 233 height 38
type input "**********"
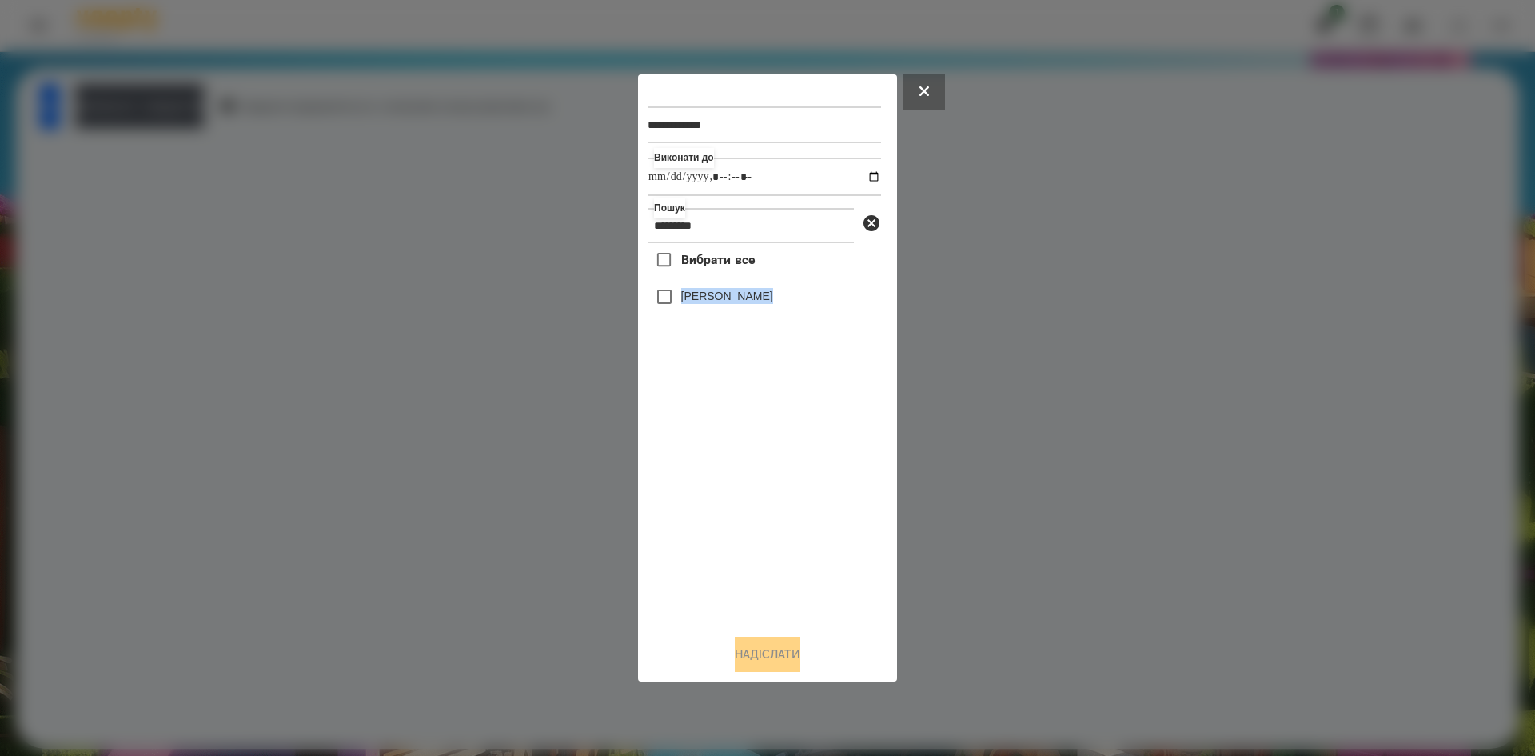
click at [674, 294] on div "Вибрати все Деркач Мілена" at bounding box center [764, 432] width 233 height 378
click at [760, 671] on button "Надіслати" at bounding box center [768, 653] width 66 height 35
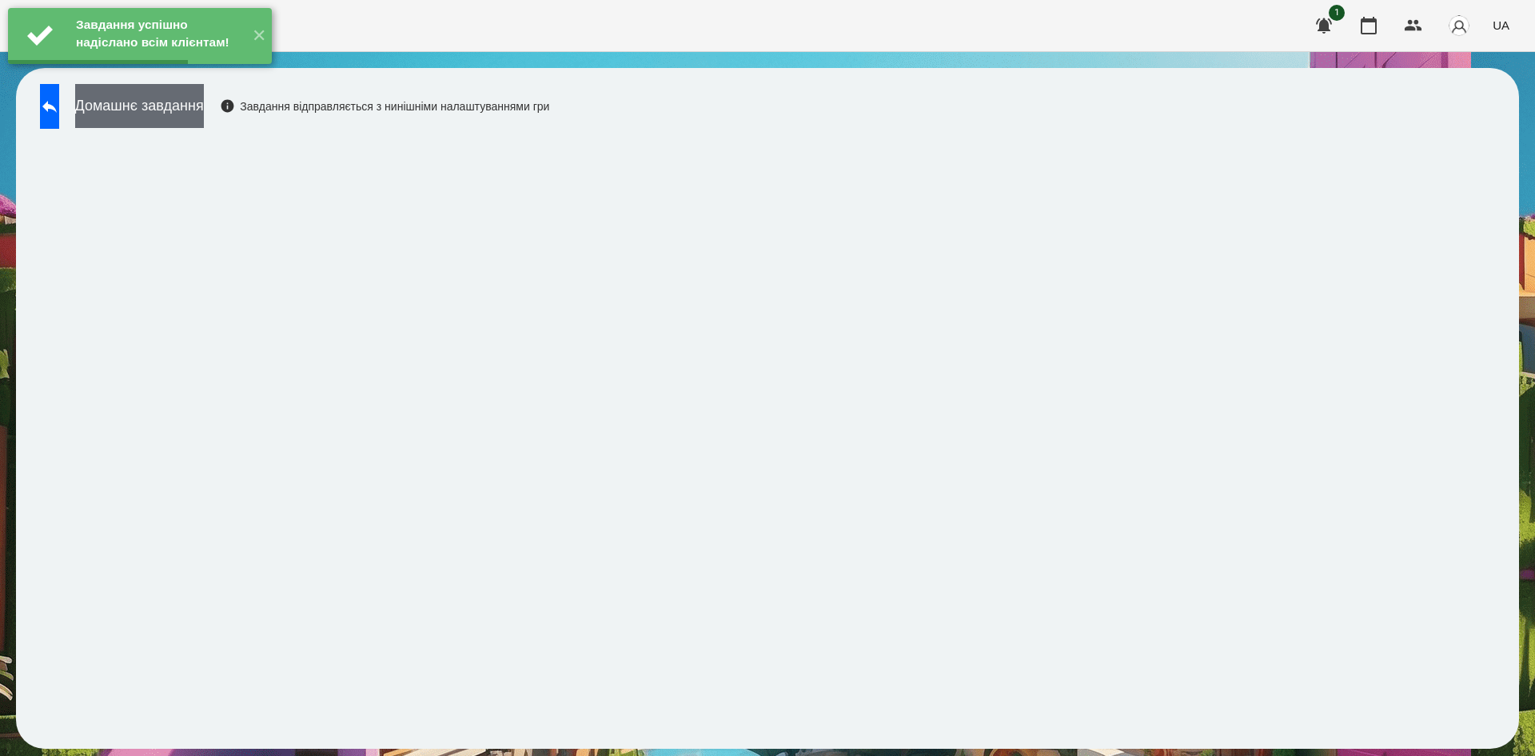
click at [204, 125] on button "Домашнє завдання" at bounding box center [139, 106] width 129 height 44
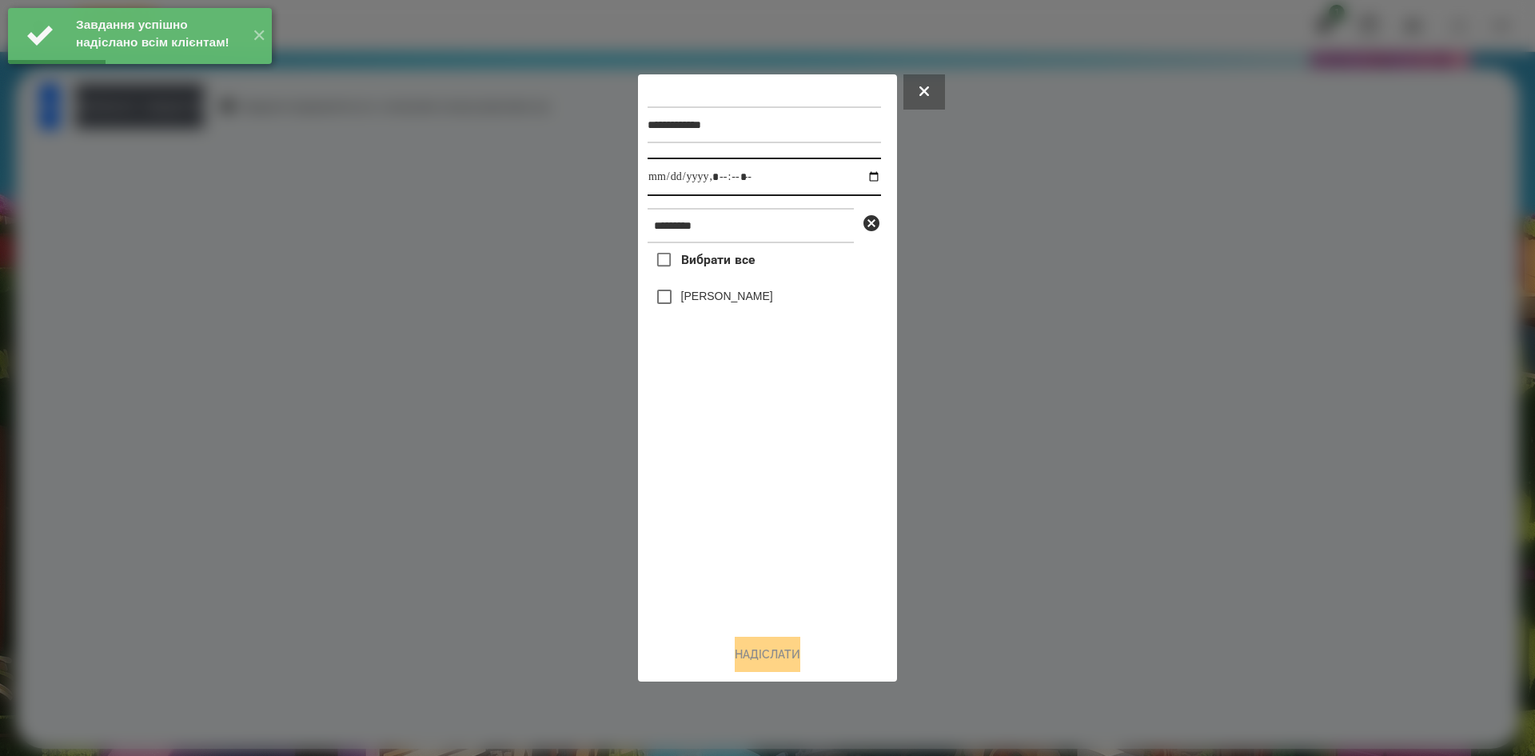
click at [858, 173] on input "datetime-local" at bounding box center [764, 177] width 233 height 38
type input "**********"
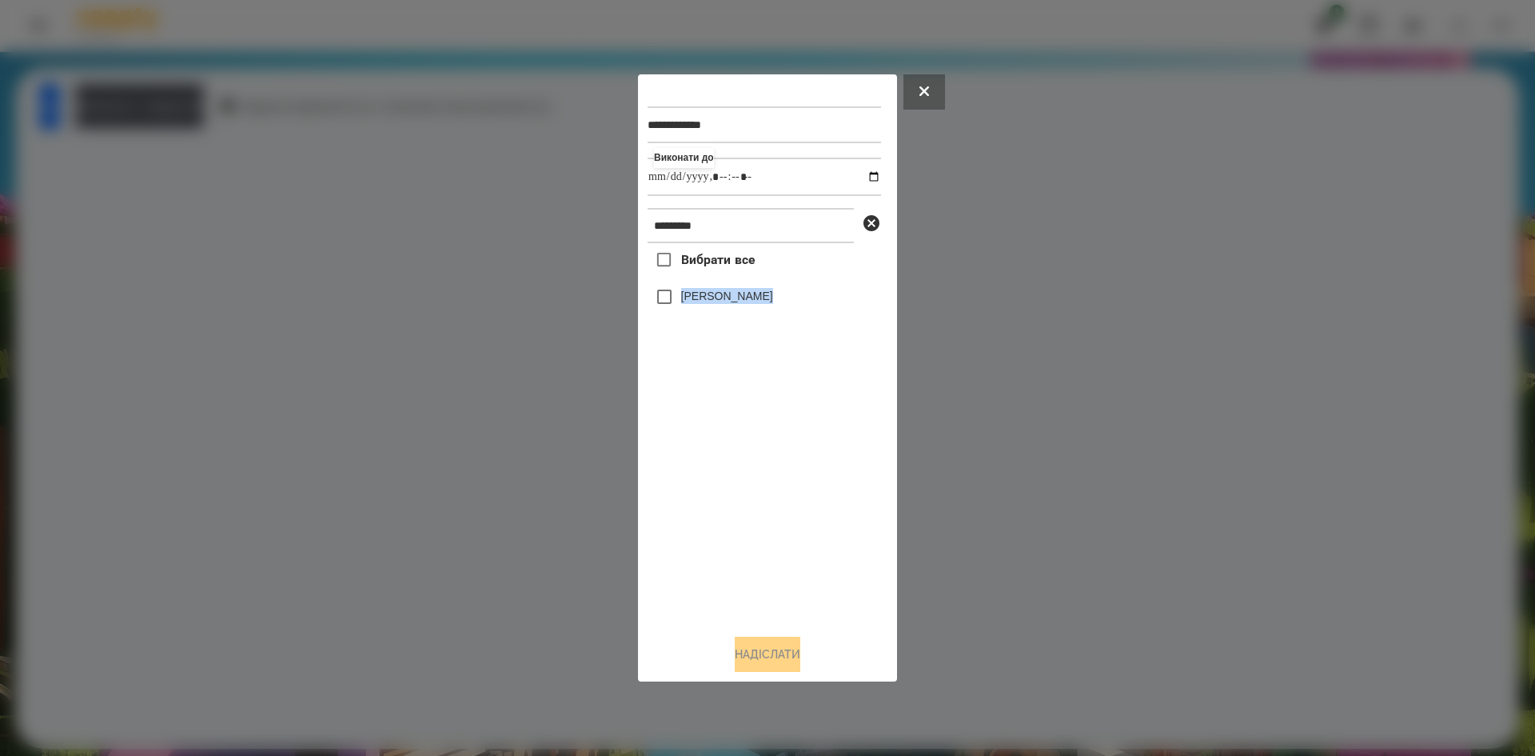
click at [667, 310] on div "Вибрати все Деркач Мілена" at bounding box center [764, 432] width 233 height 378
click at [773, 642] on button "Надіслати" at bounding box center [768, 653] width 66 height 35
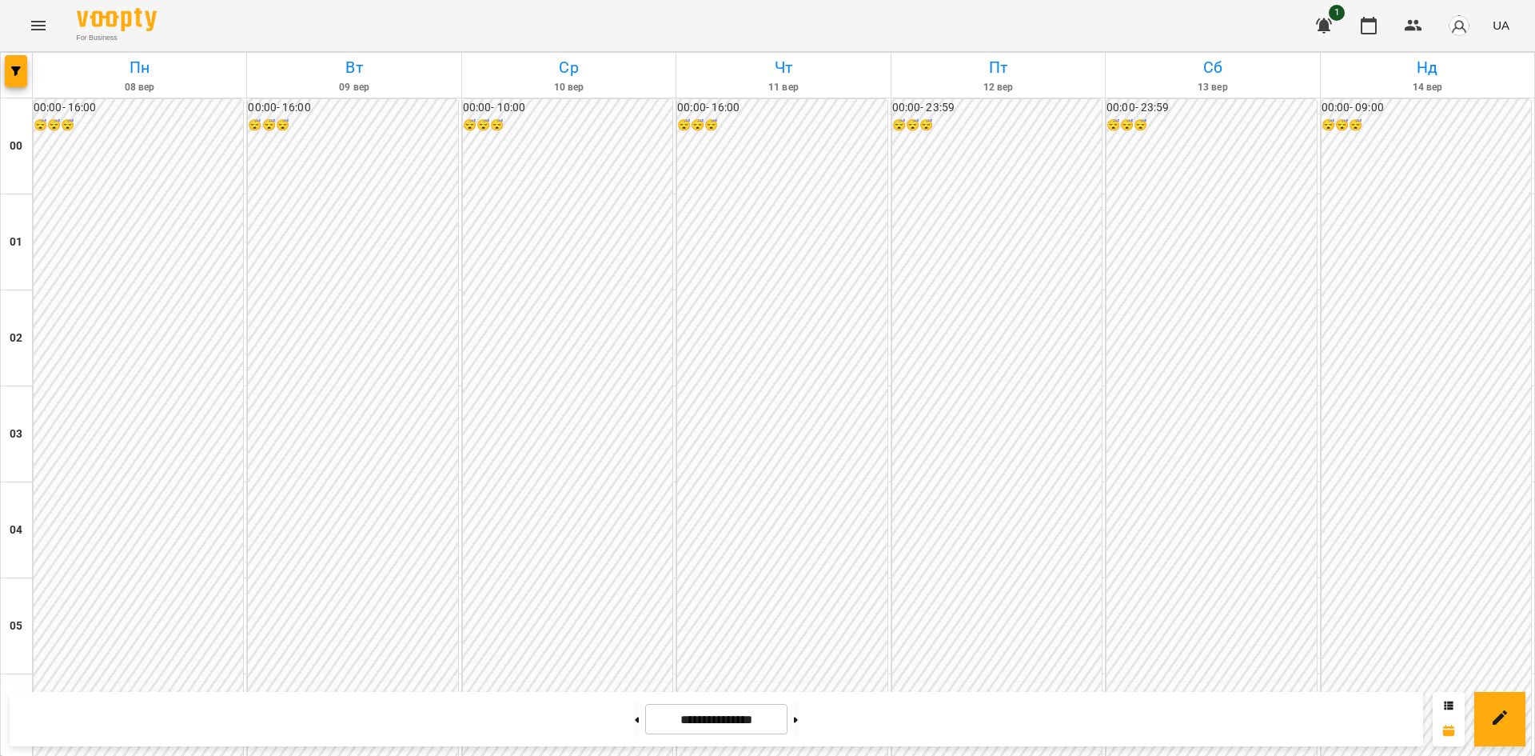
scroll to position [1474, 0]
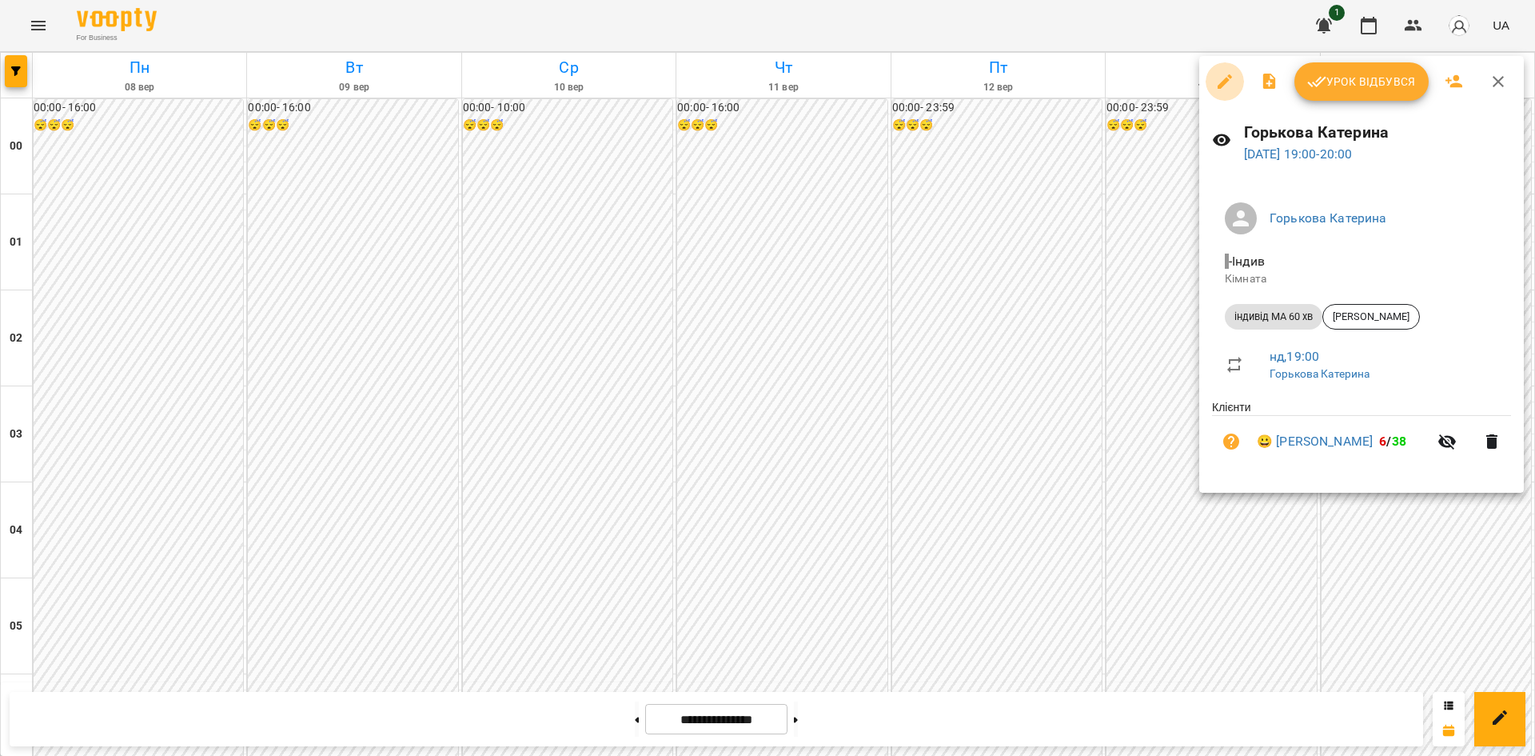
click at [1224, 82] on icon "button" at bounding box center [1225, 81] width 14 height 14
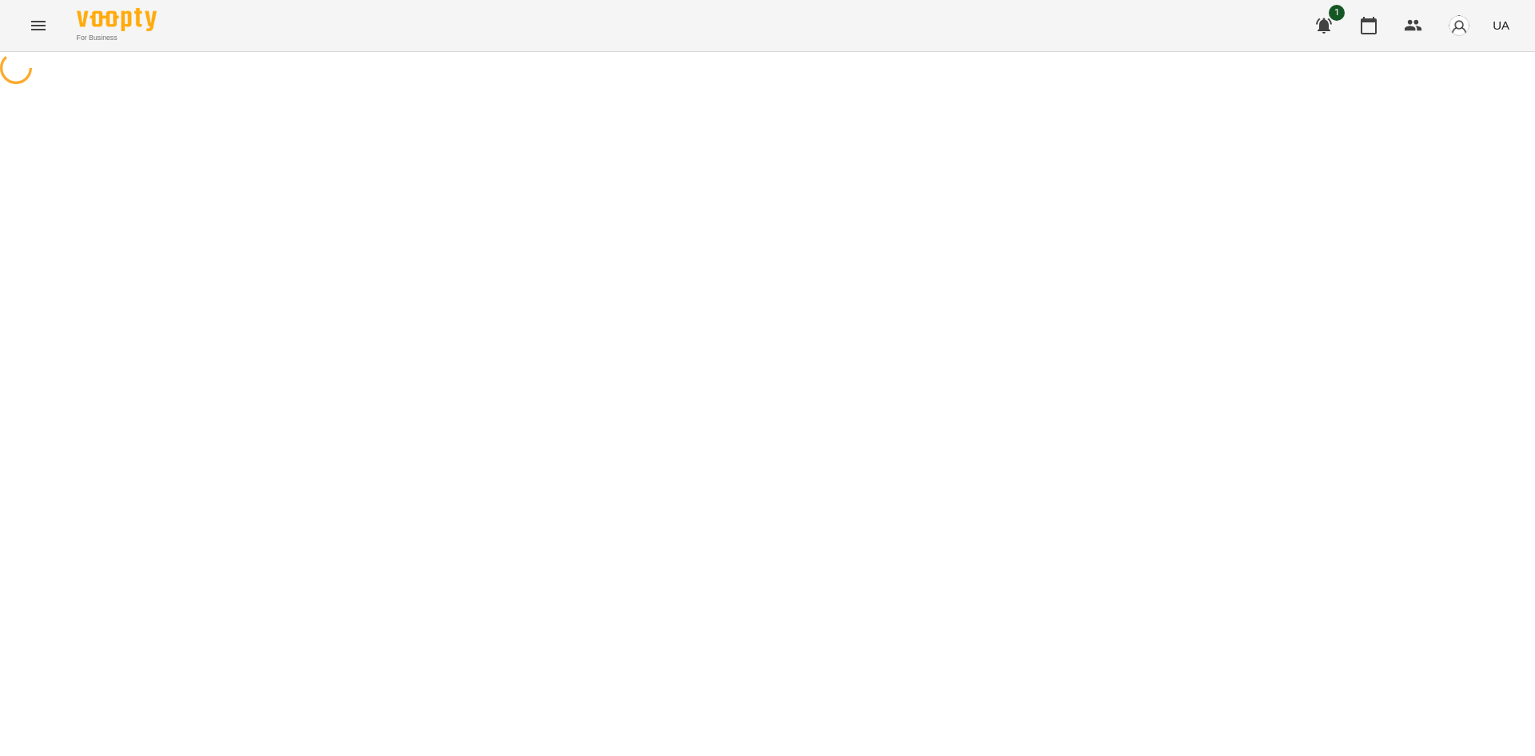
select select "**********"
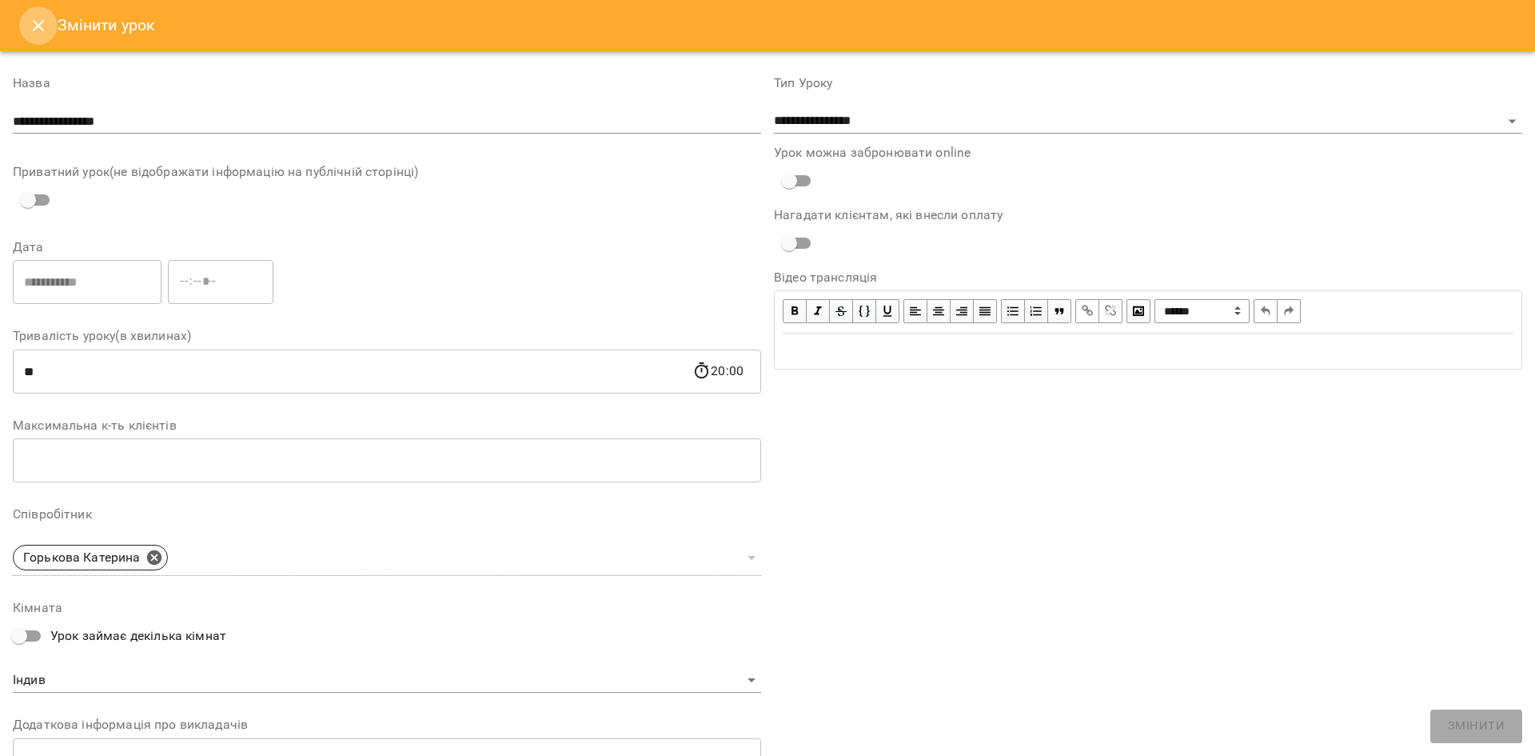
click at [40, 31] on icon "Close" at bounding box center [38, 25] width 19 height 19
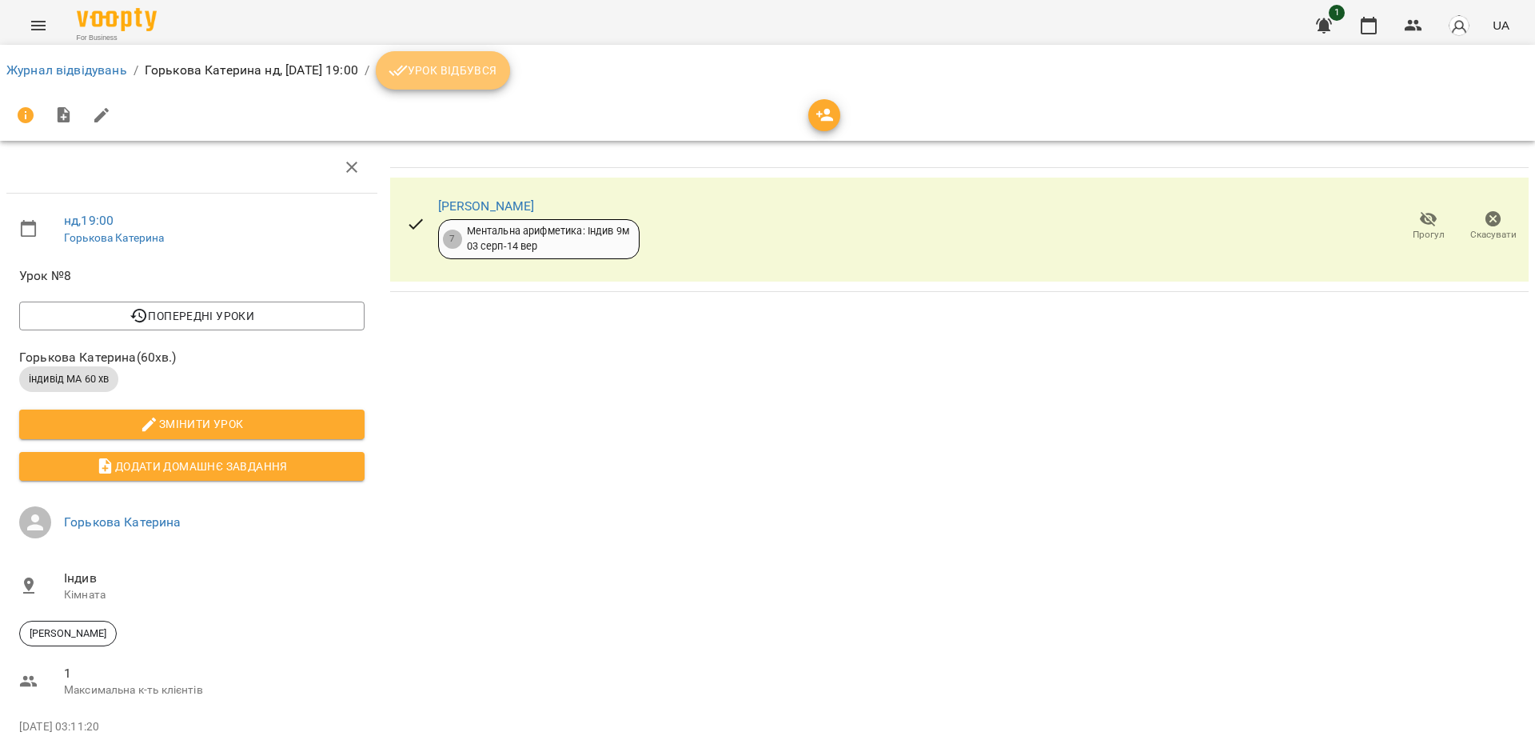
click at [497, 74] on span "Урок відбувся" at bounding box center [443, 70] width 109 height 19
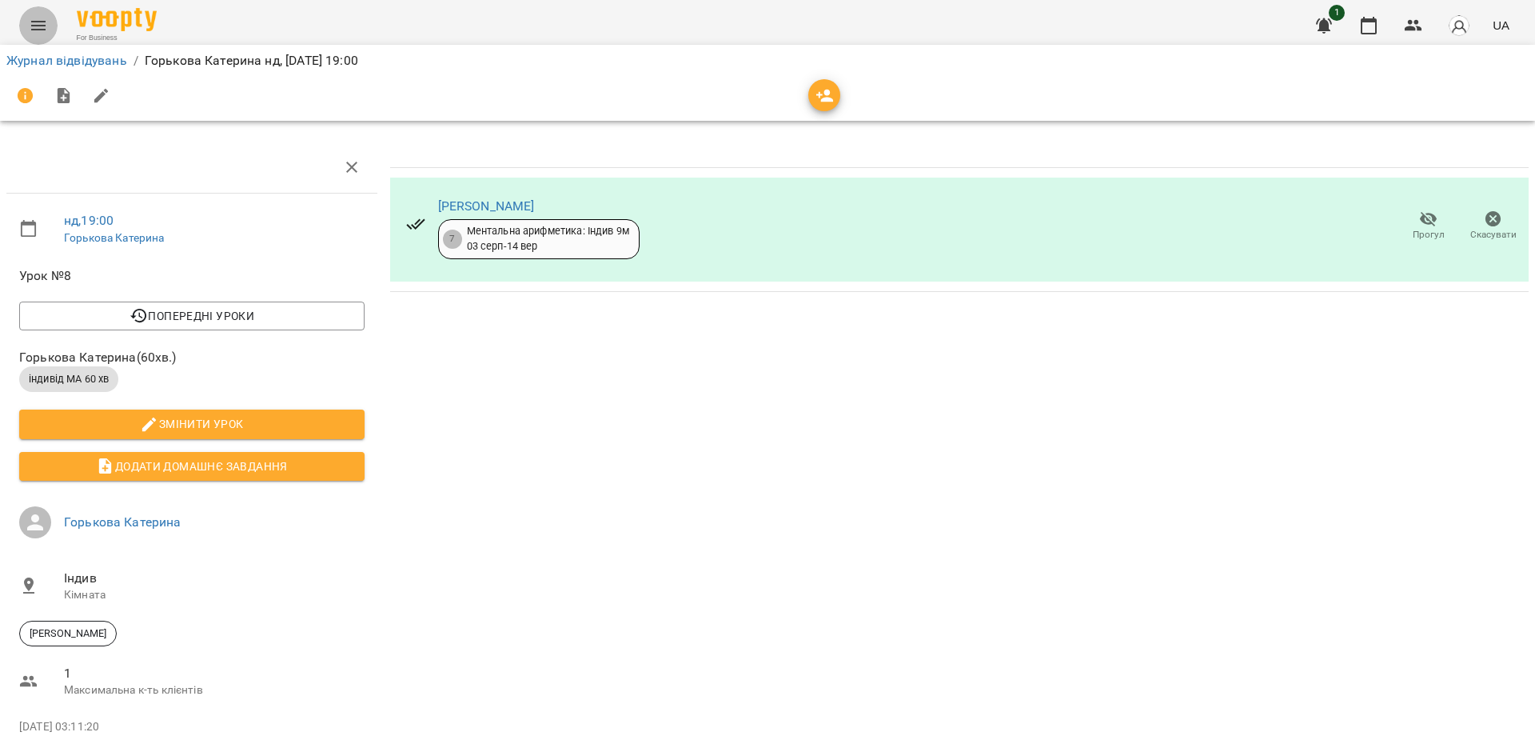
click at [38, 26] on icon "Menu" at bounding box center [38, 26] width 14 height 10
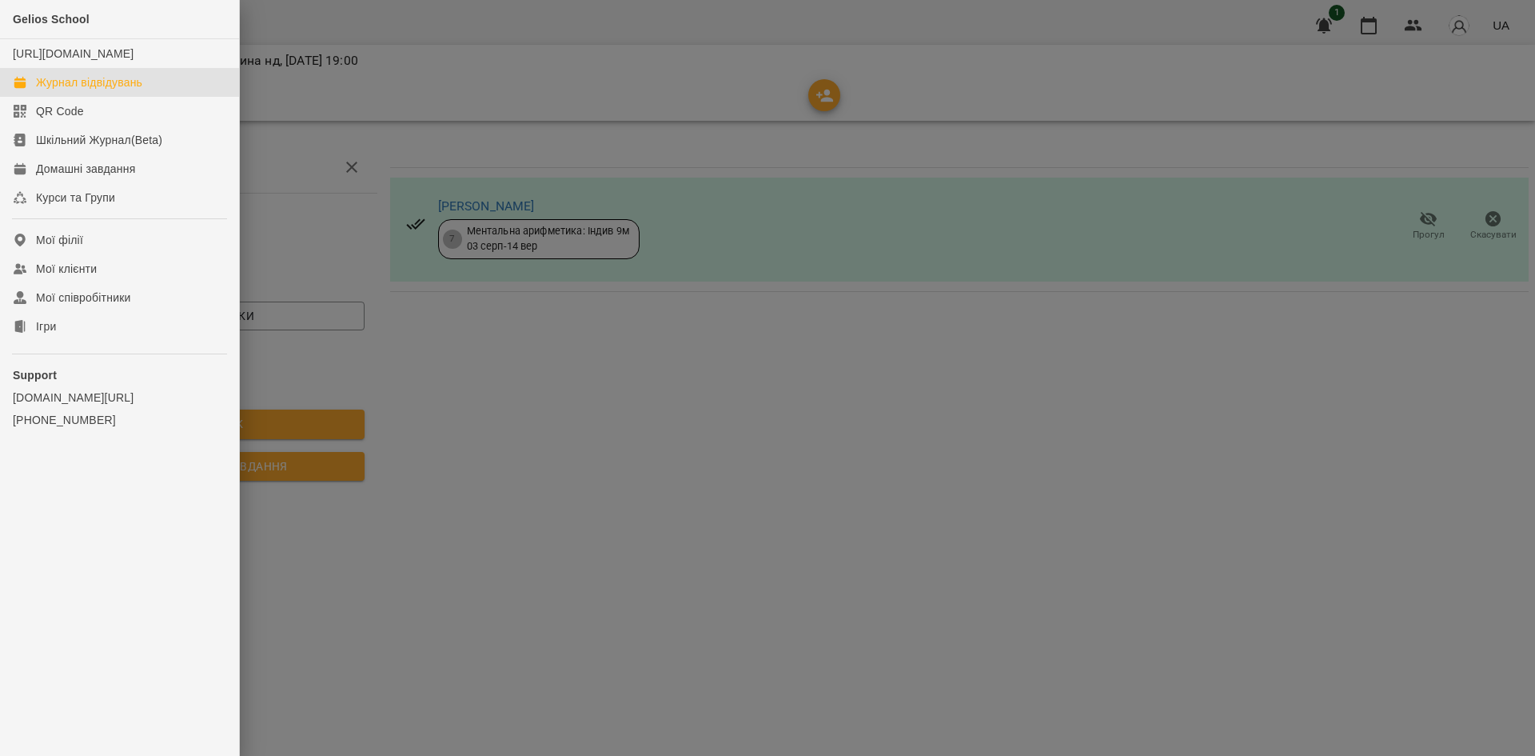
click at [74, 90] on div "Журнал відвідувань" at bounding box center [89, 82] width 106 height 16
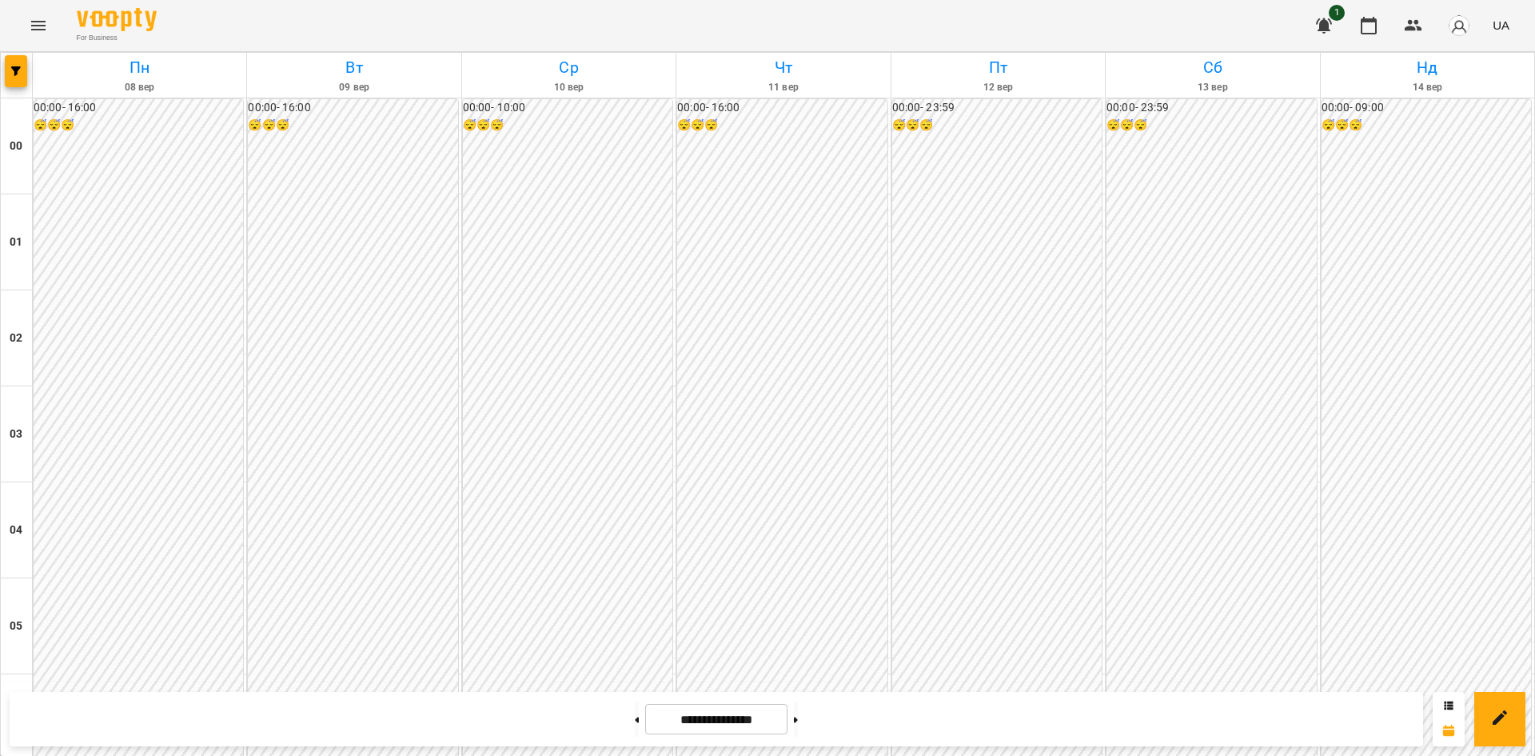
scroll to position [1364, 0]
click at [798, 727] on button at bounding box center [796, 718] width 4 height 35
click at [635, 726] on button at bounding box center [637, 718] width 4 height 35
type input "**********"
